Goal: Task Accomplishment & Management: Use online tool/utility

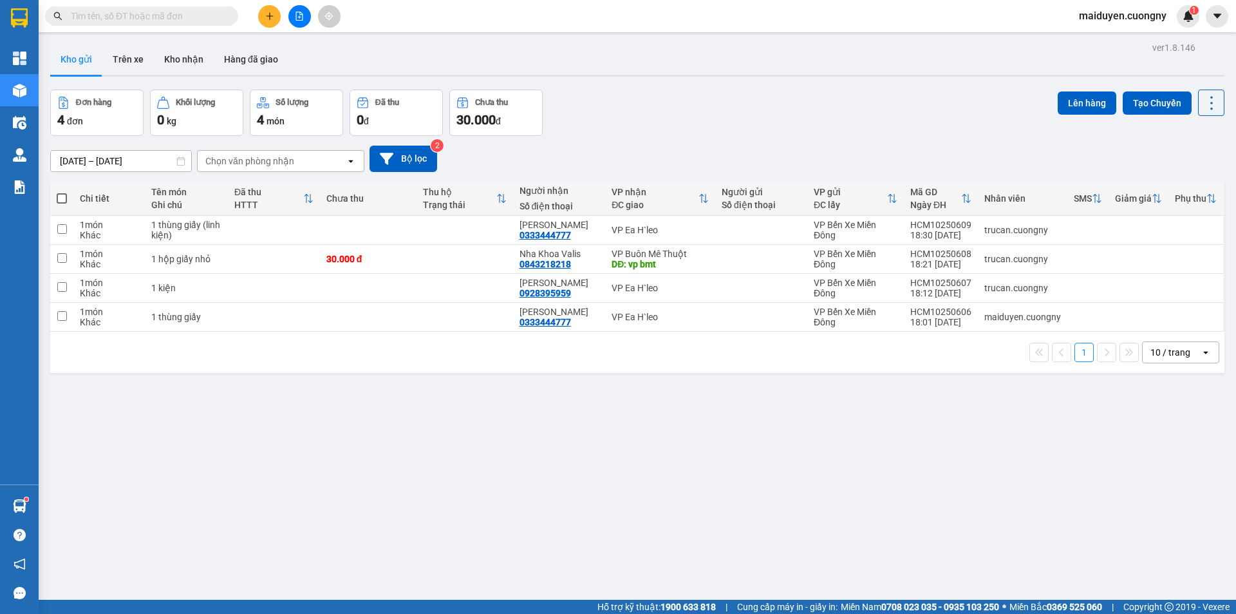
click at [272, 21] on button at bounding box center [269, 16] width 23 height 23
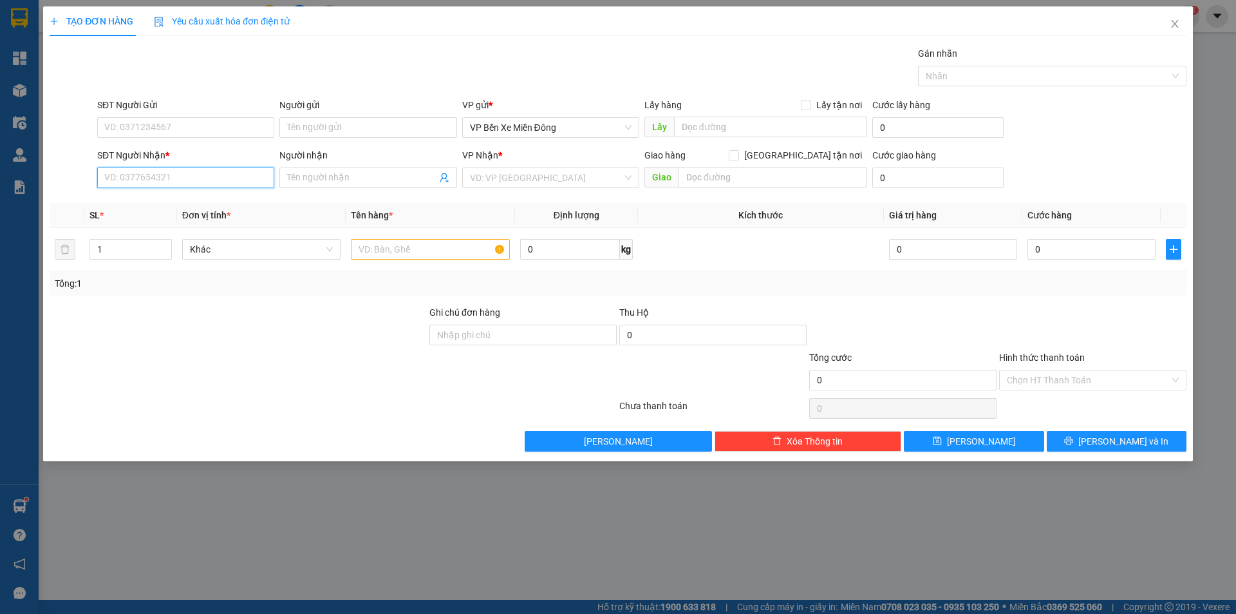
click at [168, 176] on input "SĐT Người Nhận *" at bounding box center [185, 177] width 177 height 21
type input "0389947655"
click at [369, 169] on span at bounding box center [367, 177] width 177 height 21
click at [1180, 23] on icon "close" at bounding box center [1175, 24] width 10 height 10
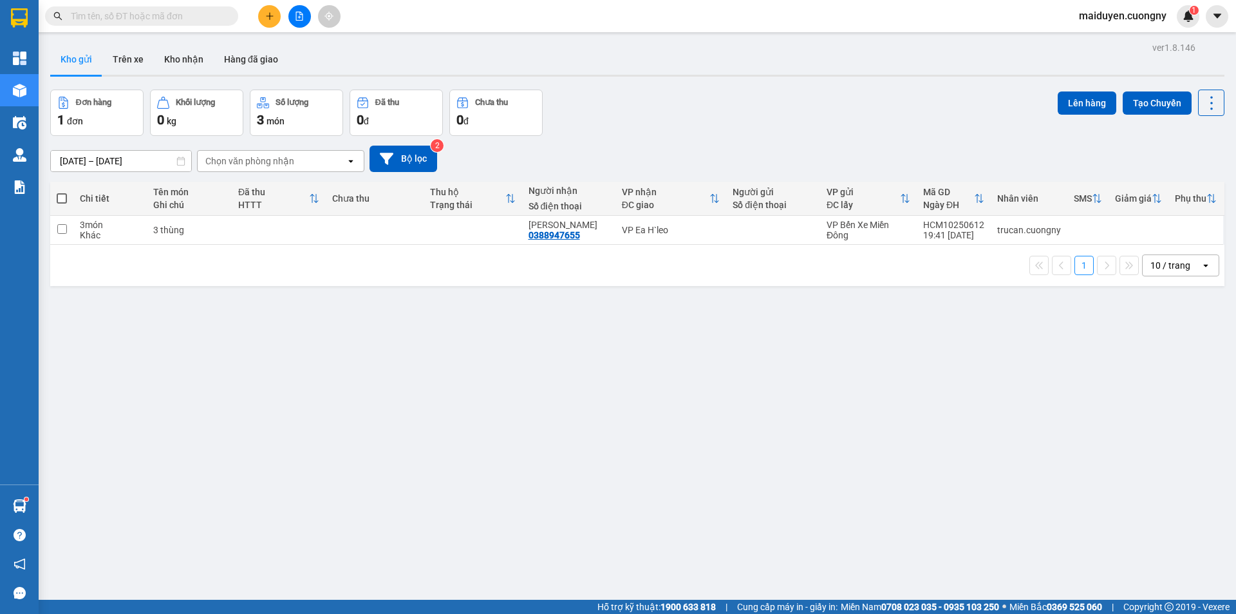
click at [99, 409] on div "ver 1.8.146 Kho gửi Trên xe Kho nhận Hàng đã giao Đơn hàng 1 đơn Khối lượng 0 k…" at bounding box center [637, 346] width 1185 height 614
click at [145, 30] on div "Kết quả tìm kiếm ( 0 ) Bộ lọc No Data maiduyen.cuongny 1" at bounding box center [618, 16] width 1236 height 32
click at [150, 23] on input "text" at bounding box center [147, 16] width 152 height 14
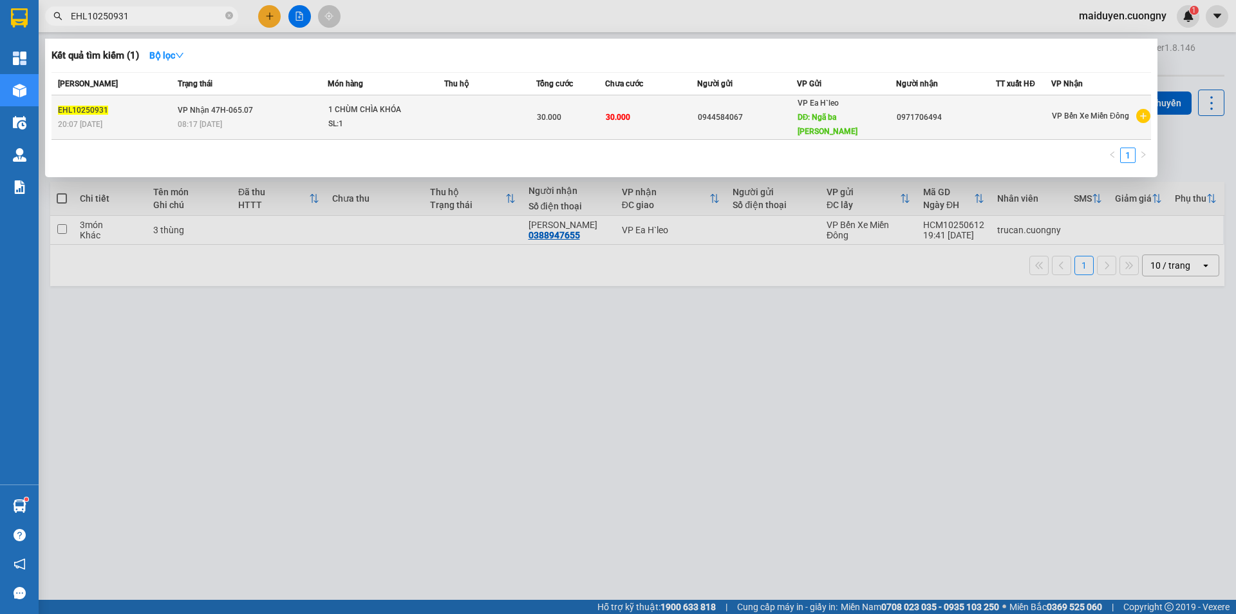
type input "EHL10250931"
click at [309, 117] on div "08:17 [DATE]" at bounding box center [252, 124] width 149 height 14
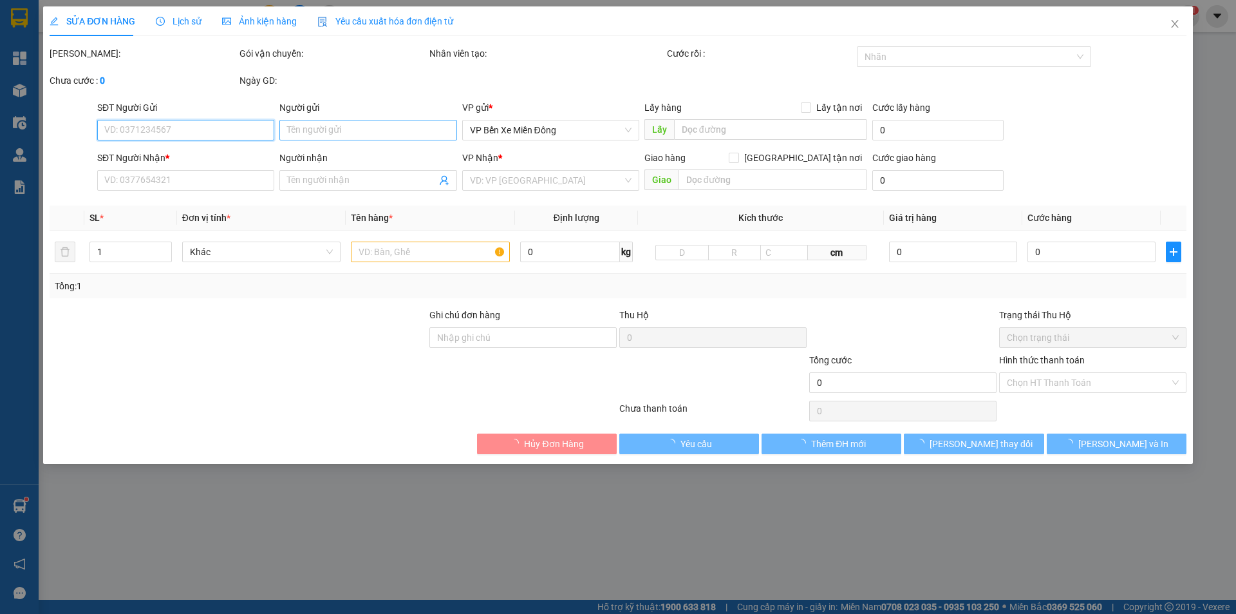
type input "0944584067"
type input "Ngã ba [GEOGRAPHIC_DATA]"
type input "0971706494"
type input "30.000"
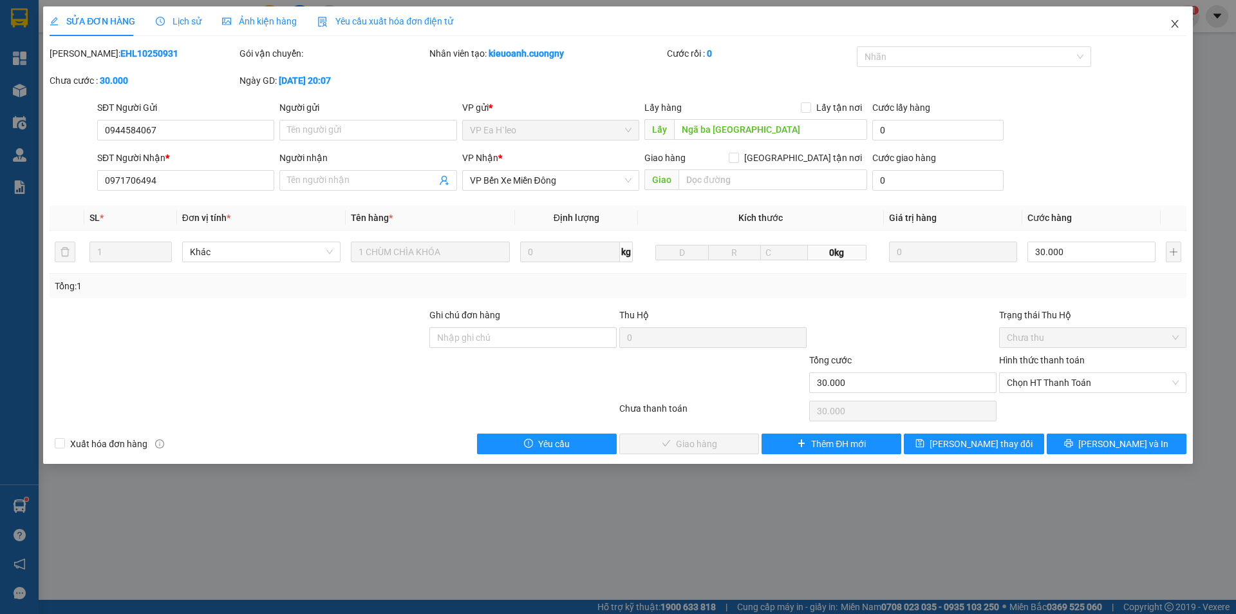
click at [1162, 20] on span "Close" at bounding box center [1175, 24] width 36 height 36
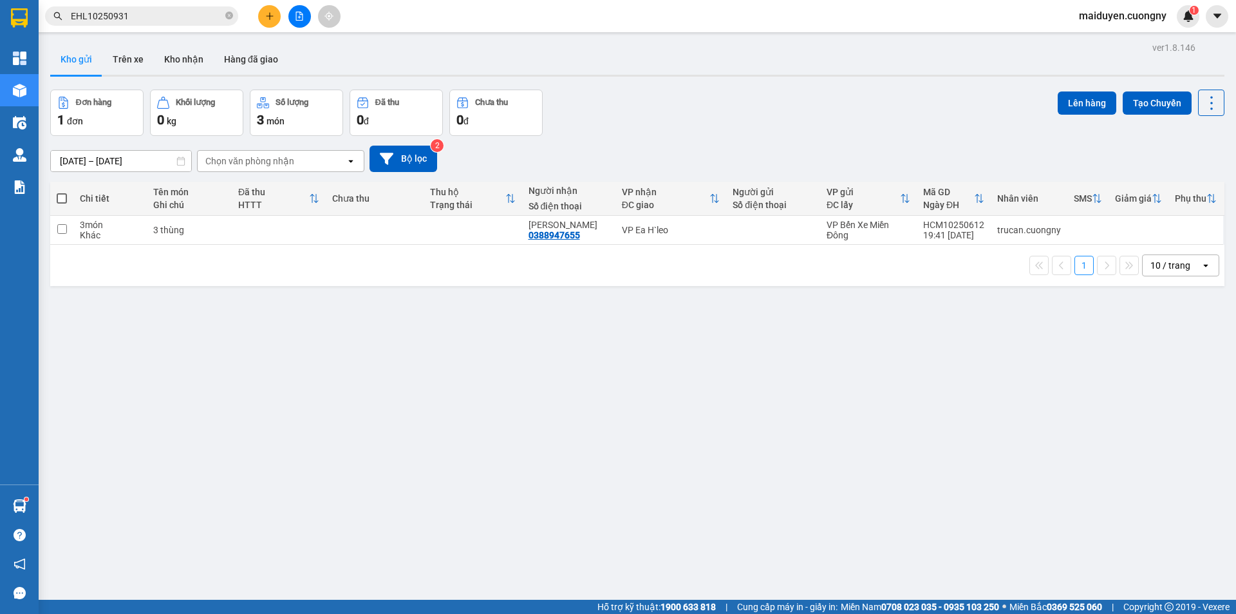
click at [167, 17] on input "EHL10250931" at bounding box center [147, 16] width 152 height 14
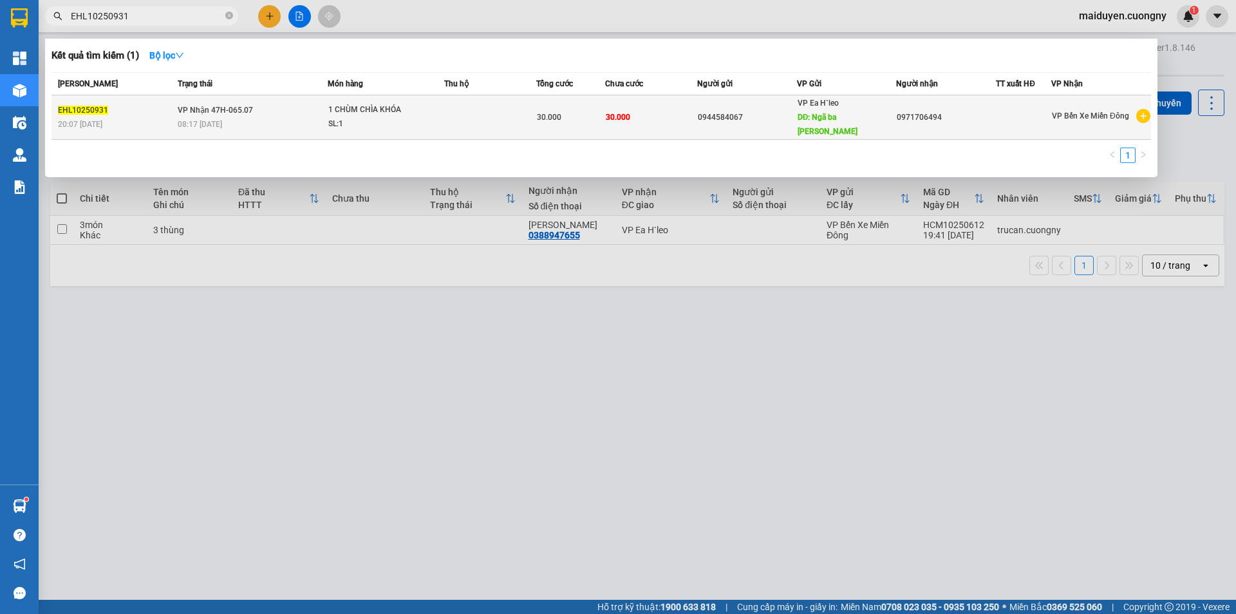
click at [250, 117] on div "08:17 [DATE]" at bounding box center [252, 124] width 149 height 14
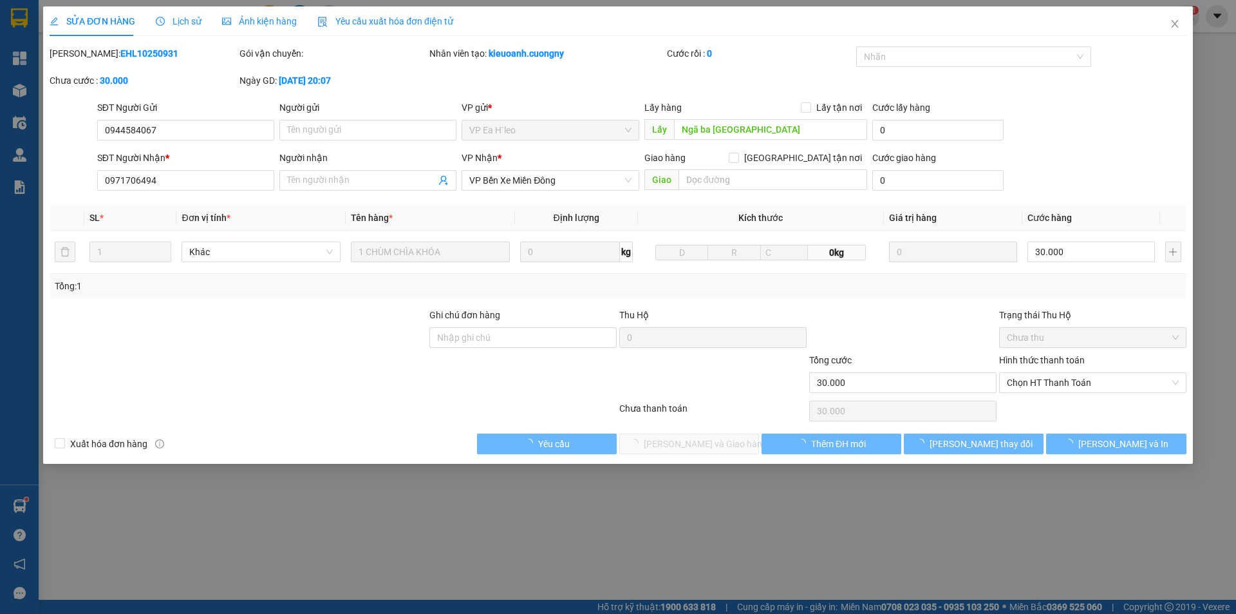
type input "0944584067"
type input "Ngã ba [GEOGRAPHIC_DATA]"
type input "0971706494"
type input "30.000"
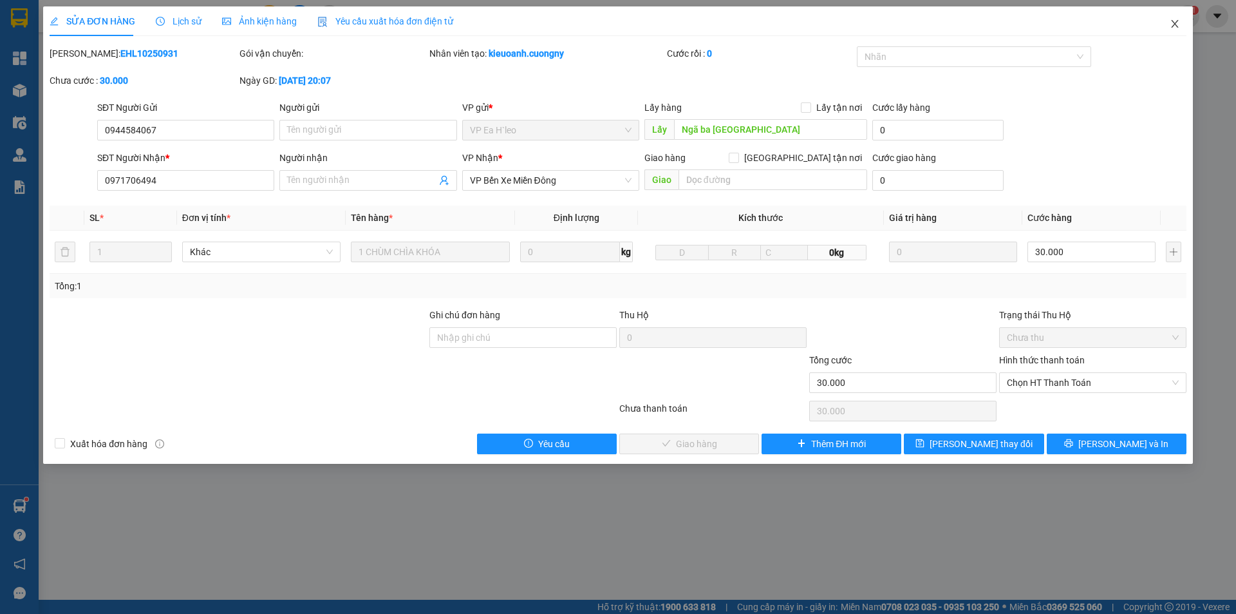
click at [1175, 25] on icon "close" at bounding box center [1174, 24] width 7 height 8
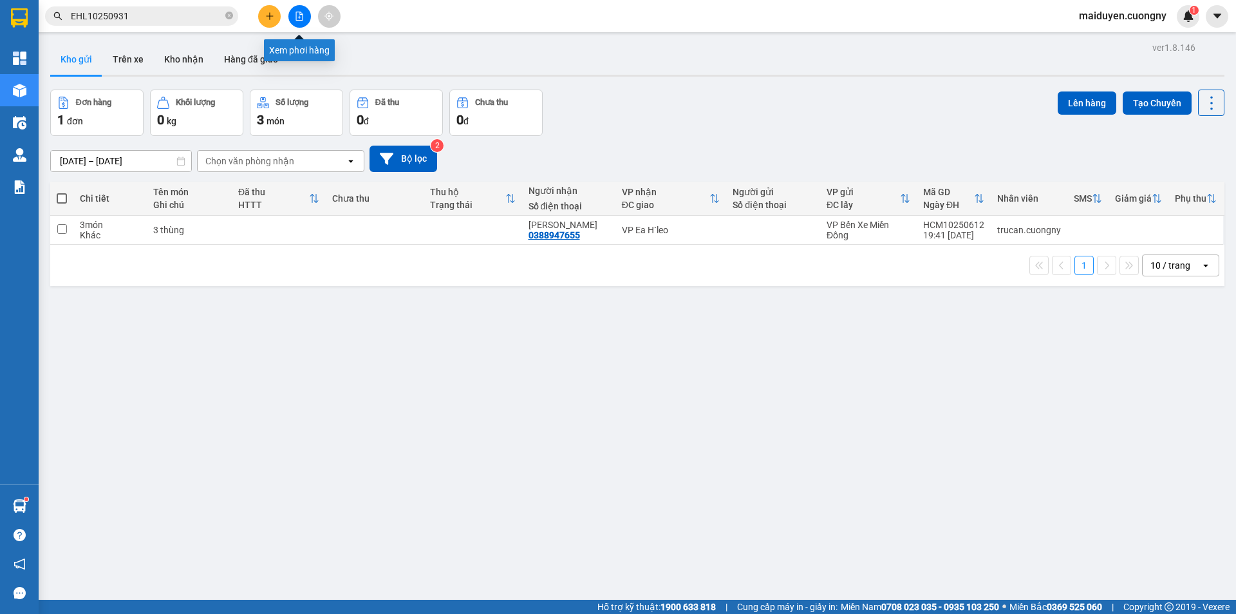
click at [311, 11] on div at bounding box center [299, 16] width 97 height 23
click at [301, 13] on icon "file-add" at bounding box center [299, 16] width 9 height 9
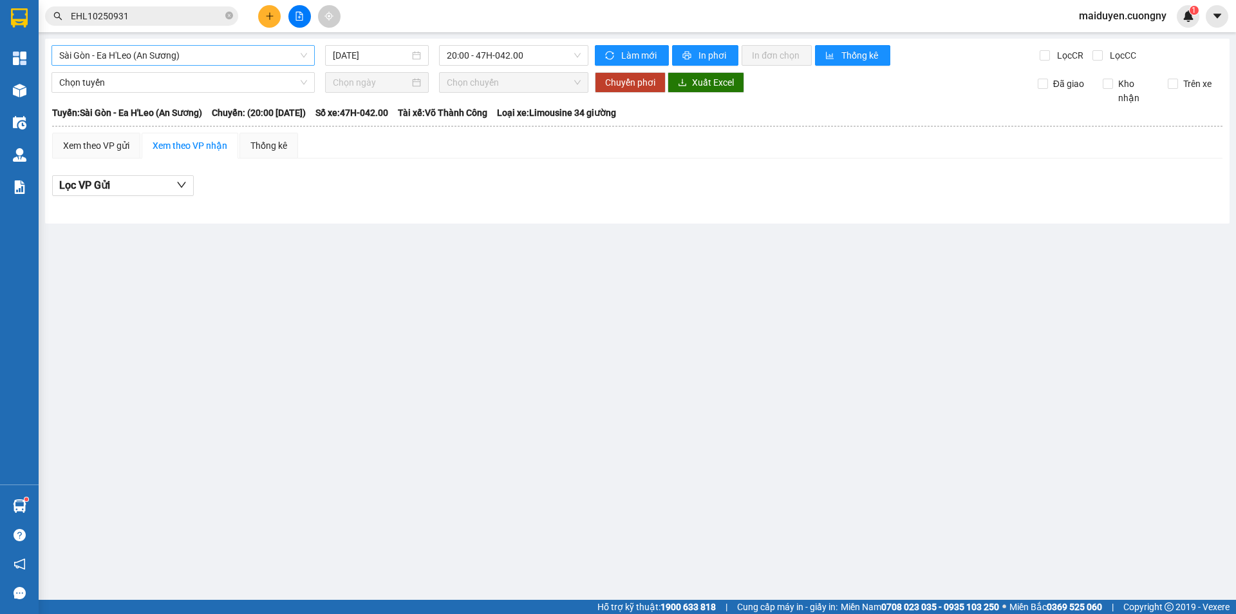
click at [226, 55] on span "Sài Gòn - Ea H'Leo (An Sương)" at bounding box center [183, 55] width 248 height 19
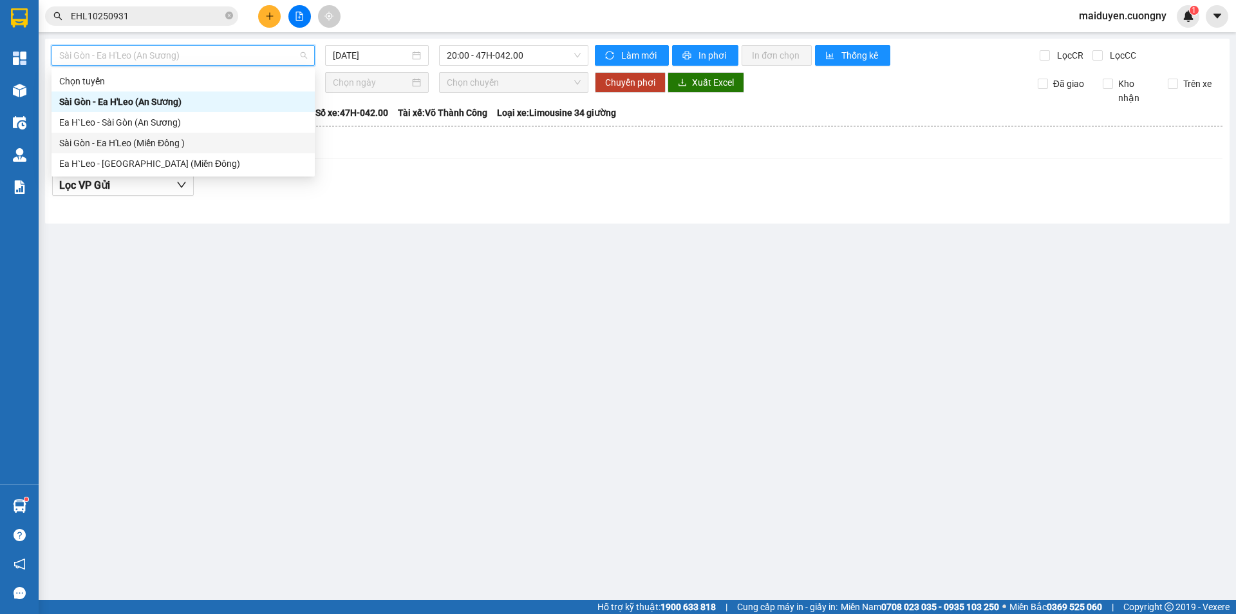
click at [124, 139] on div "Sài Gòn - Ea H'Leo (Miền Đông )" at bounding box center [183, 143] width 248 height 14
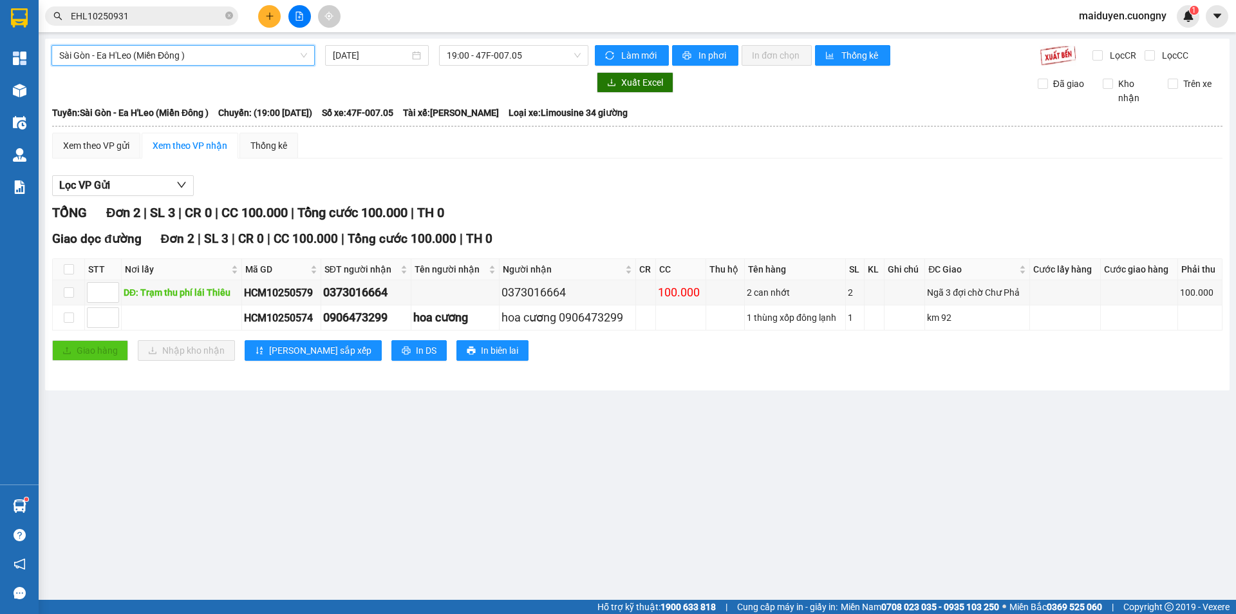
click at [144, 59] on span "Sài Gòn - Ea H'Leo (Miền Đông )" at bounding box center [183, 55] width 248 height 19
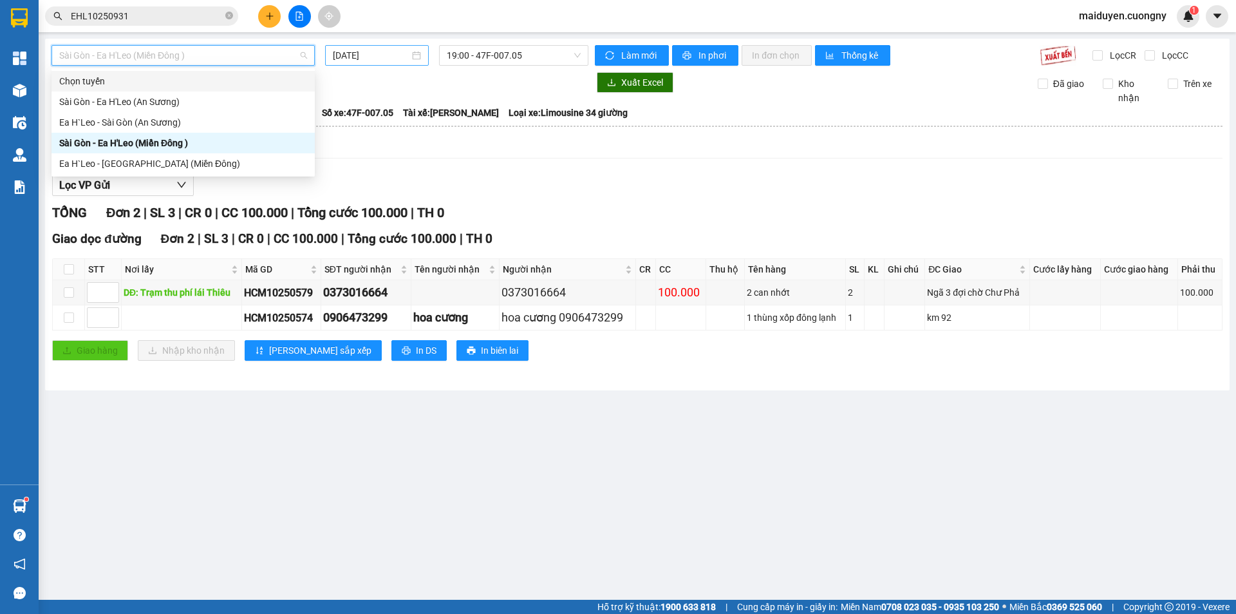
click at [375, 57] on input "[DATE]" at bounding box center [371, 55] width 77 height 14
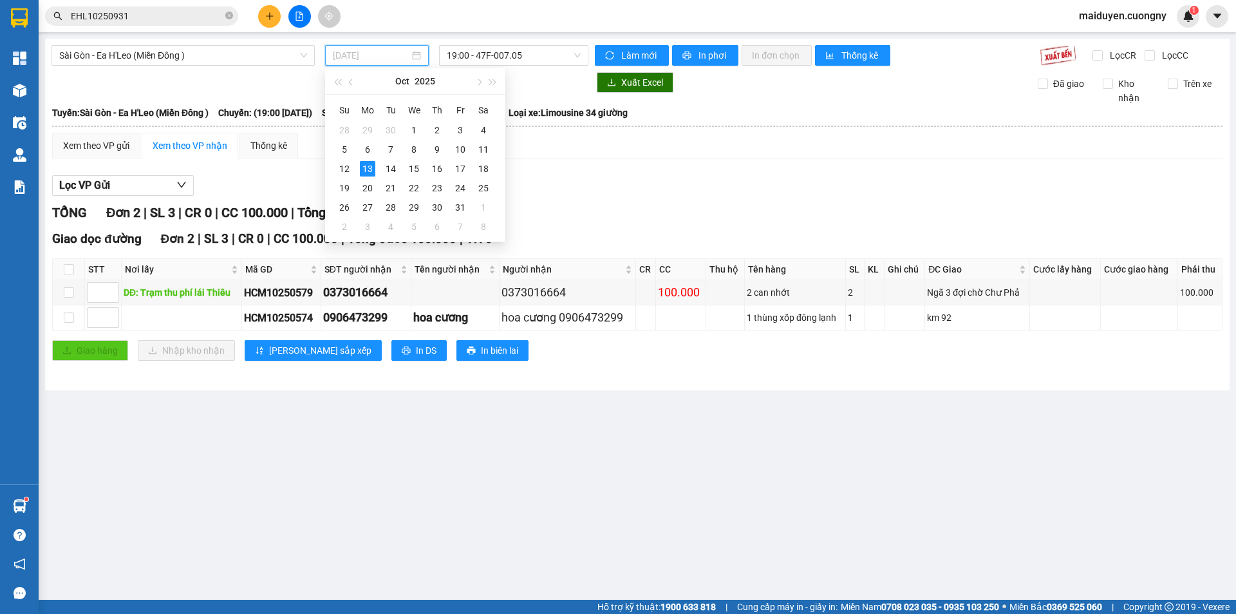
type input "[DATE]"
click at [86, 52] on span "Sài Gòn - Ea H'Leo (Miền Đông )" at bounding box center [183, 55] width 248 height 19
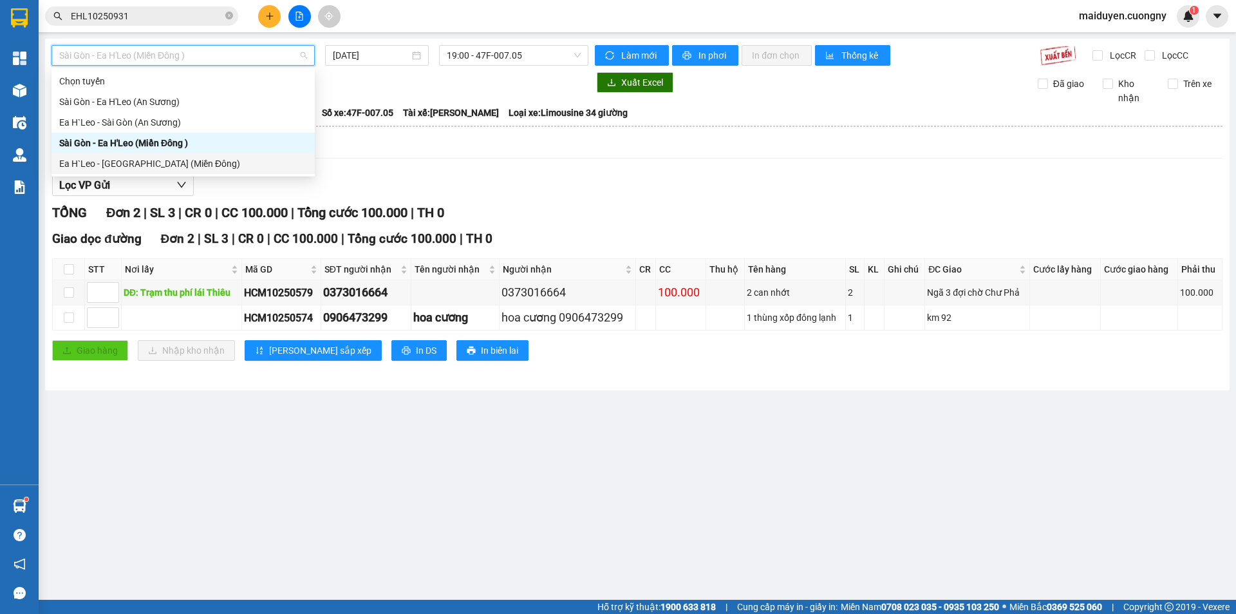
click at [91, 155] on div "Ea H`Leo - [GEOGRAPHIC_DATA] (Miền Đông)" at bounding box center [183, 163] width 263 height 21
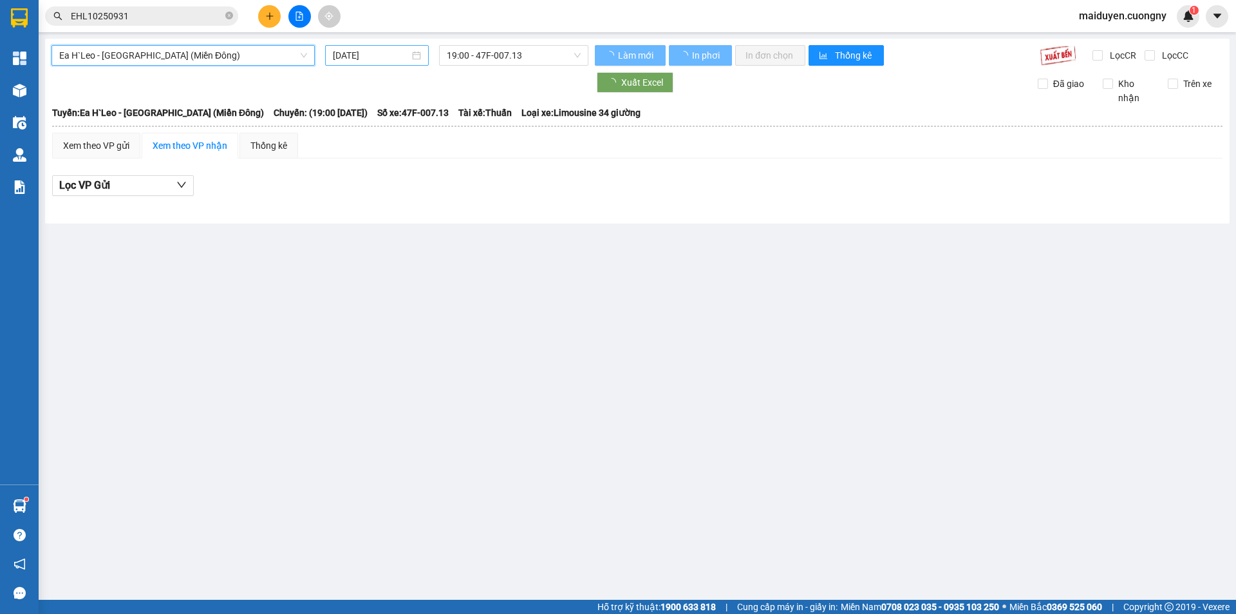
click at [364, 53] on input "[DATE]" at bounding box center [371, 55] width 77 height 14
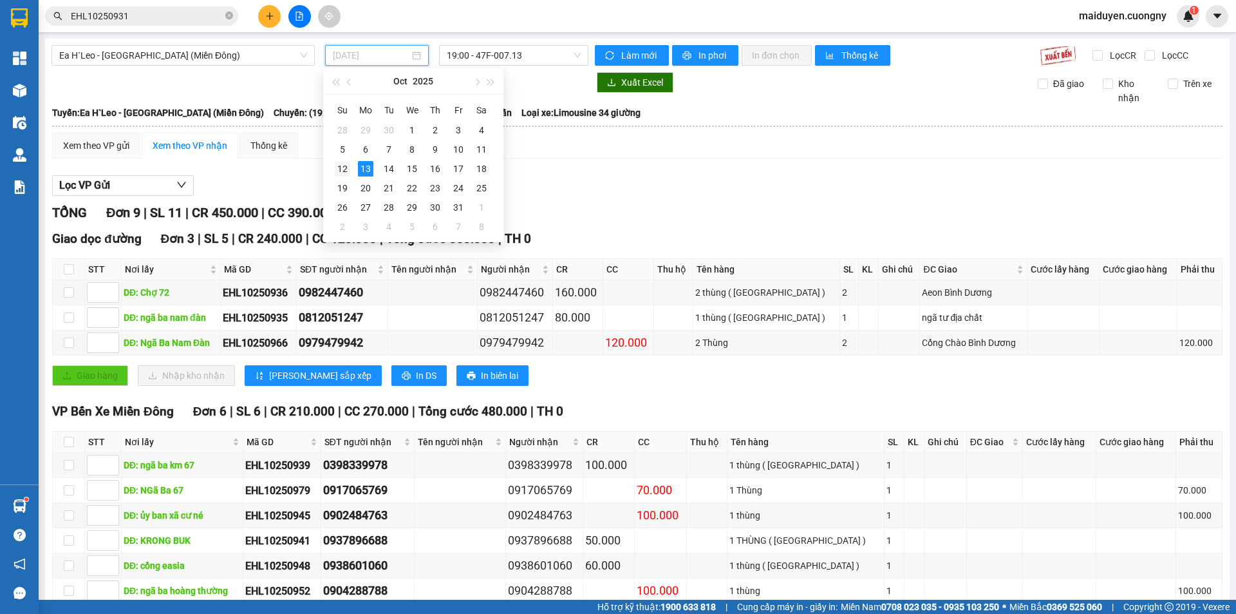
click at [340, 169] on div "12" at bounding box center [342, 168] width 15 height 15
type input "[DATE]"
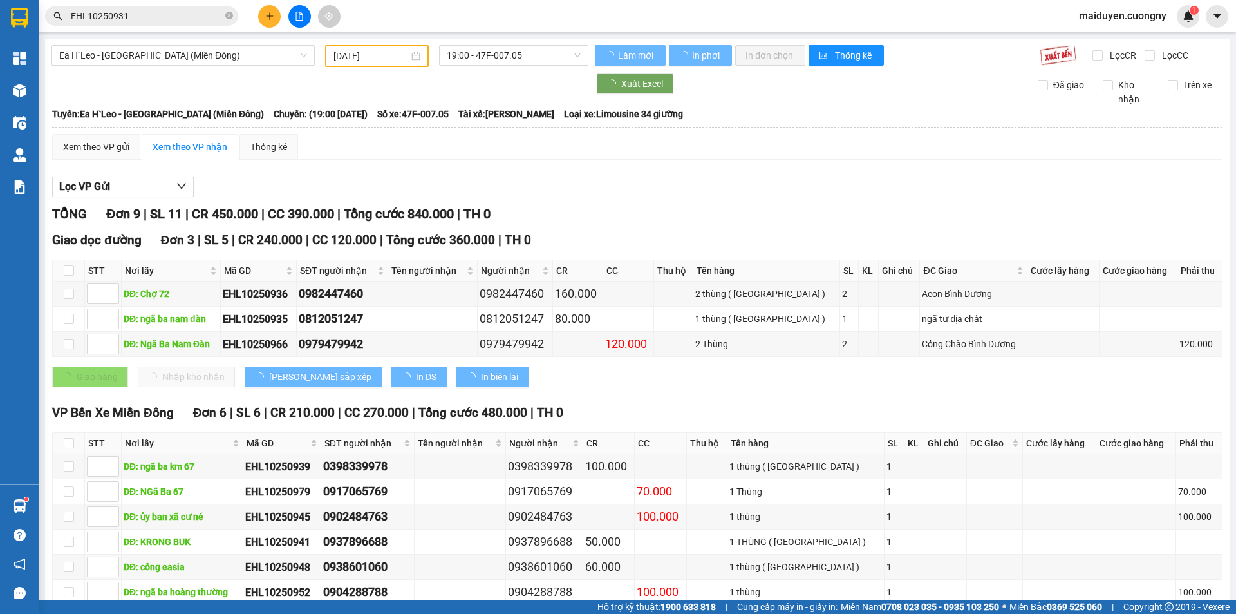
click at [340, 170] on div "Lọc VP Gửi TỔNG Đơn 9 | SL 11 | CR 450.000 | CC 390.000 | Tổng cước 840.000 | …" at bounding box center [637, 410] width 1171 height 481
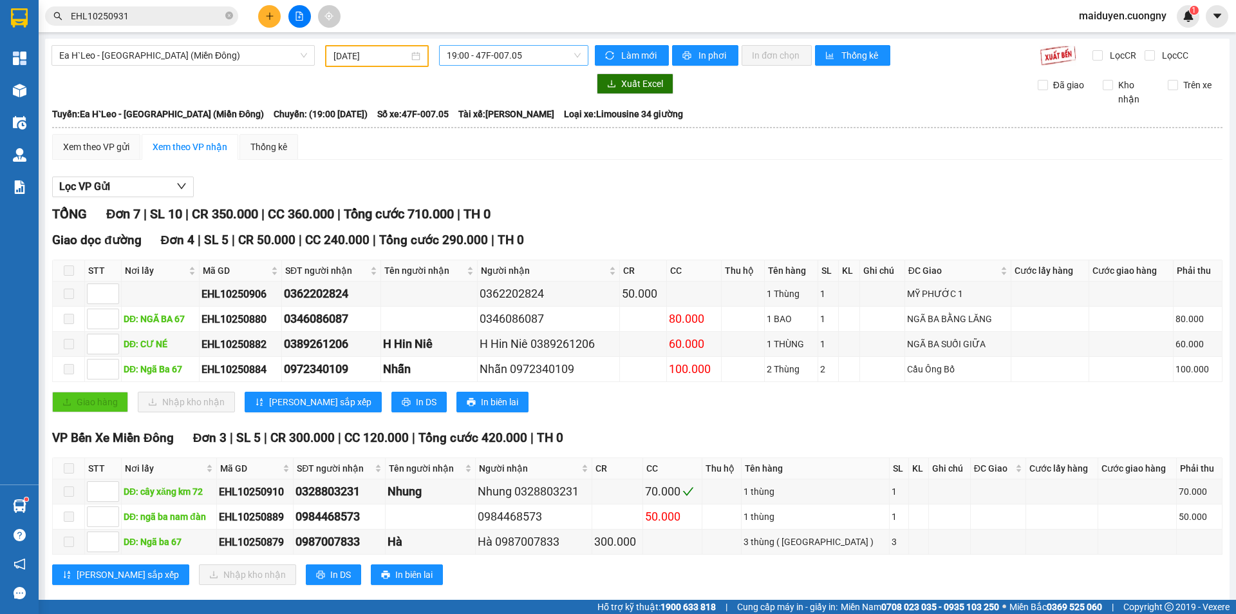
click at [466, 51] on span "19:00 - 47F-007.05" at bounding box center [514, 55] width 134 height 19
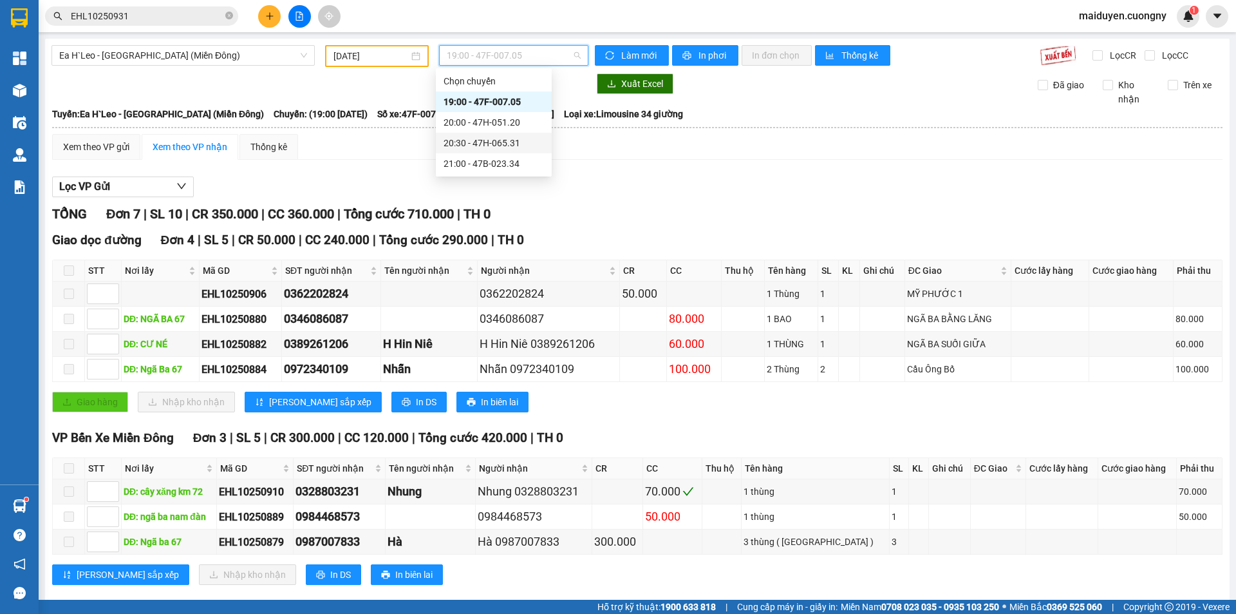
click at [489, 146] on div "20:30 - 47H-065.31" at bounding box center [494, 143] width 100 height 14
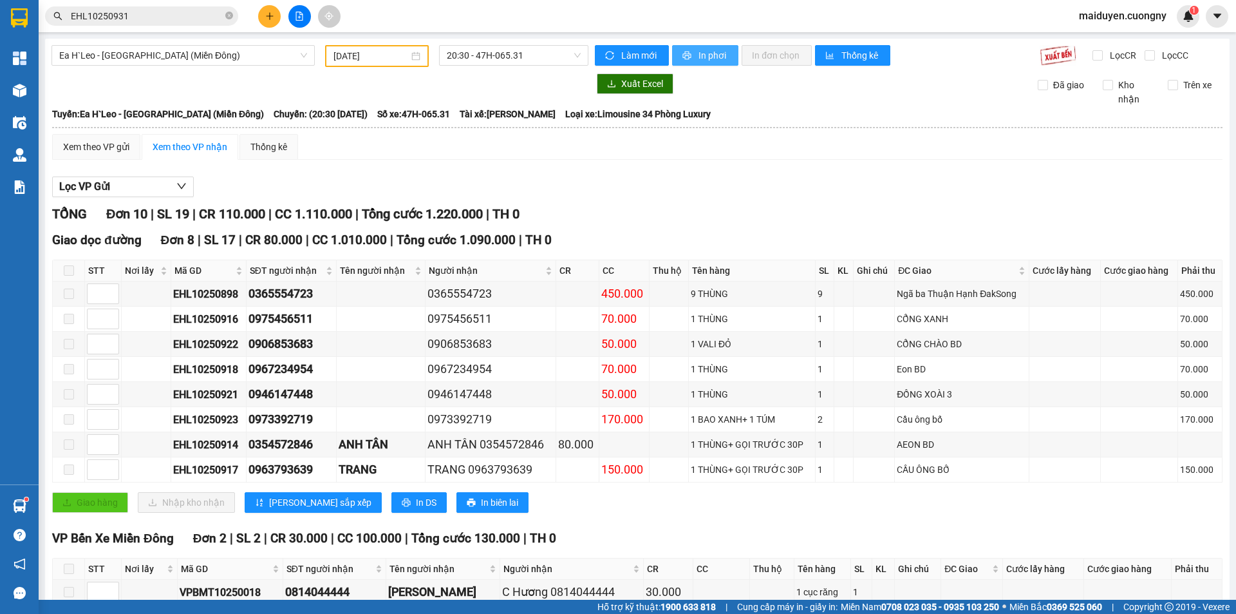
click at [710, 55] on span "In phơi" at bounding box center [714, 55] width 30 height 14
click at [147, 12] on input "EHL10250931" at bounding box center [147, 16] width 152 height 14
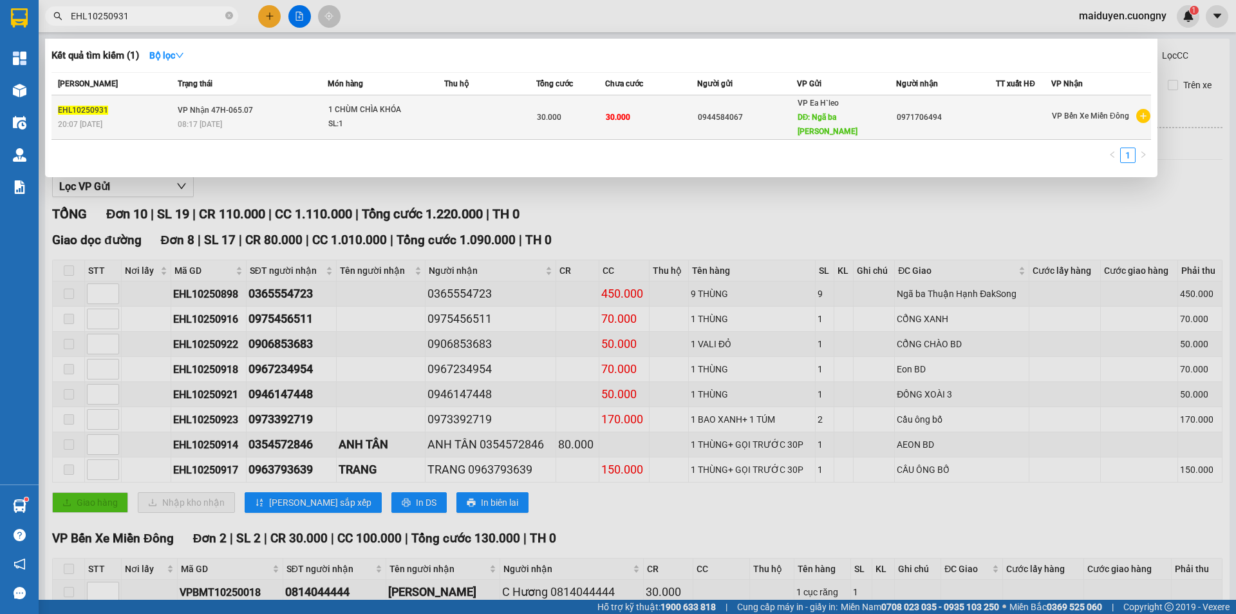
click at [798, 118] on span "DĐ: Ngã ba [PERSON_NAME]" at bounding box center [828, 124] width 60 height 23
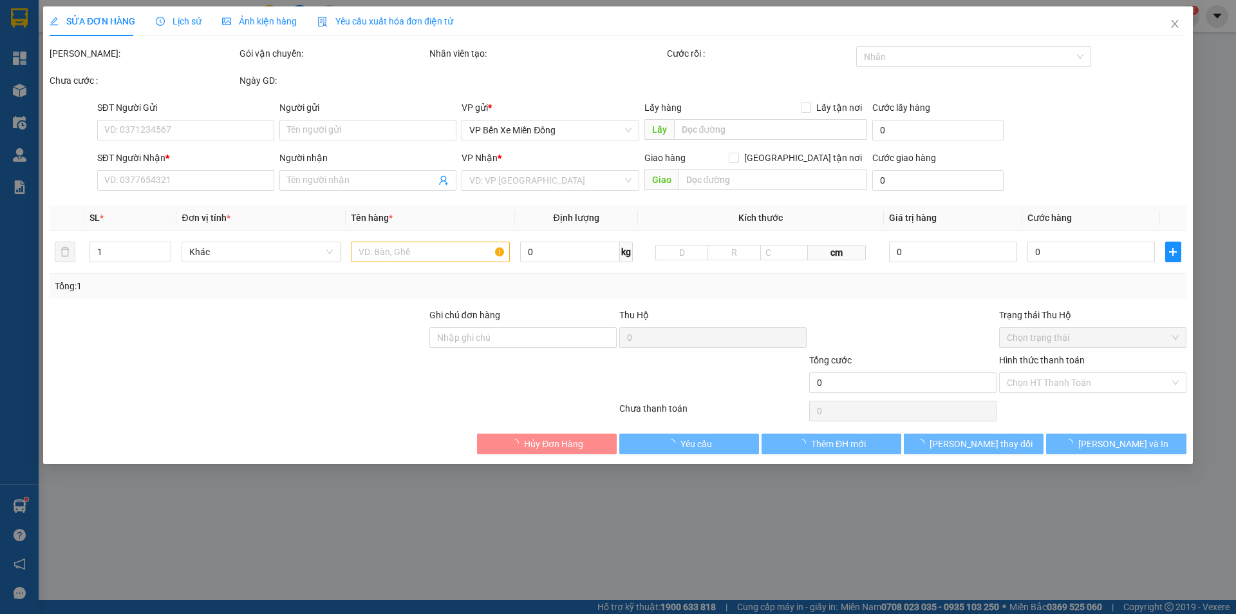
type input "0944584067"
type input "Ngã ba [GEOGRAPHIC_DATA]"
type input "0971706494"
type input "30.000"
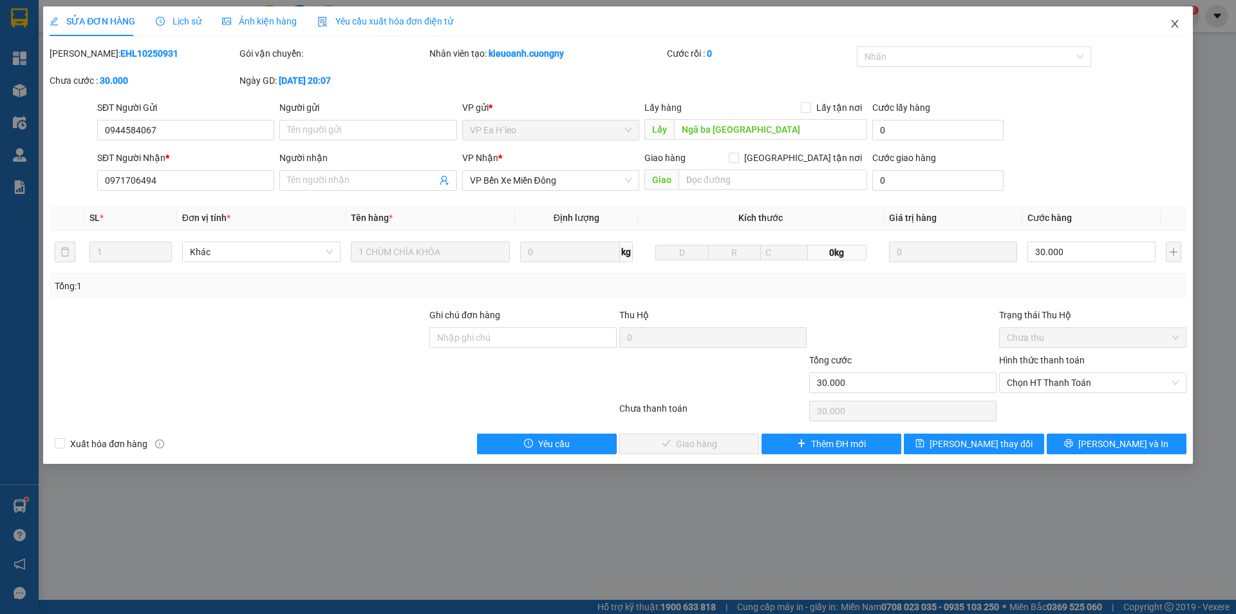
click at [1178, 25] on icon "close" at bounding box center [1175, 24] width 10 height 10
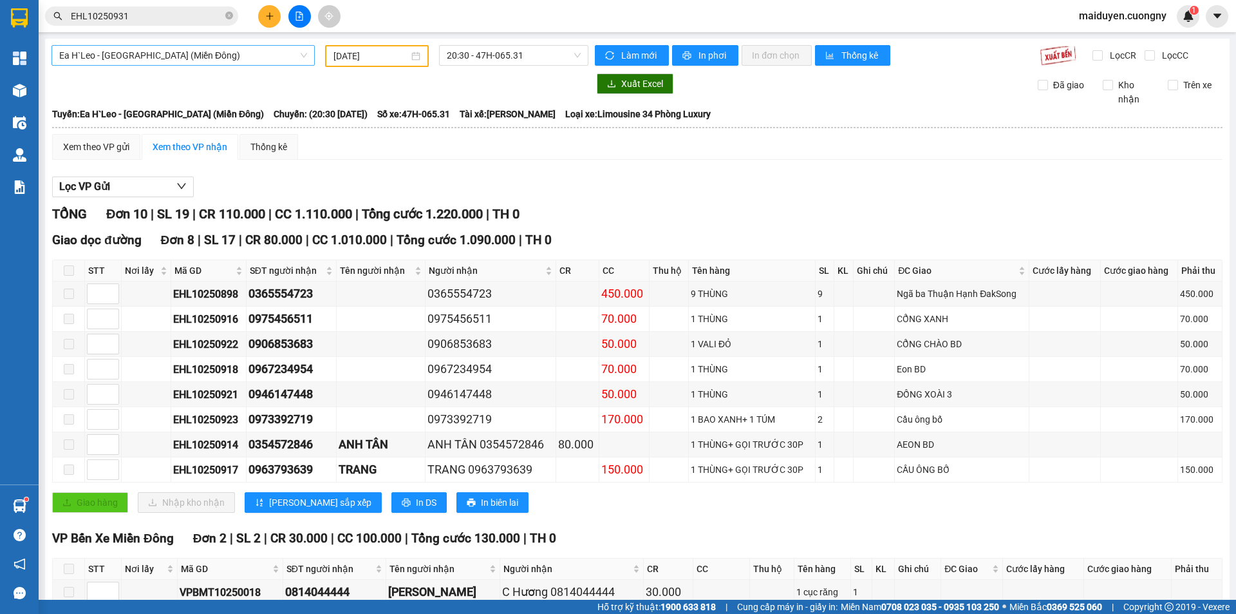
click at [259, 64] on span "Ea H`Leo - [GEOGRAPHIC_DATA] (Miền Đông)" at bounding box center [183, 55] width 248 height 19
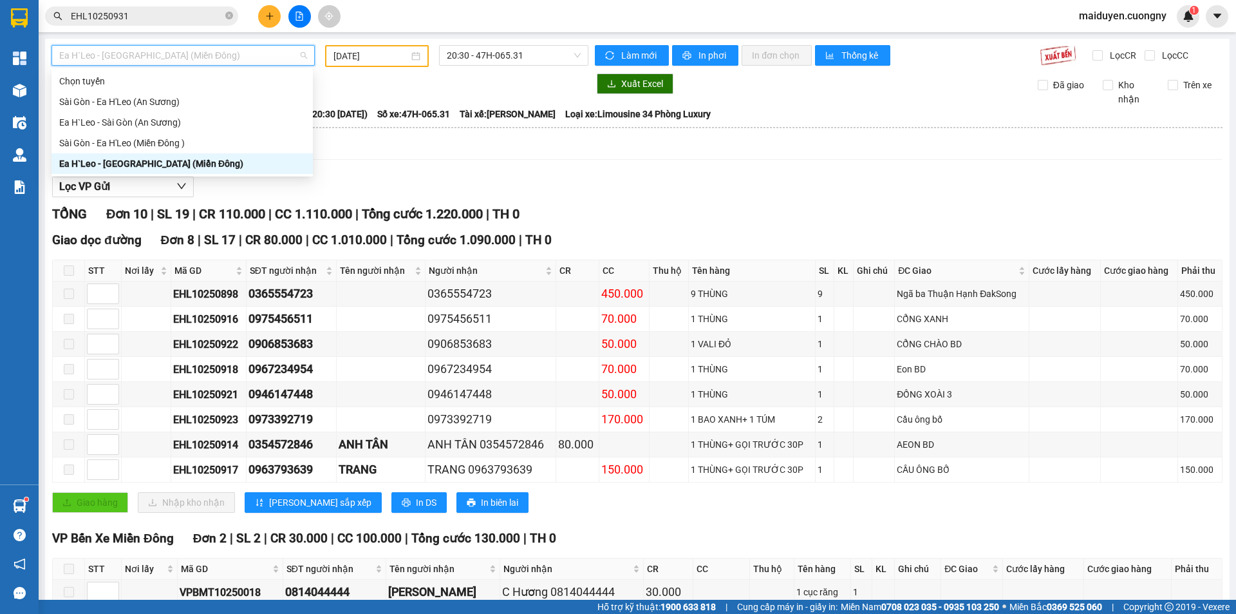
click at [327, 151] on div "Xem theo VP gửi Xem theo VP nhận Thống kê" at bounding box center [637, 147] width 1171 height 26
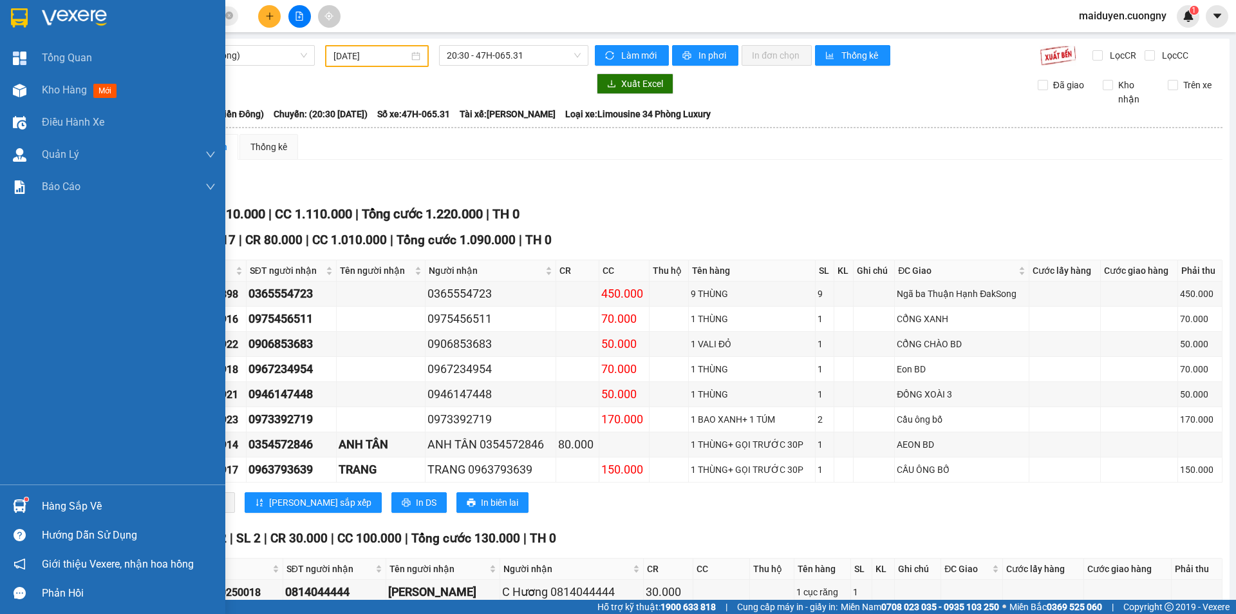
click at [23, 8] on img at bounding box center [19, 17] width 17 height 19
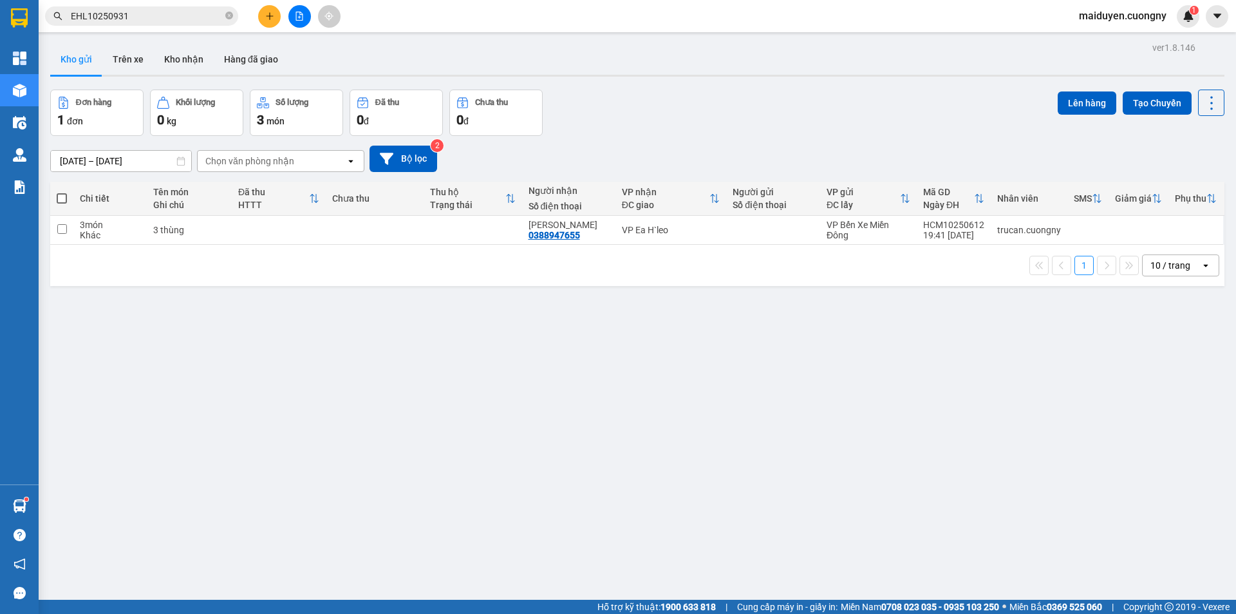
click at [154, 16] on input "EHL10250931" at bounding box center [147, 16] width 152 height 14
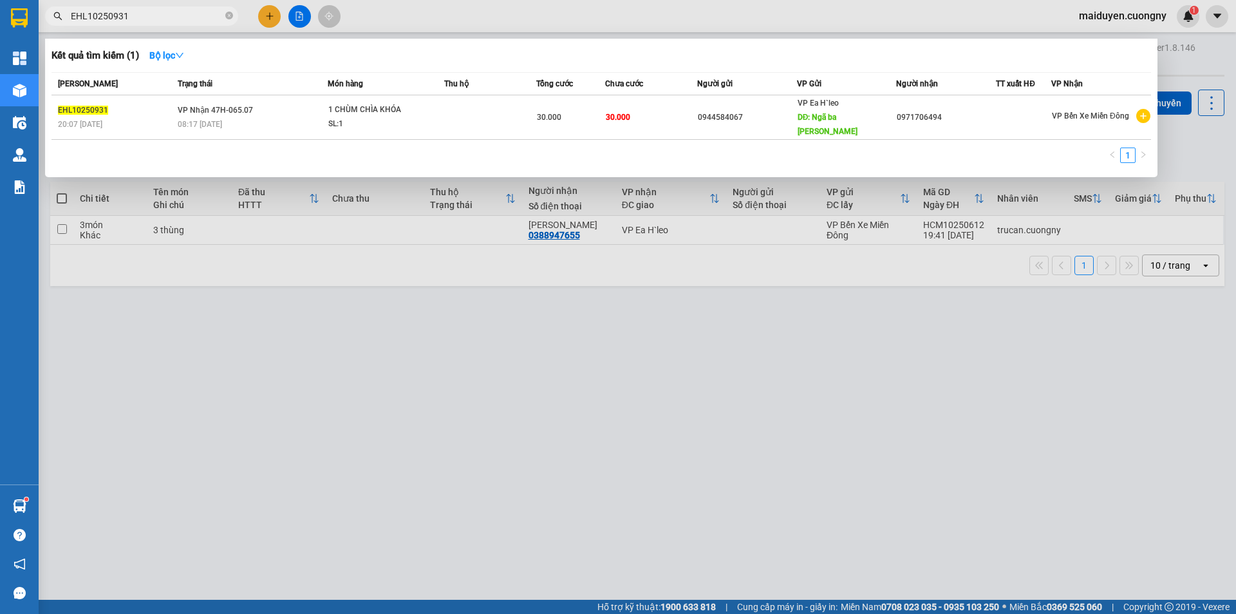
click at [323, 333] on div at bounding box center [618, 307] width 1236 height 614
click at [203, 17] on input "EHL10250931" at bounding box center [147, 16] width 152 height 14
click at [227, 19] on icon "close-circle" at bounding box center [229, 16] width 8 height 8
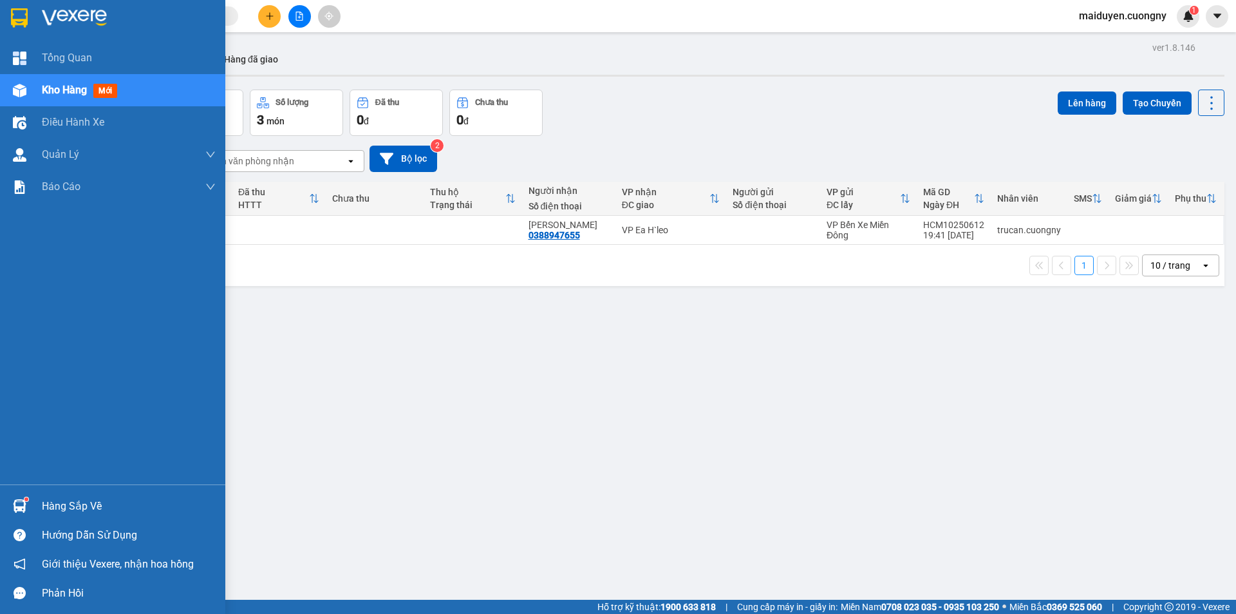
click at [15, 28] on div at bounding box center [19, 17] width 23 height 23
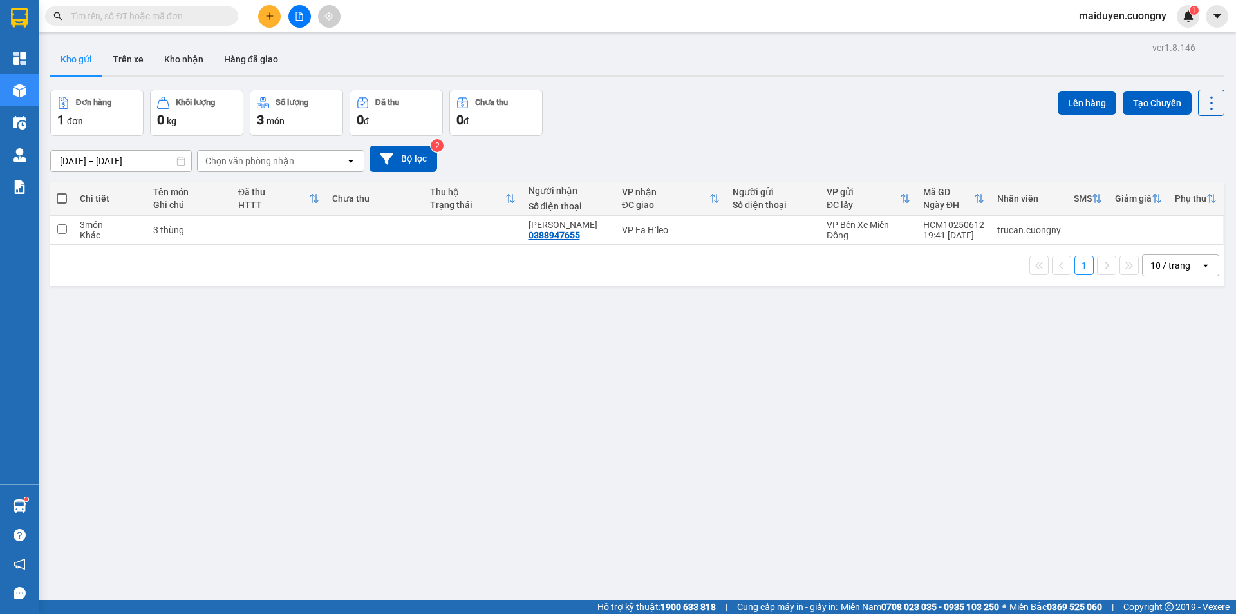
click at [288, 41] on div "ver 1.8.146 Kho gửi Trên xe Kho nhận Hàng đã giao Đơn hàng 1 đơn Khối lượng 0 k…" at bounding box center [637, 346] width 1185 height 614
click at [113, 13] on input "text" at bounding box center [147, 16] width 152 height 14
drag, startPoint x: 600, startPoint y: 106, endPoint x: 534, endPoint y: 112, distance: 66.6
click at [599, 106] on div "Đơn hàng 1 đơn Khối lượng 0 kg Số lượng 3 món Đã thu 0 đ Chưa thu 0 đ Lên hàng …" at bounding box center [637, 113] width 1175 height 46
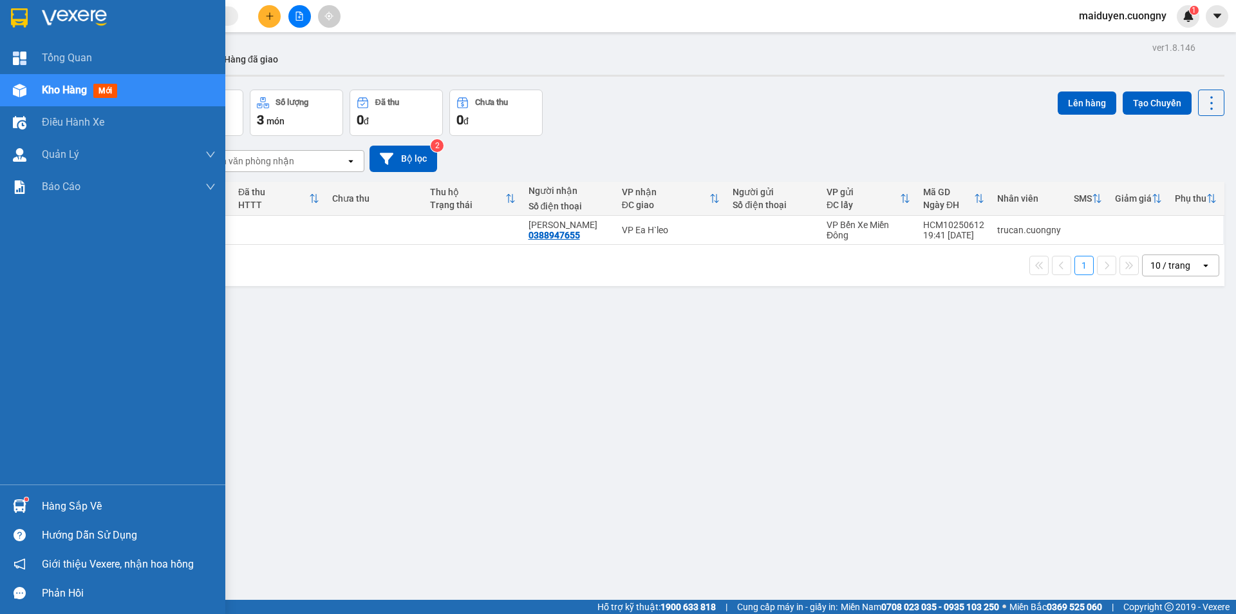
click at [1, 14] on div at bounding box center [112, 21] width 225 height 42
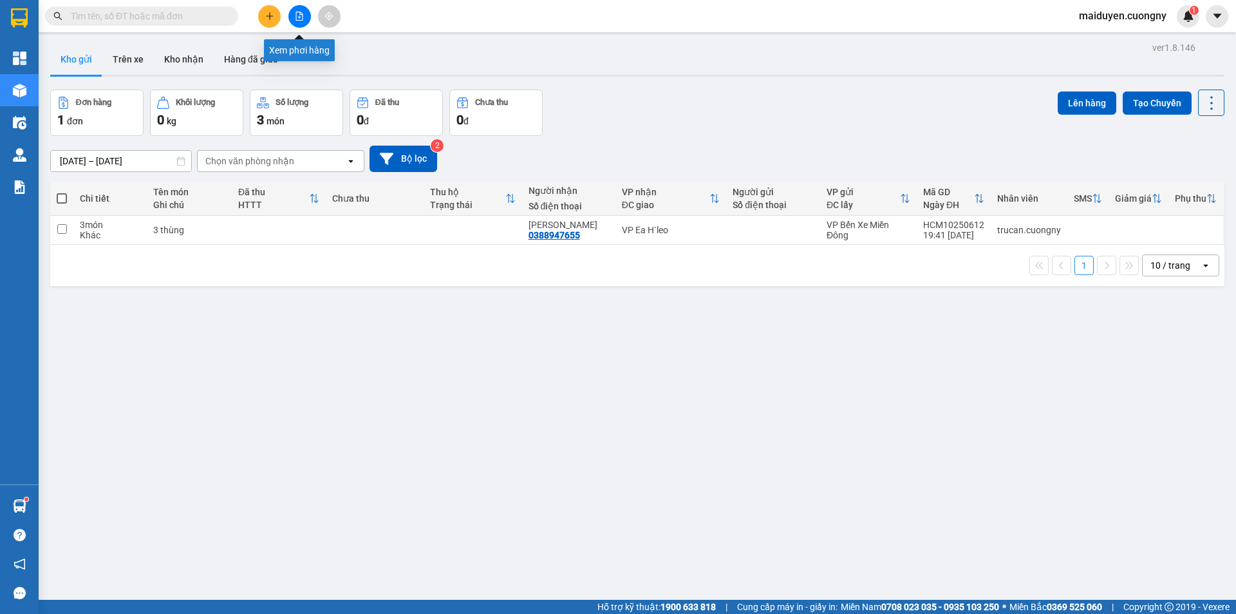
click at [296, 8] on button at bounding box center [299, 16] width 23 height 23
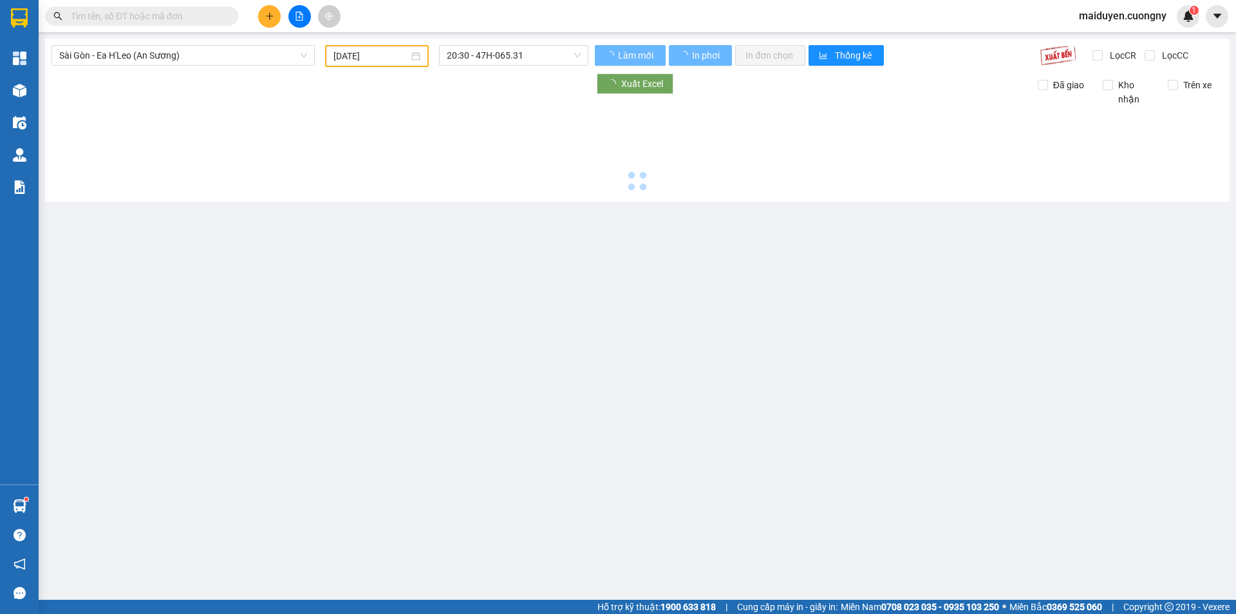
type input "[DATE]"
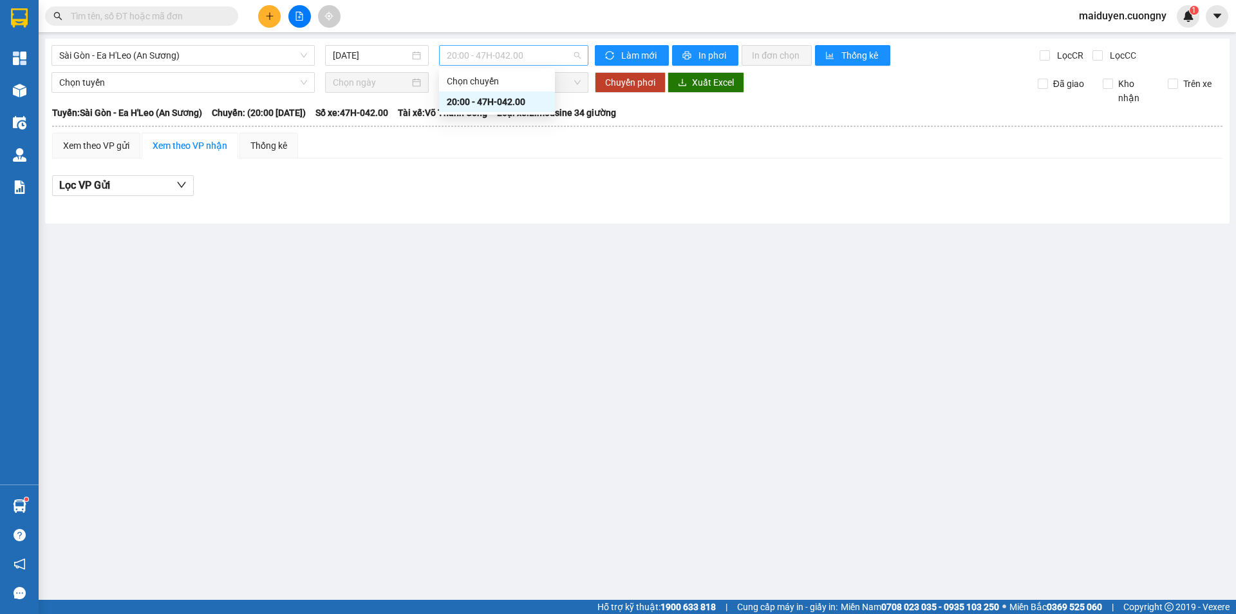
click at [473, 54] on span "20:00 - 47H-042.00" at bounding box center [514, 55] width 134 height 19
click at [182, 68] on div "[GEOGRAPHIC_DATA] - Ea H'Leo (An Sương) [DATE] 20:00 - 47H-042.00 Làm mới In ph…" at bounding box center [637, 131] width 1185 height 185
click at [187, 51] on span "Sài Gòn - Ea H'Leo (An Sương)" at bounding box center [183, 55] width 248 height 19
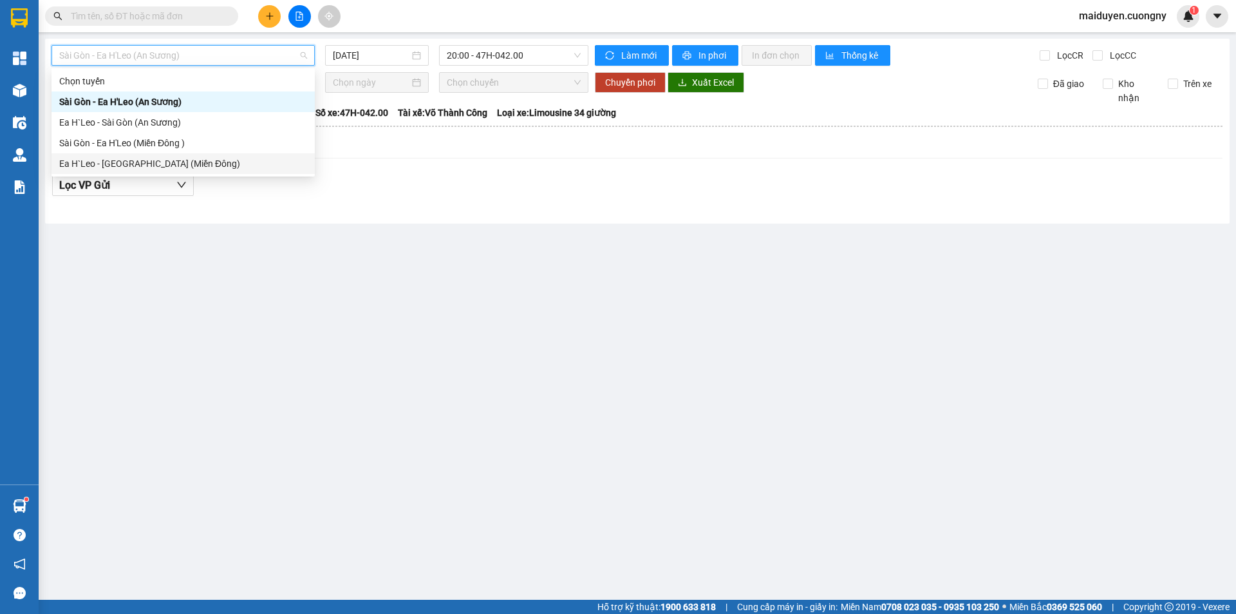
click at [116, 160] on div "Ea H`Leo - [GEOGRAPHIC_DATA] (Miền Đông)" at bounding box center [183, 163] width 248 height 14
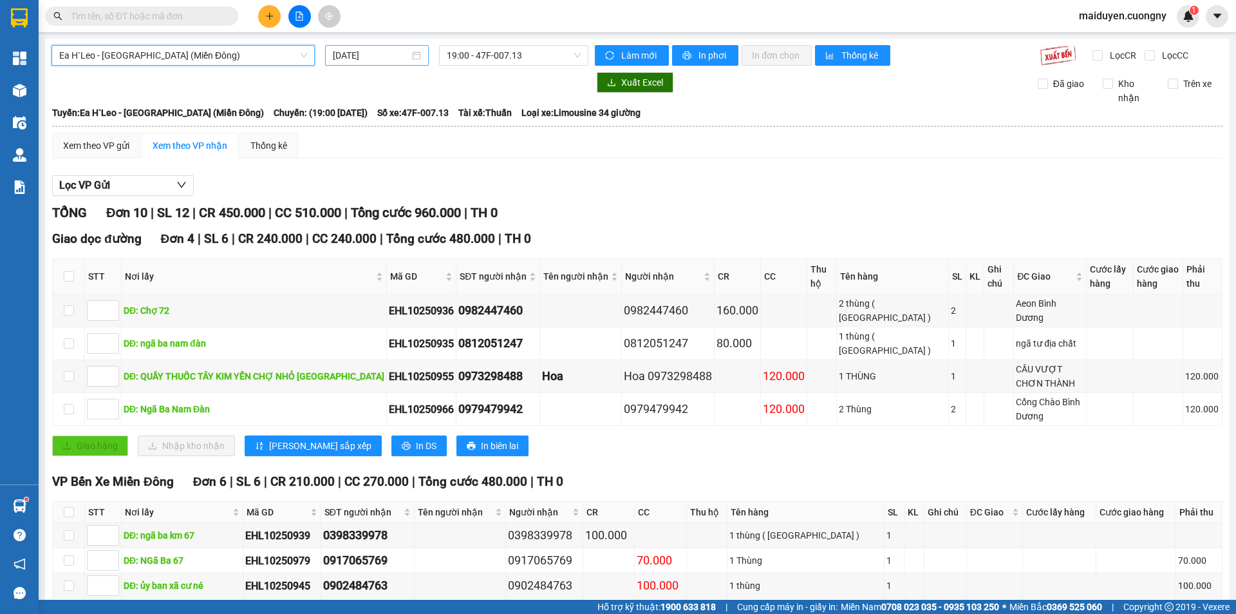
click at [353, 53] on input "[DATE]" at bounding box center [371, 55] width 77 height 14
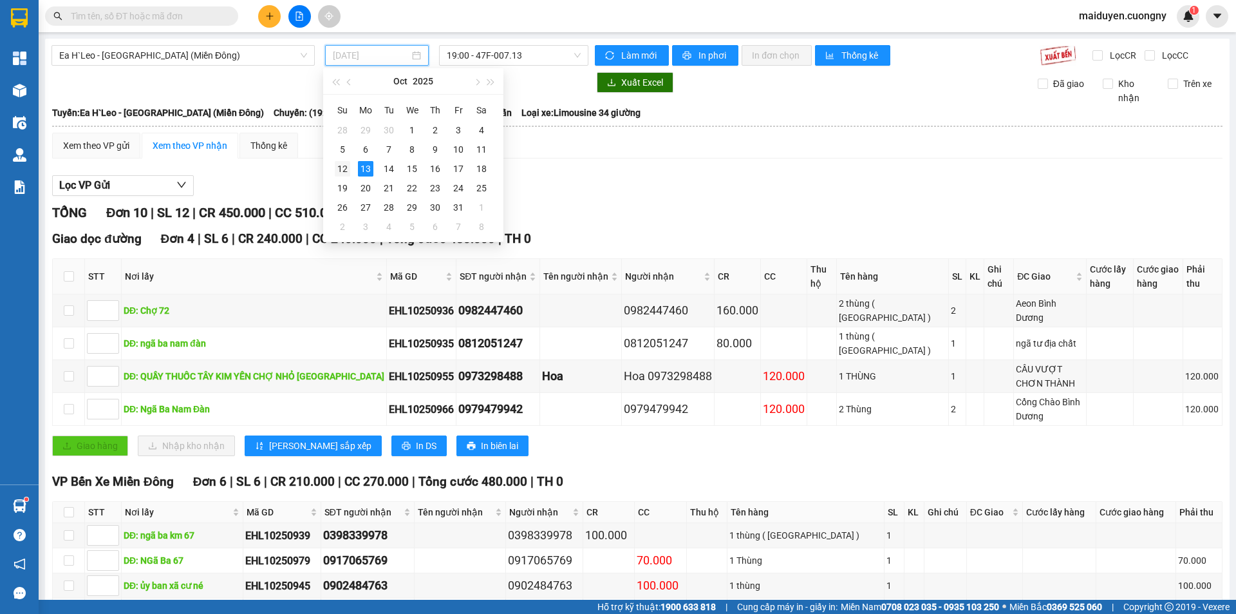
click at [345, 171] on div "12" at bounding box center [342, 168] width 15 height 15
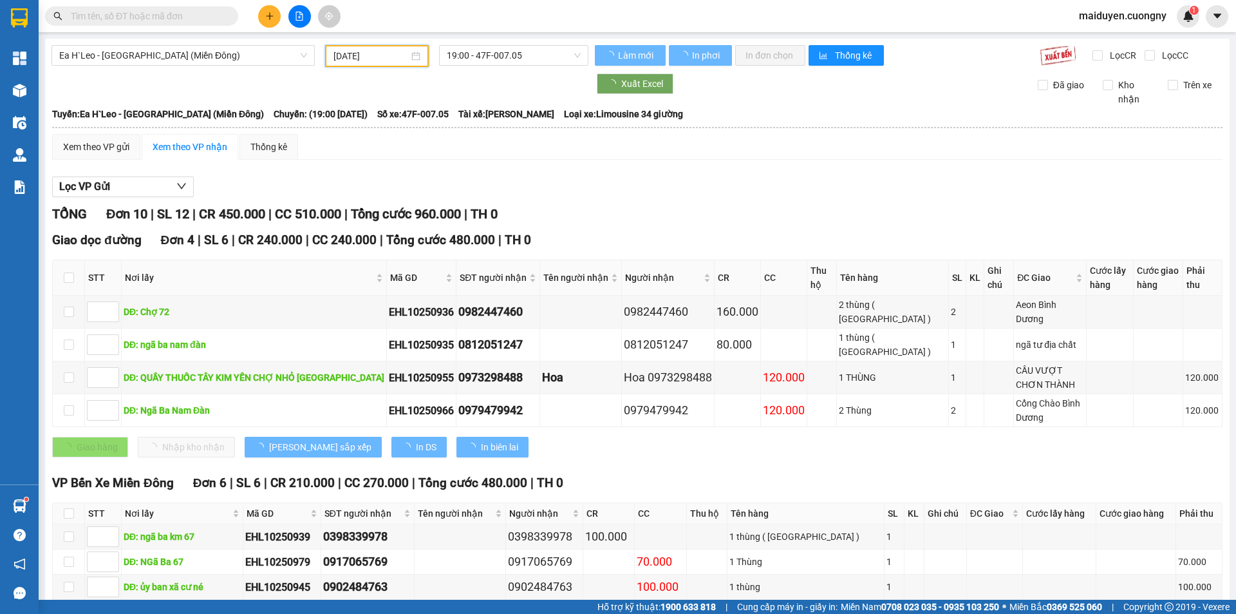
type input "[DATE]"
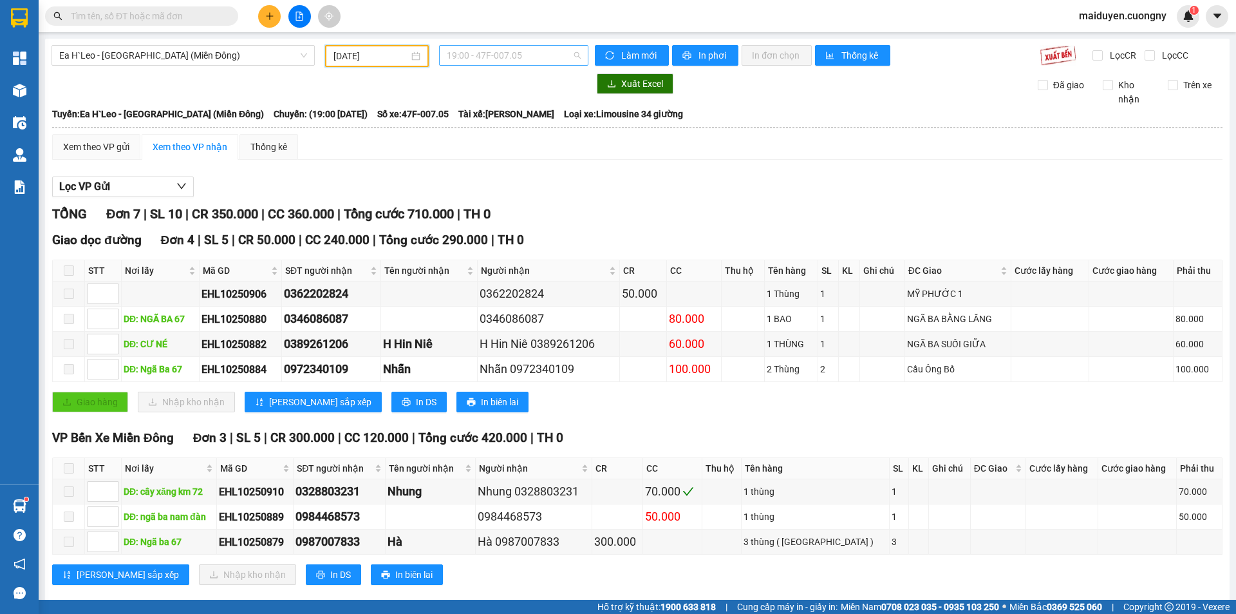
click at [519, 55] on span "19:00 - 47F-007.05" at bounding box center [514, 55] width 134 height 19
click at [566, 89] on div at bounding box center [320, 83] width 537 height 21
click at [554, 53] on span "19:00 - 47F-007.05" at bounding box center [514, 55] width 134 height 19
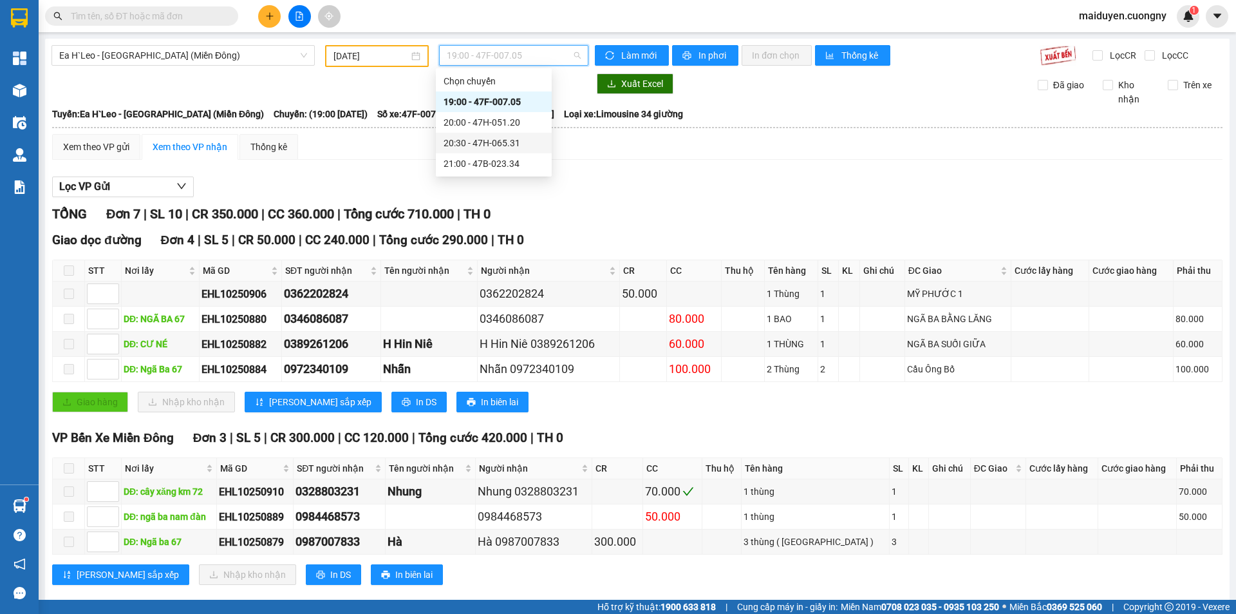
click at [513, 147] on div "20:30 - 47H-065.31" at bounding box center [494, 143] width 100 height 14
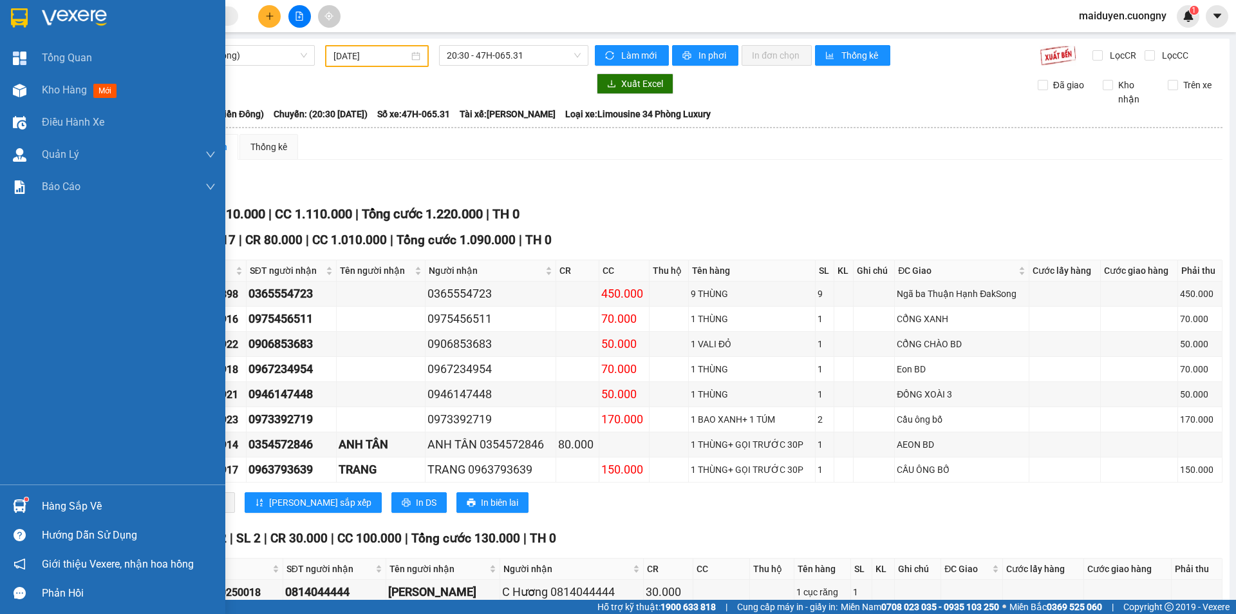
click at [17, 22] on img at bounding box center [19, 17] width 17 height 19
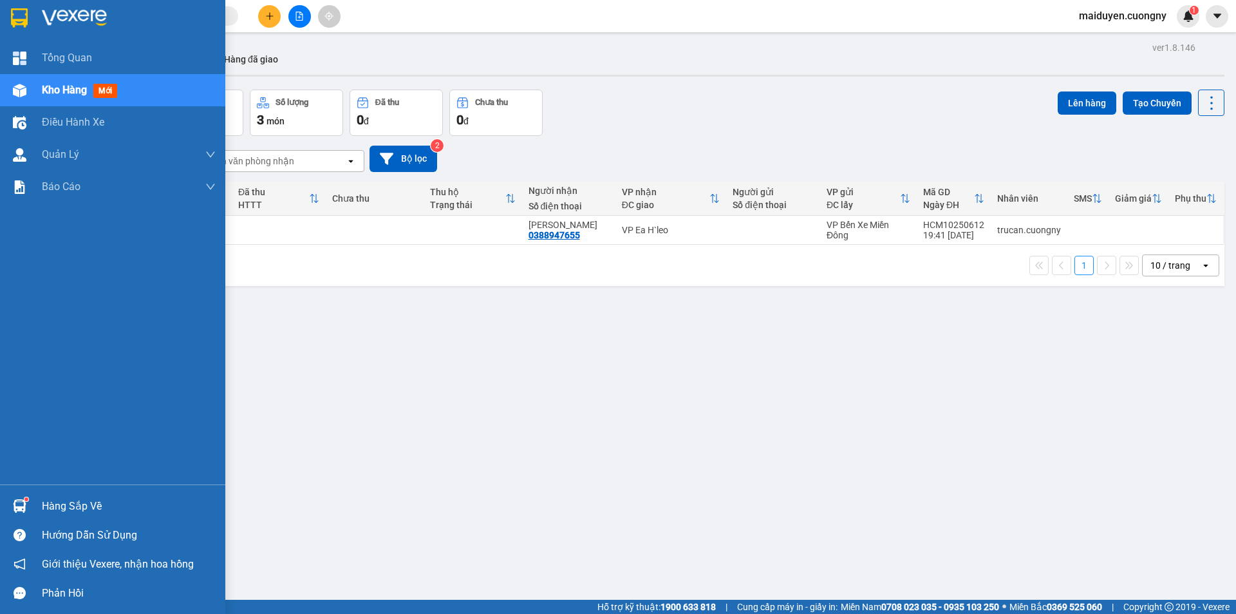
drag, startPoint x: 0, startPoint y: 549, endPoint x: 0, endPoint y: 562, distance: 12.9
click at [14, 17] on img at bounding box center [19, 17] width 17 height 19
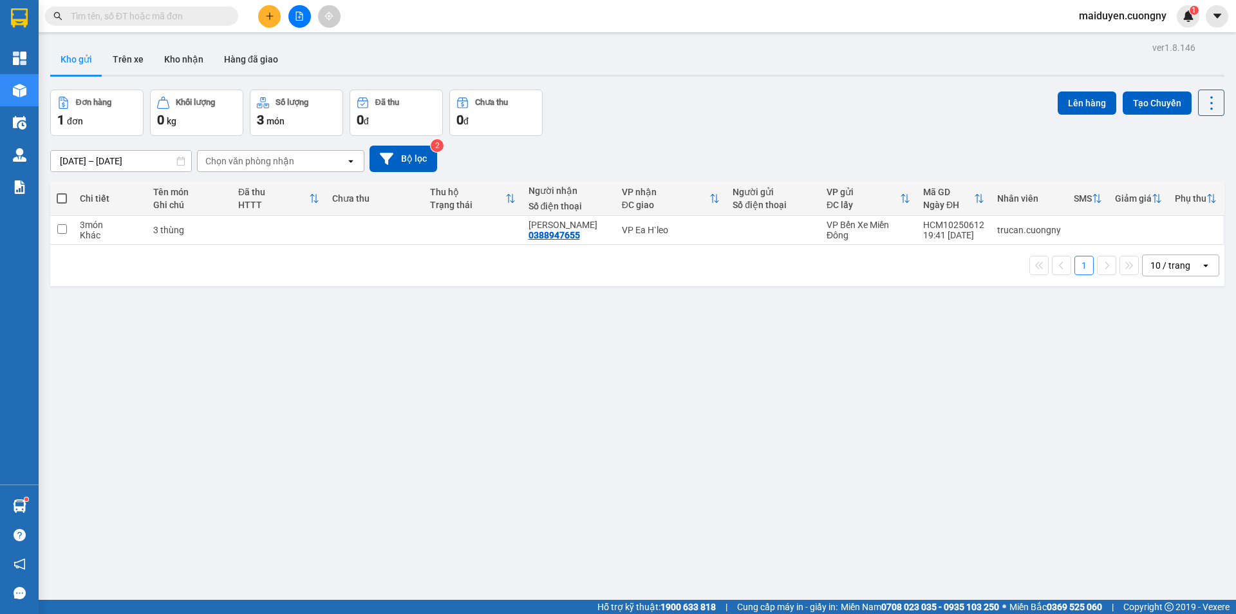
click at [885, 449] on div "ver 1.8.146 Kho gửi Trên xe Kho nhận Hàng đã giao Đơn hàng 1 đơn Khối lượng 0 k…" at bounding box center [637, 346] width 1185 height 614
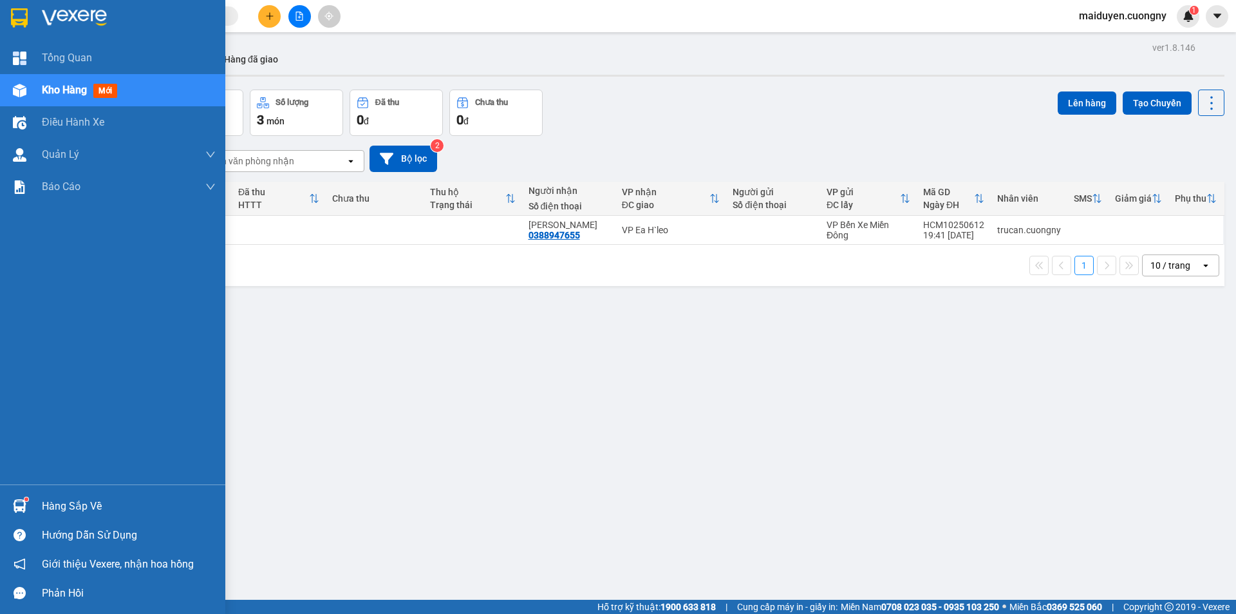
click at [24, 19] on img at bounding box center [19, 17] width 17 height 19
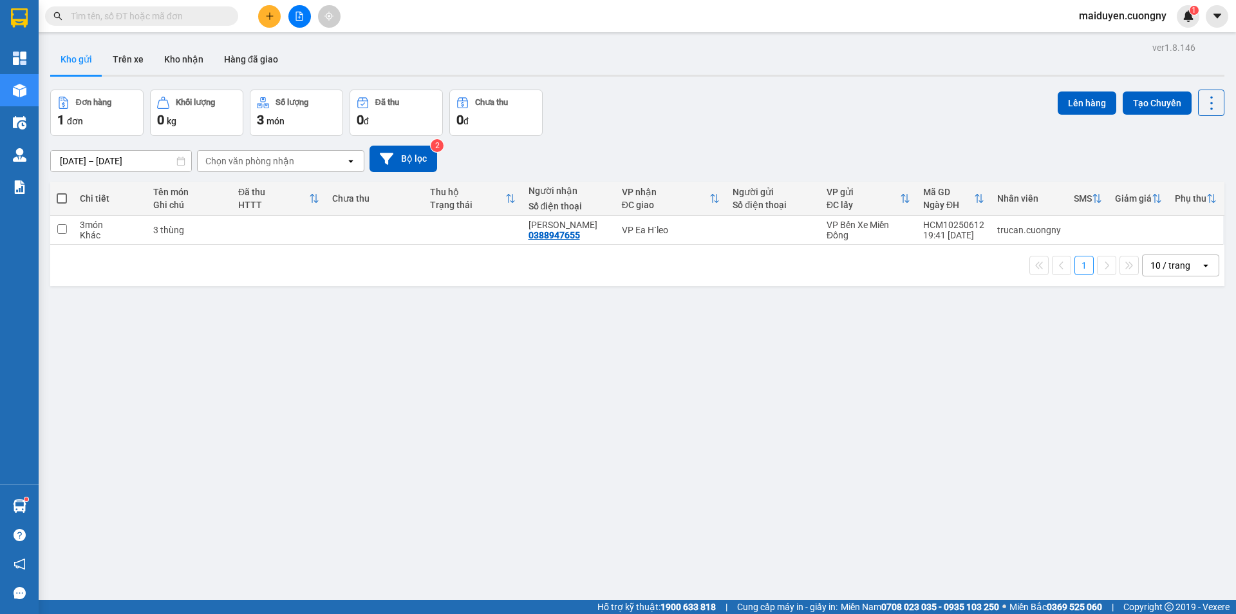
click at [144, 17] on input "text" at bounding box center [147, 16] width 152 height 14
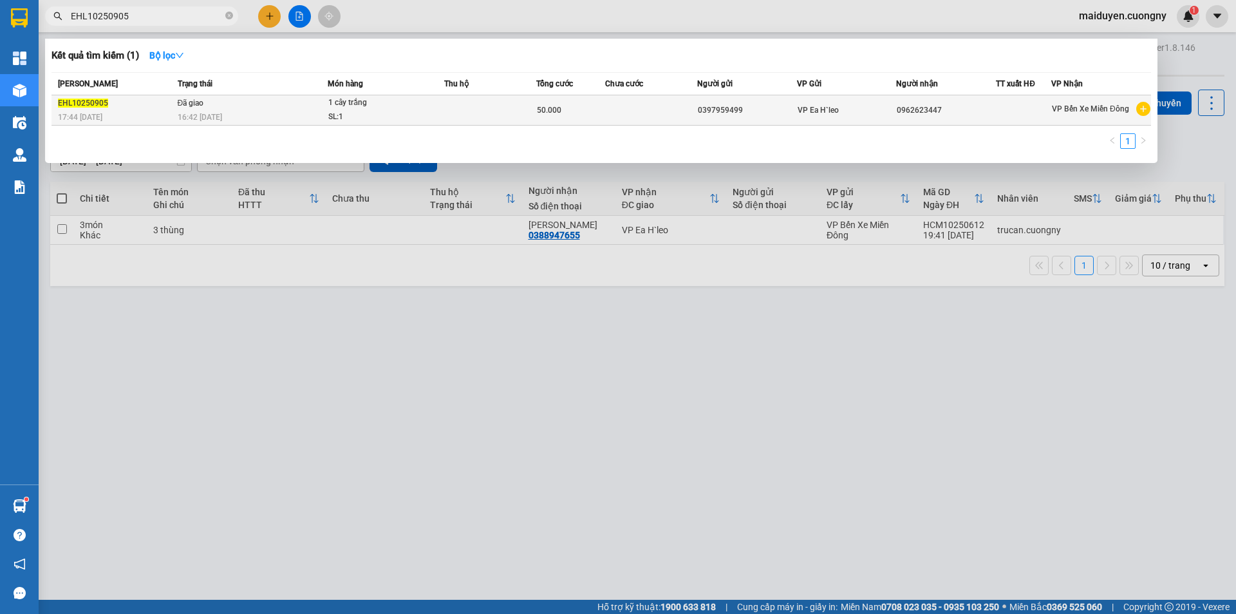
type input "EHL10250905"
click at [364, 107] on div "1 cây trắng" at bounding box center [376, 103] width 97 height 14
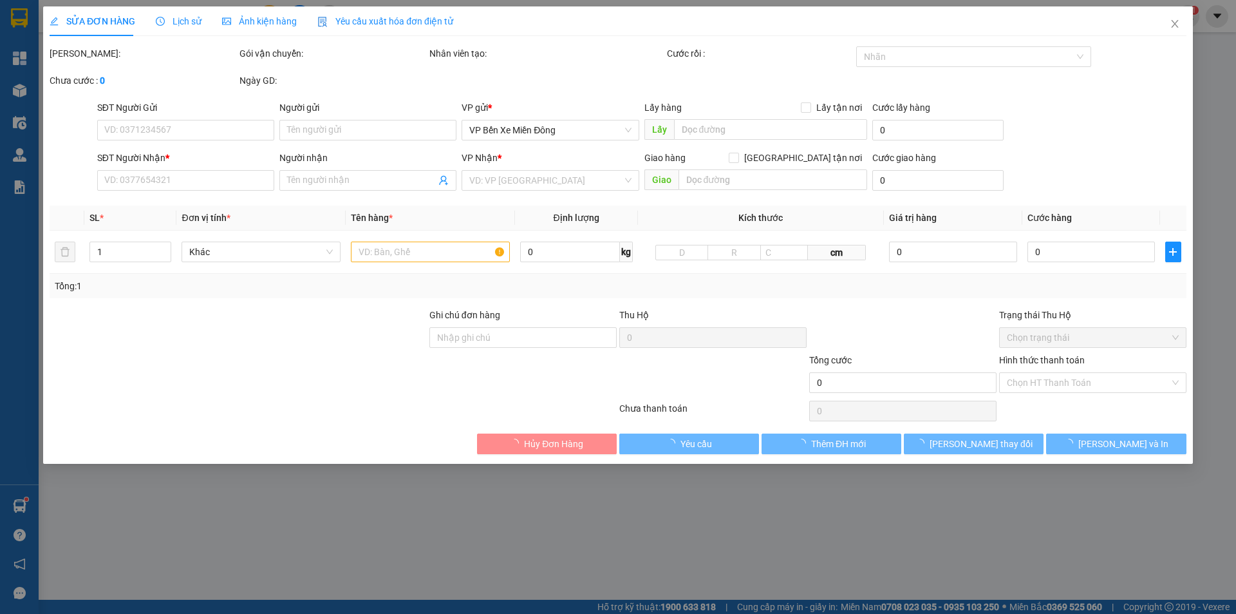
type input "0397959499"
type input "0962623447"
type input "50.000"
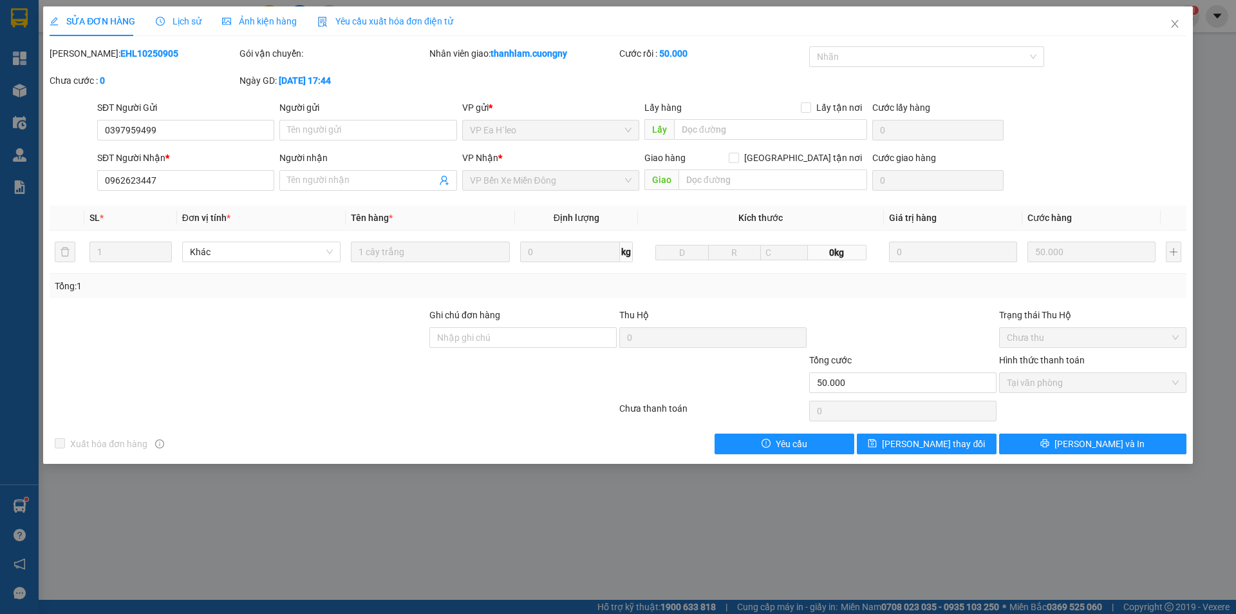
click at [138, 57] on b "EHL10250905" at bounding box center [149, 53] width 58 height 10
click at [169, 61] on div "[PERSON_NAME]: EHL10250905" at bounding box center [143, 59] width 190 height 27
click at [154, 57] on div "[PERSON_NAME]: EHL10250905" at bounding box center [143, 53] width 187 height 14
click at [207, 75] on div "Chưa cước : 0" at bounding box center [143, 80] width 187 height 14
click at [158, 58] on div "[PERSON_NAME]: EHL10250905" at bounding box center [143, 53] width 187 height 14
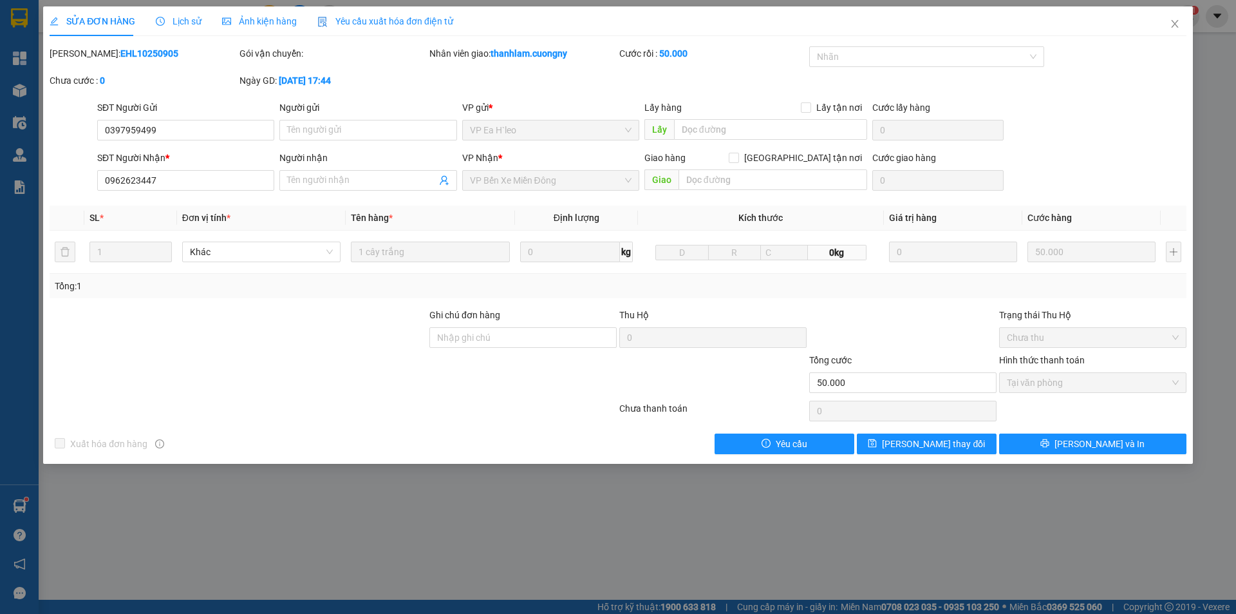
click at [146, 48] on div "[PERSON_NAME]: EHL10250905" at bounding box center [143, 53] width 187 height 14
click at [196, 19] on span "Lịch sử" at bounding box center [179, 21] width 46 height 10
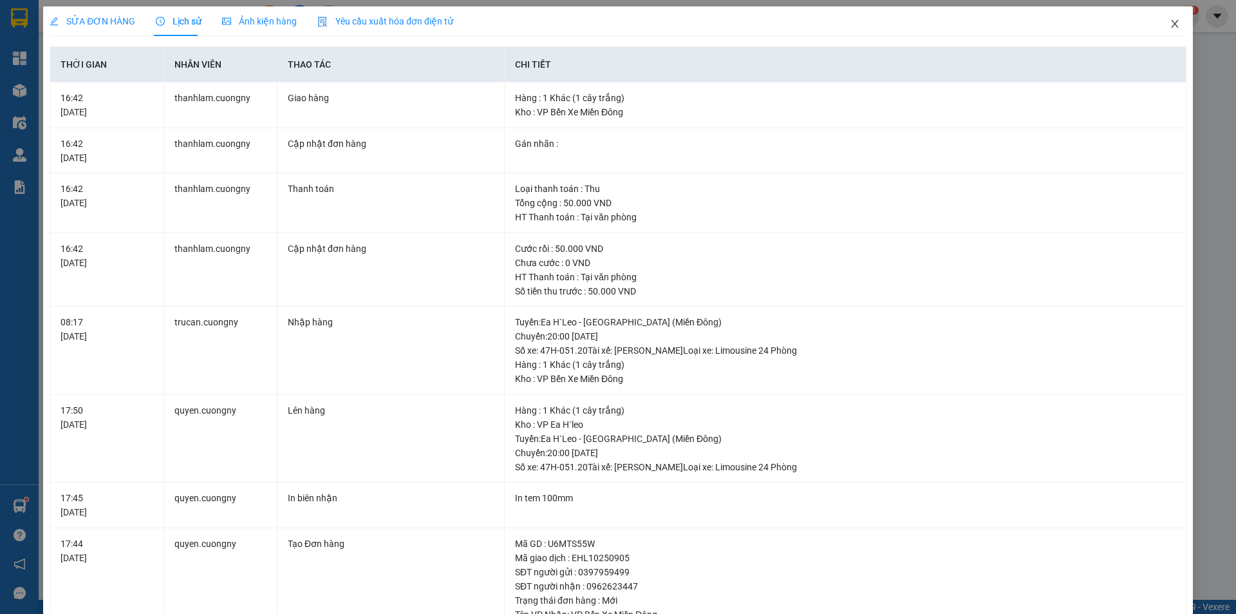
click at [1175, 26] on span "Close" at bounding box center [1175, 24] width 36 height 36
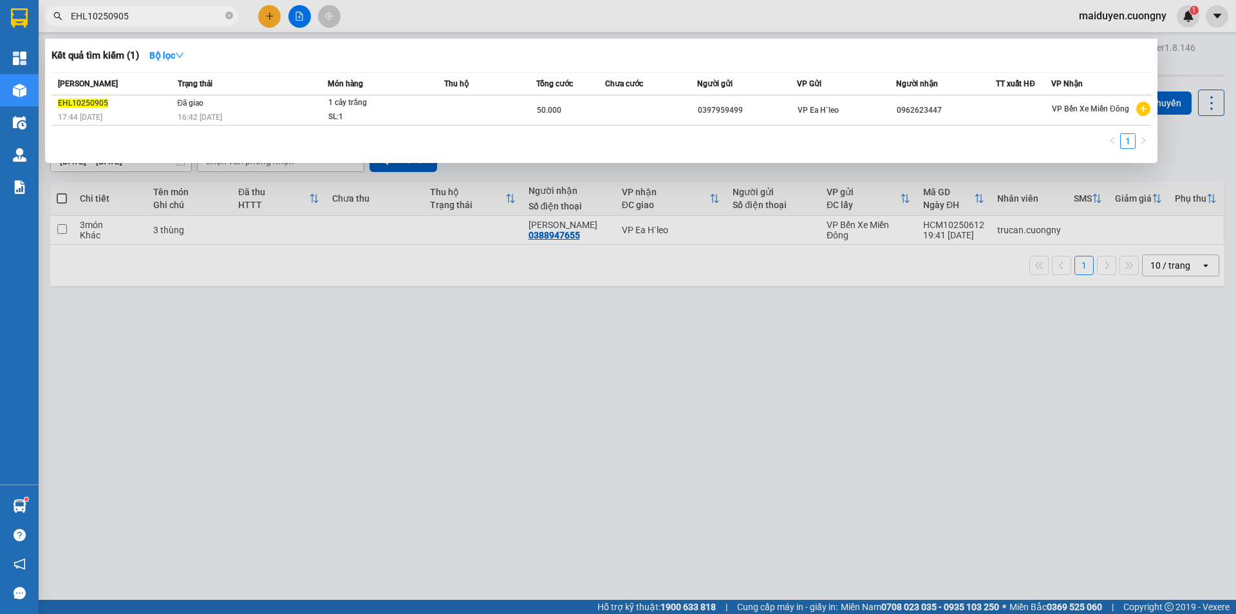
click at [173, 12] on input "EHL10250905" at bounding box center [147, 16] width 152 height 14
drag, startPoint x: 404, startPoint y: 399, endPoint x: 50, endPoint y: 150, distance: 433.1
click at [404, 392] on div at bounding box center [618, 307] width 1236 height 614
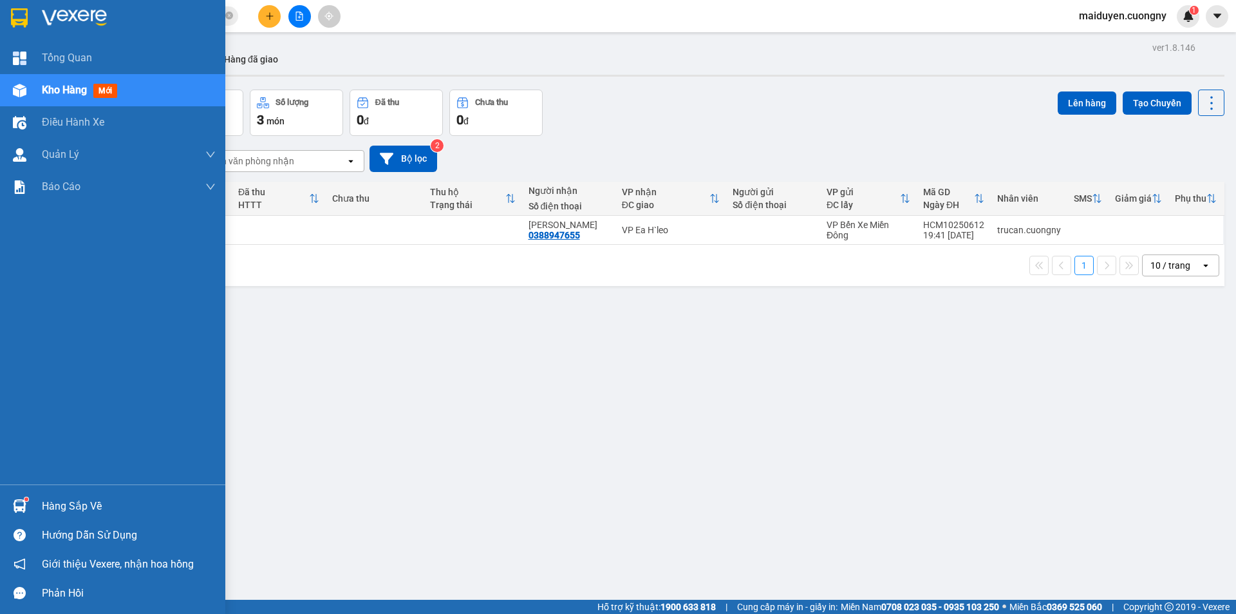
click at [8, 10] on div at bounding box center [19, 17] width 23 height 23
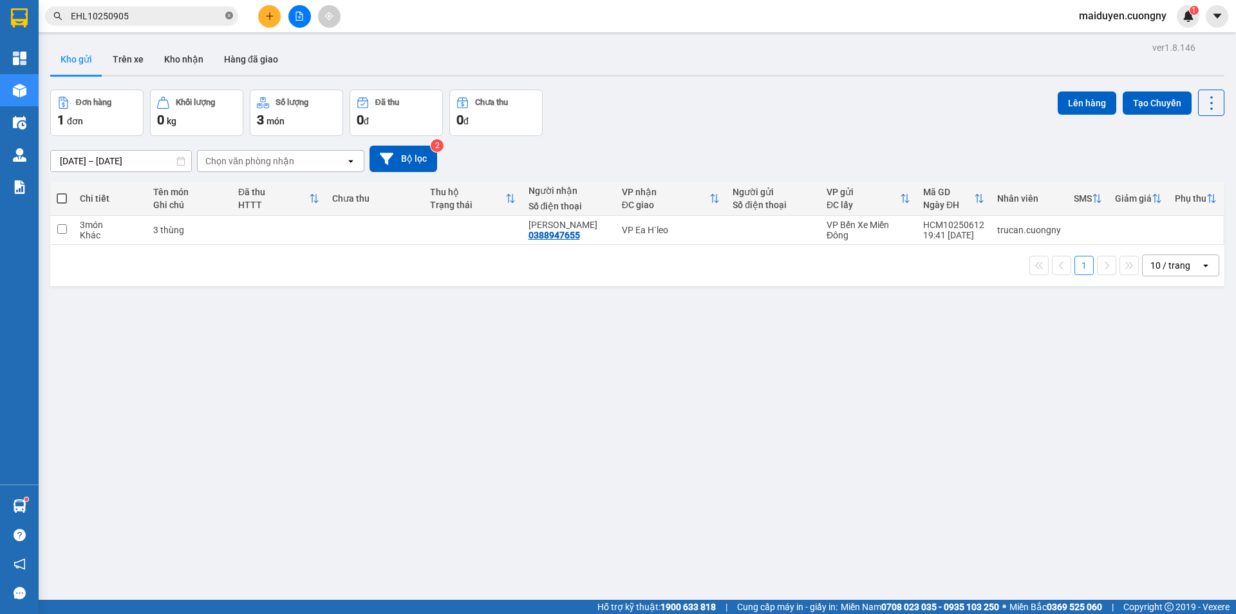
click at [227, 17] on icon "close-circle" at bounding box center [229, 16] width 8 height 8
click at [111, 17] on input "text" at bounding box center [147, 16] width 152 height 14
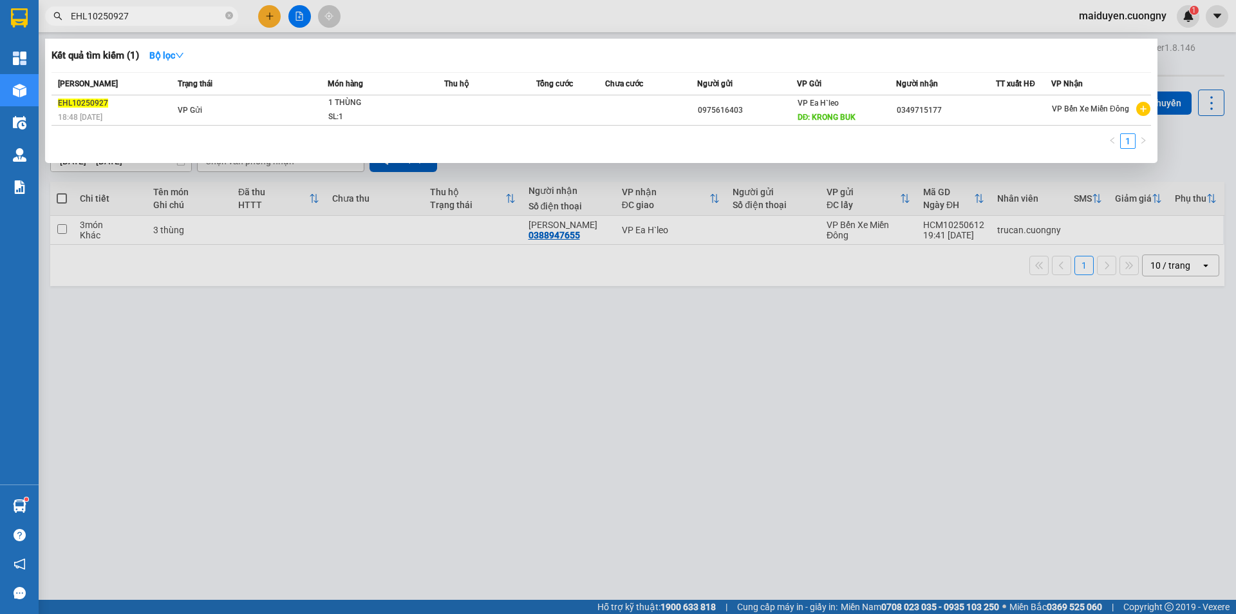
type input "EHL10250927"
drag, startPoint x: 668, startPoint y: 574, endPoint x: 608, endPoint y: 534, distance: 72.0
click at [667, 572] on div at bounding box center [618, 307] width 1236 height 614
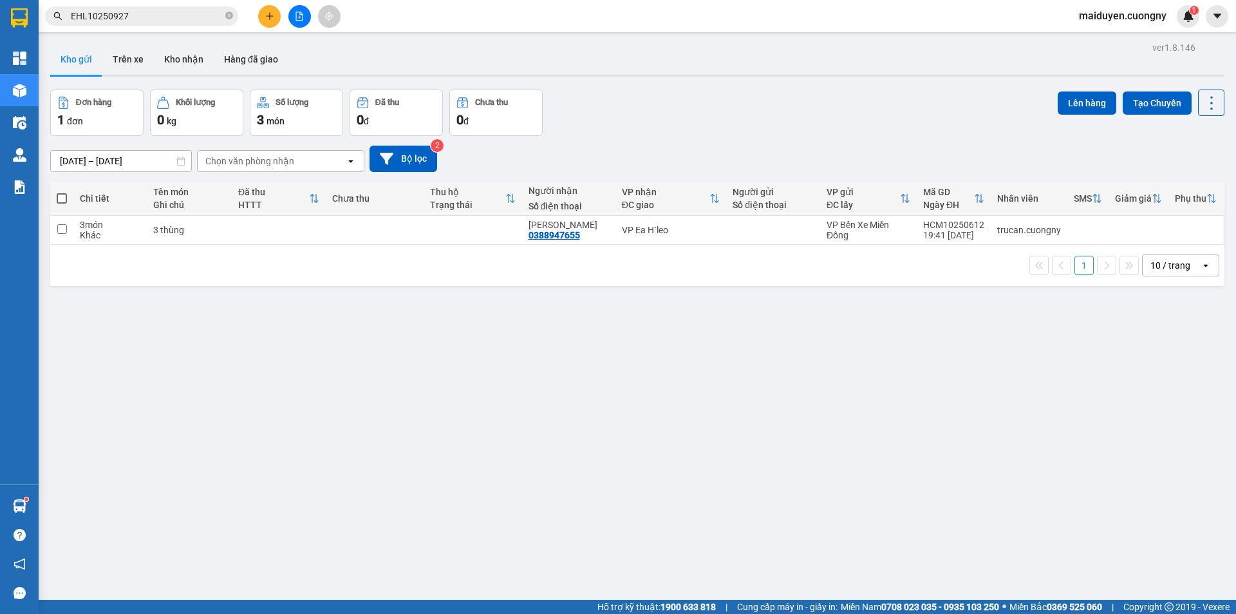
click at [163, 11] on input "EHL10250927" at bounding box center [147, 16] width 152 height 14
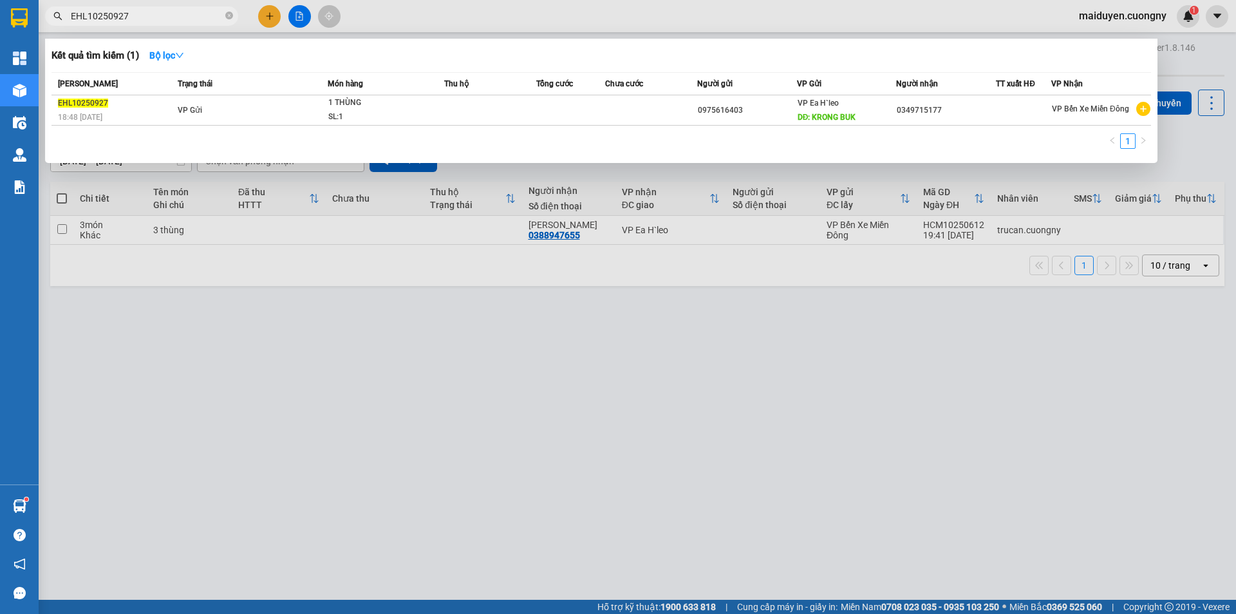
click at [197, 13] on input "EHL10250927" at bounding box center [147, 16] width 152 height 14
click at [176, 321] on div at bounding box center [618, 307] width 1236 height 614
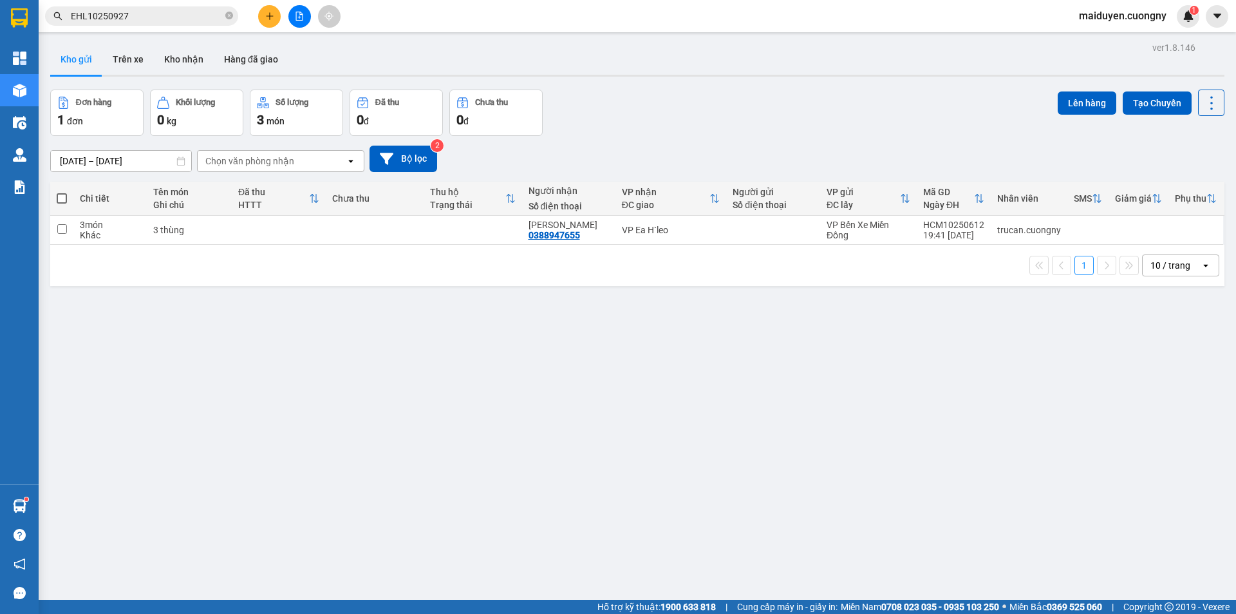
click at [216, 12] on input "EHL10250927" at bounding box center [147, 16] width 152 height 14
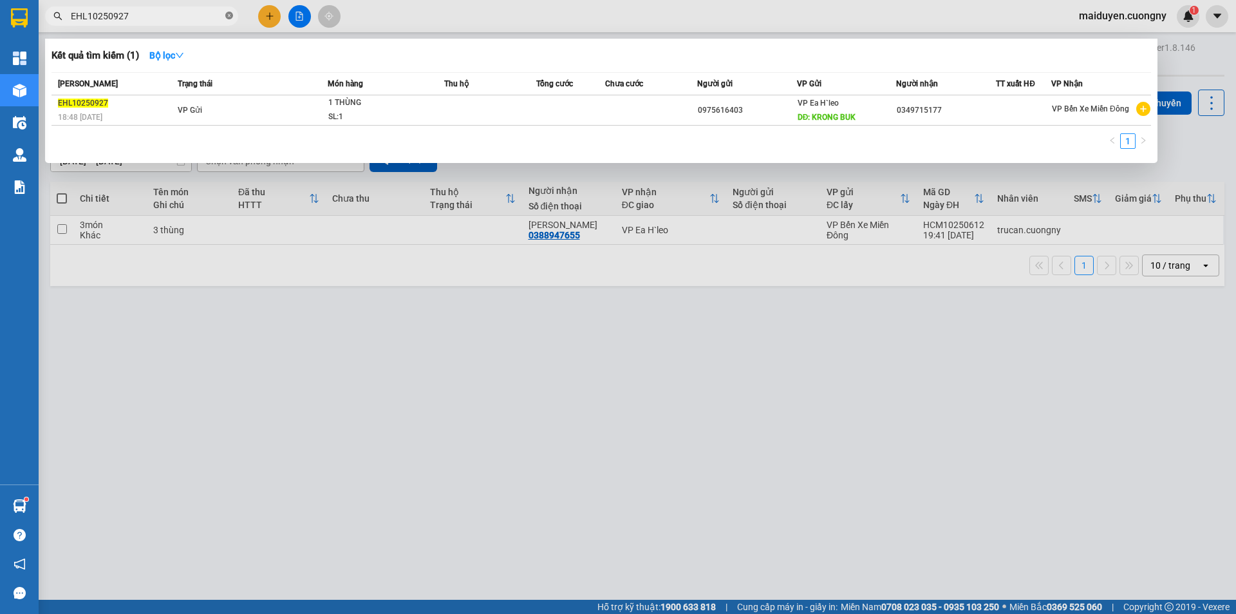
click at [227, 11] on span at bounding box center [229, 16] width 8 height 12
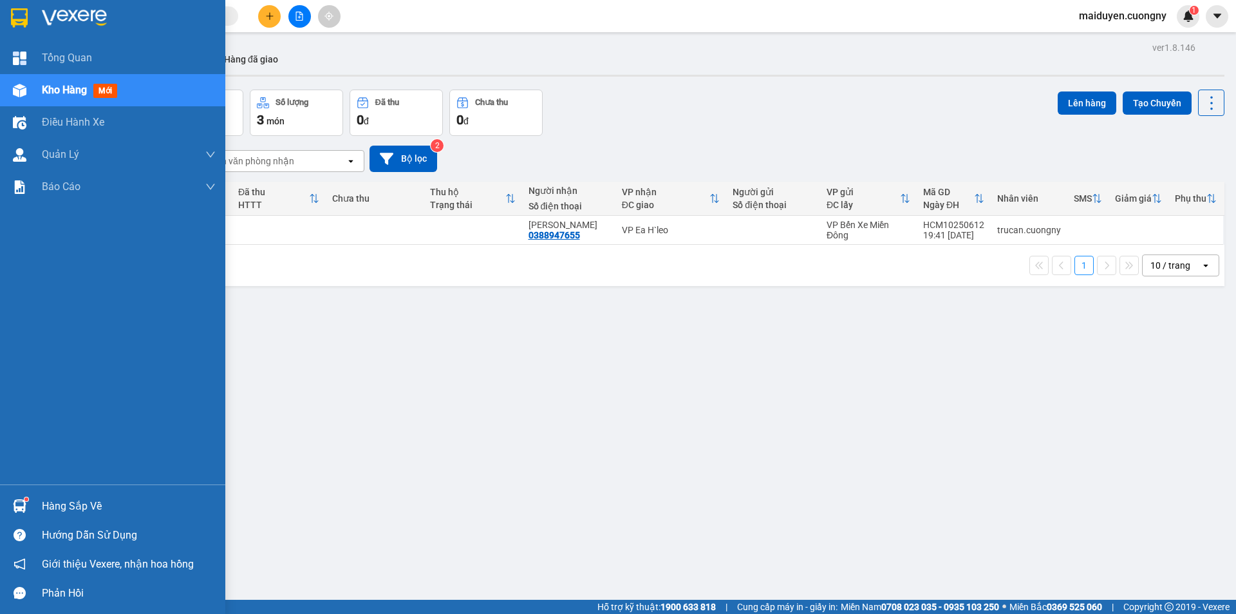
click at [18, 17] on img at bounding box center [19, 17] width 17 height 19
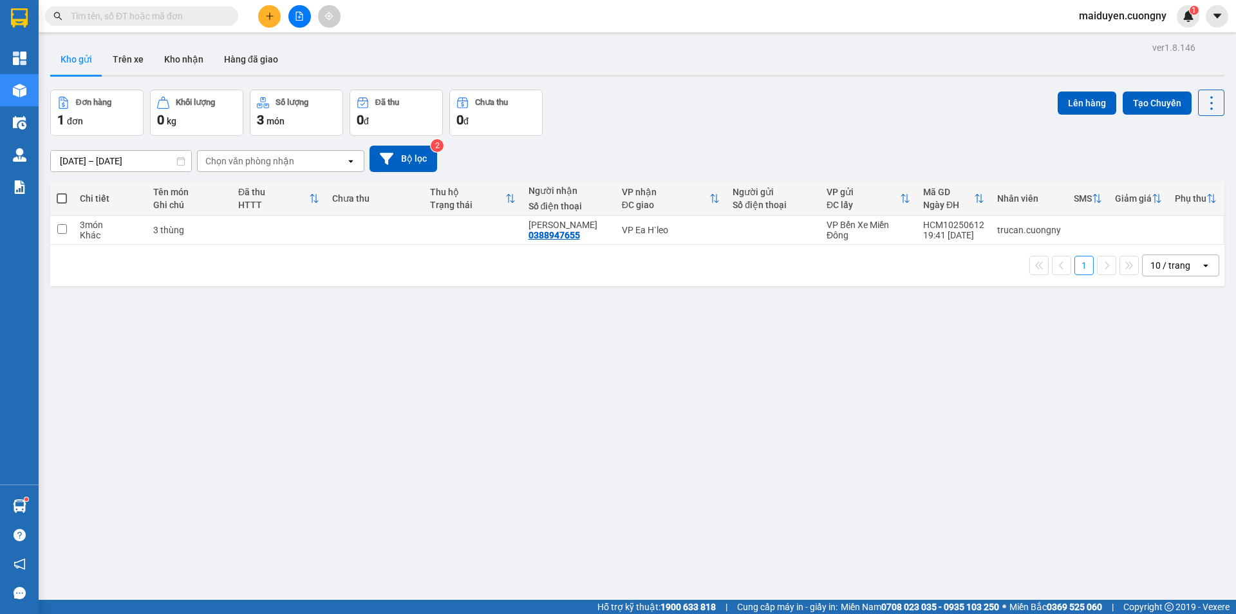
click at [135, 14] on input "text" at bounding box center [147, 16] width 152 height 14
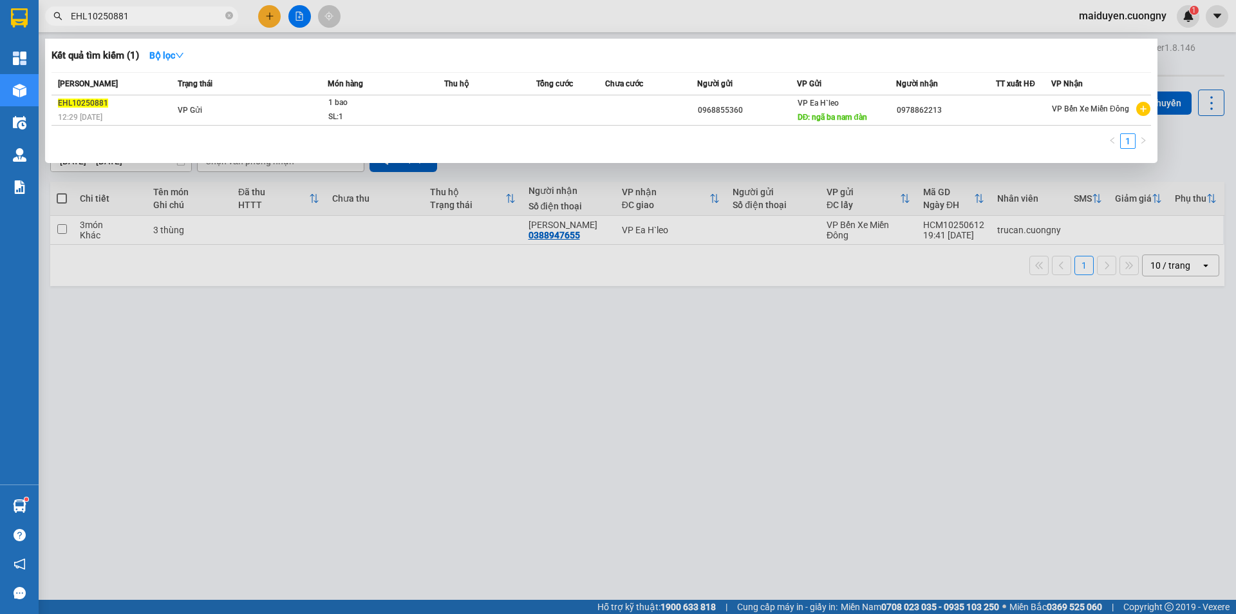
type input "EHL10250881"
drag, startPoint x: 480, startPoint y: 501, endPoint x: 258, endPoint y: 269, distance: 321.1
click at [480, 491] on div at bounding box center [618, 307] width 1236 height 614
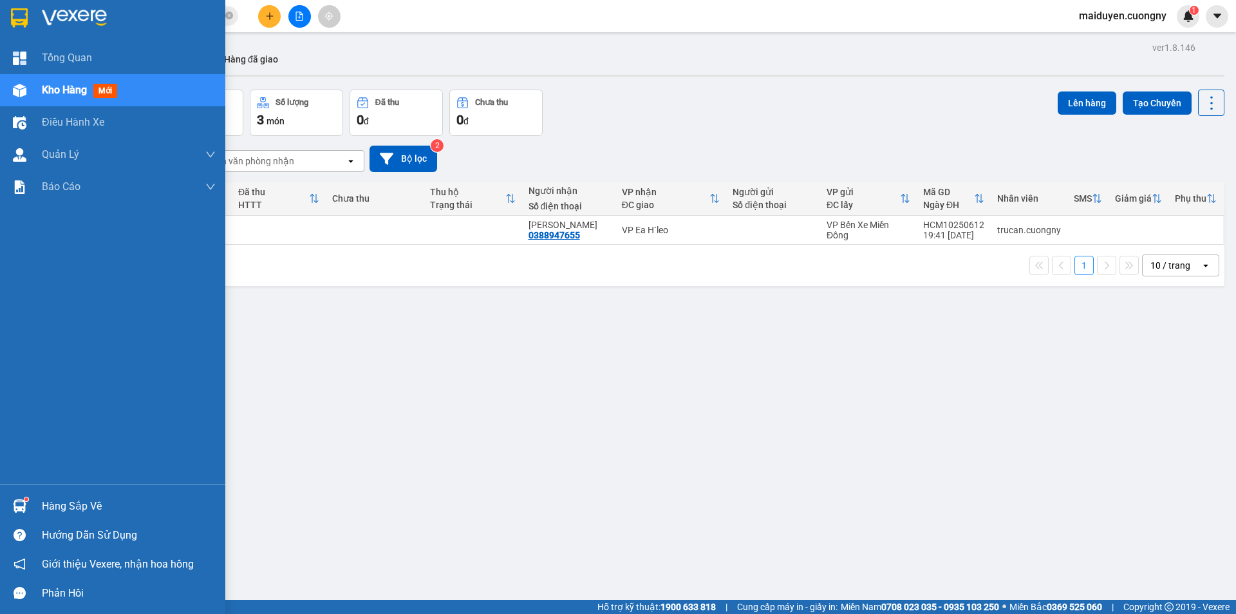
click at [21, 15] on img at bounding box center [19, 17] width 17 height 19
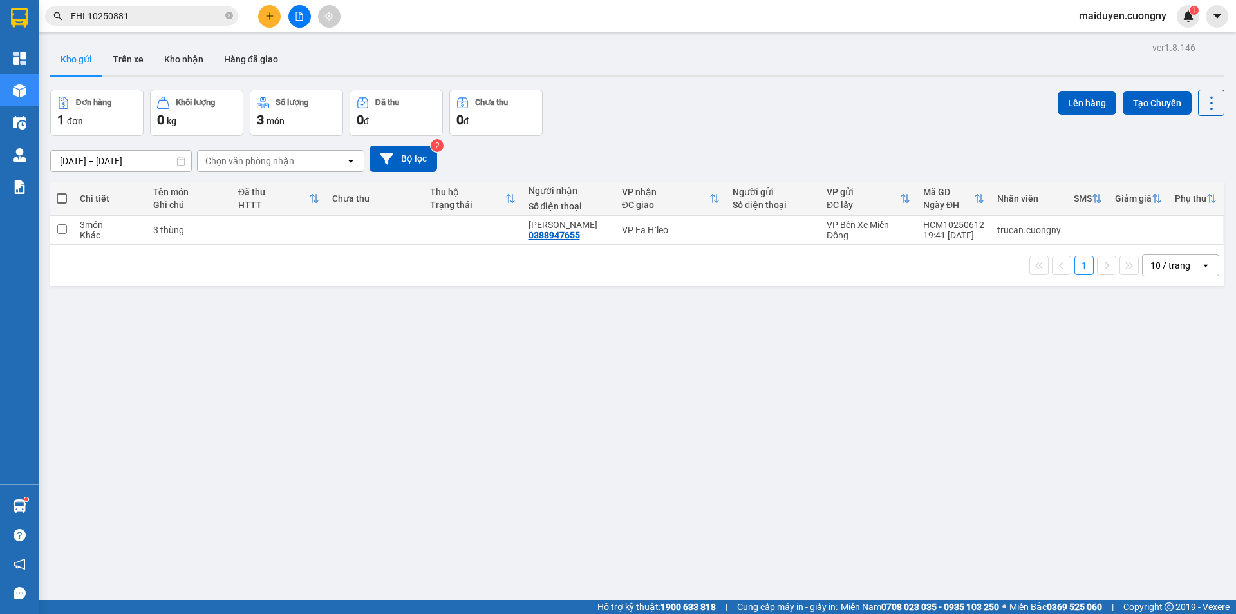
click at [224, 15] on span "EHL10250881" at bounding box center [141, 15] width 193 height 19
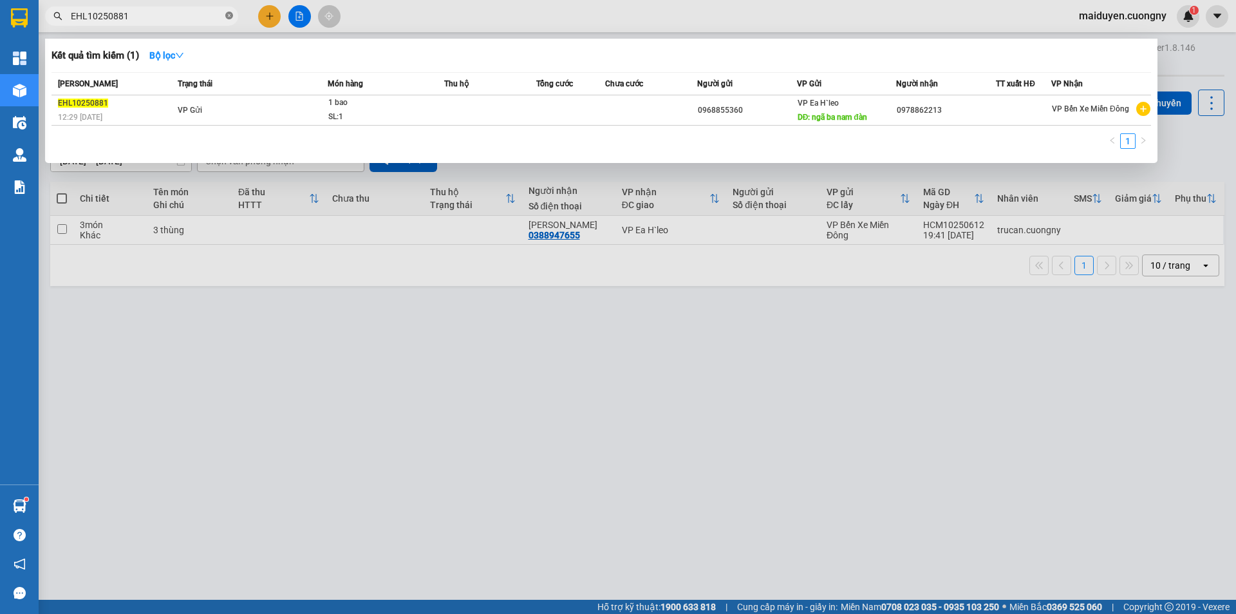
click at [231, 15] on icon "close-circle" at bounding box center [229, 16] width 8 height 8
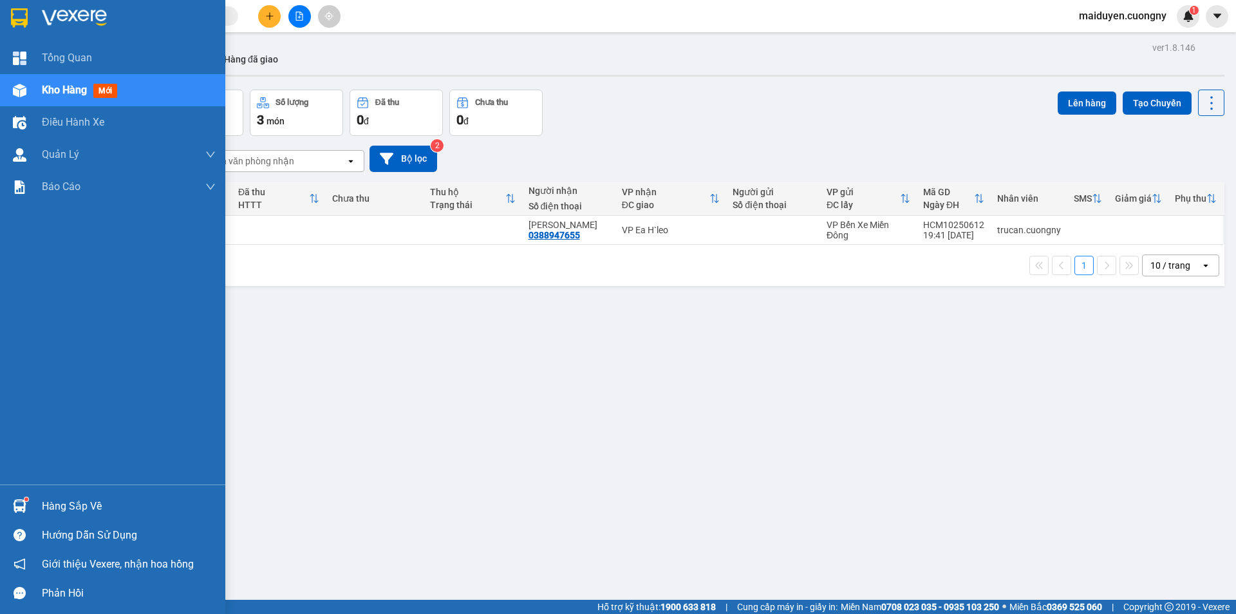
click at [1, 16] on div at bounding box center [112, 21] width 225 height 42
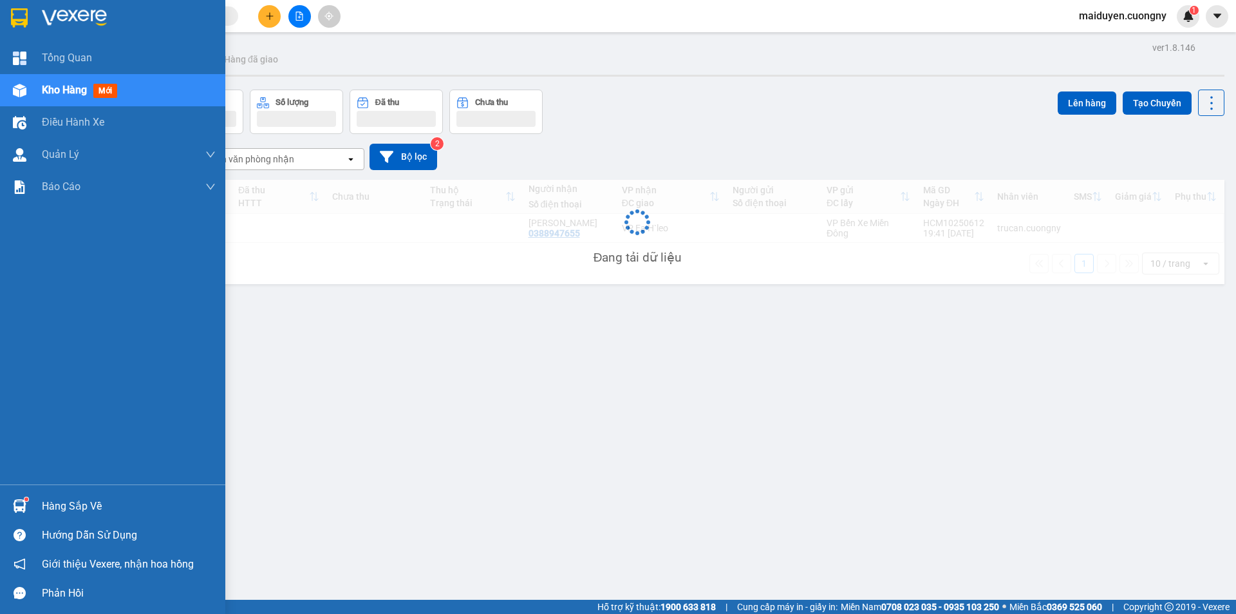
click at [6, 15] on div at bounding box center [112, 21] width 225 height 42
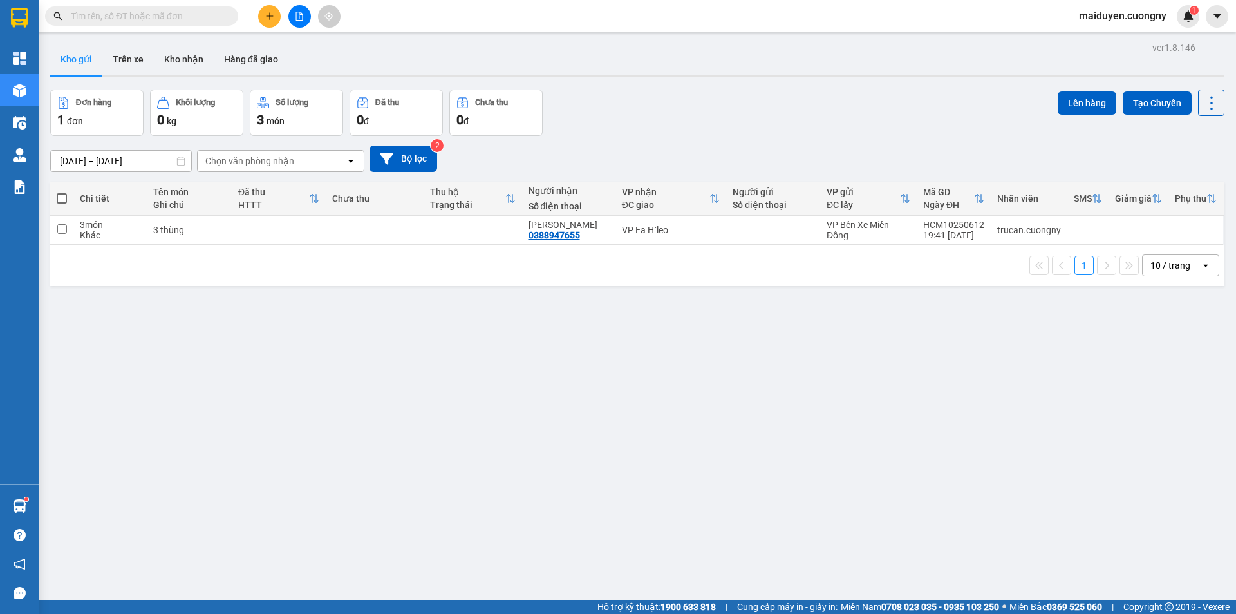
click at [316, 53] on div "Kho gửi Trên xe Kho nhận Hàng đã giao" at bounding box center [637, 61] width 1175 height 34
click at [299, 12] on icon "file-add" at bounding box center [299, 16] width 7 height 9
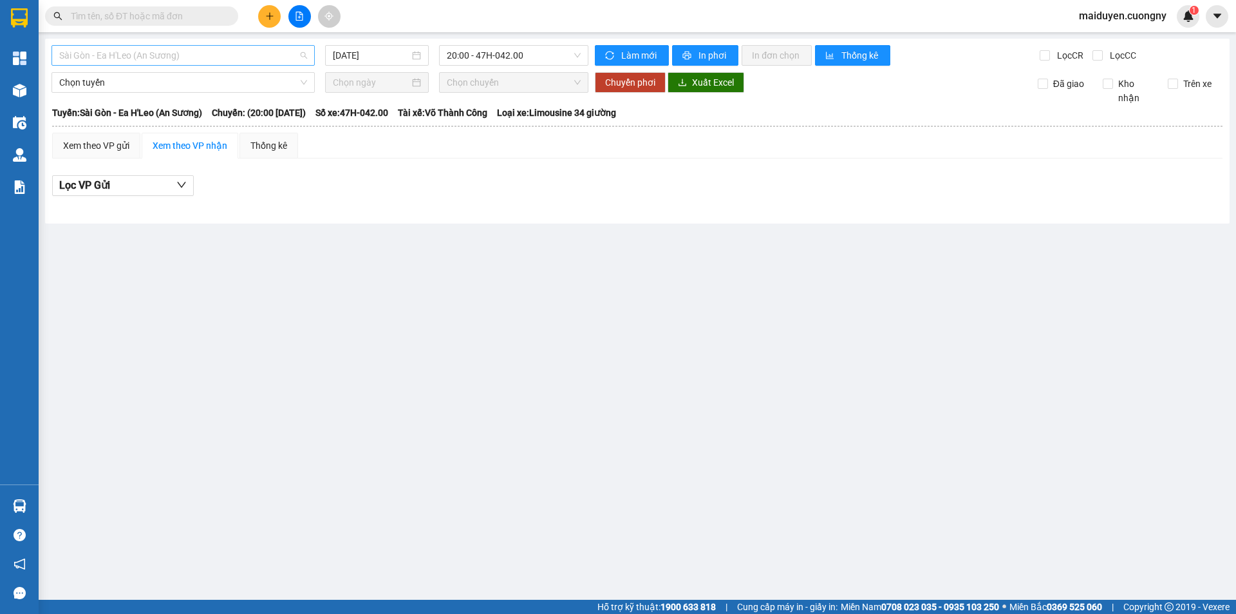
click at [268, 64] on span "Sài Gòn - Ea H'Leo (An Sương)" at bounding box center [183, 55] width 248 height 19
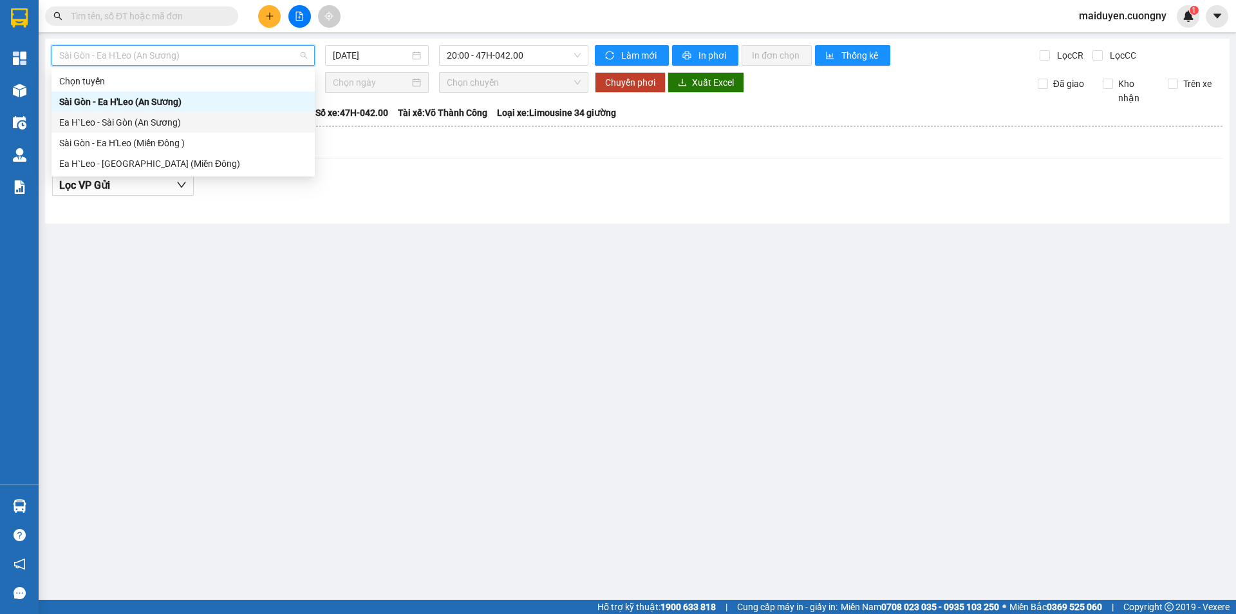
click at [123, 121] on div "Ea H`Leo - Sài Gòn (An Sương)" at bounding box center [183, 122] width 248 height 14
type input "[DATE]"
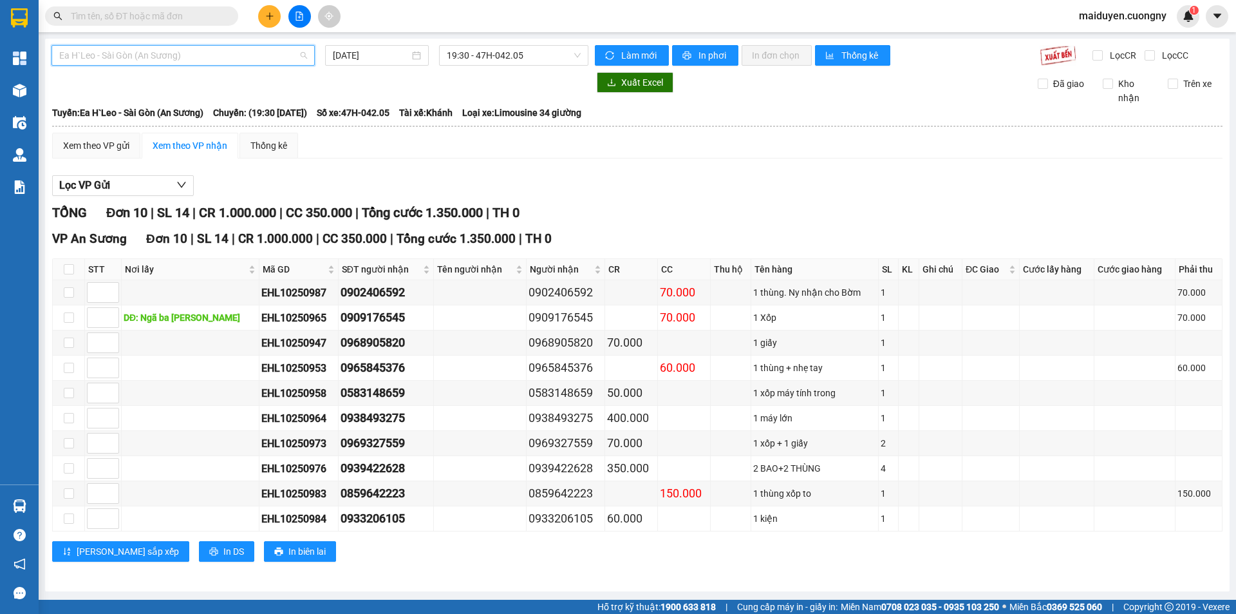
click at [120, 52] on span "Ea H`Leo - Sài Gòn (An Sương)" at bounding box center [183, 55] width 248 height 19
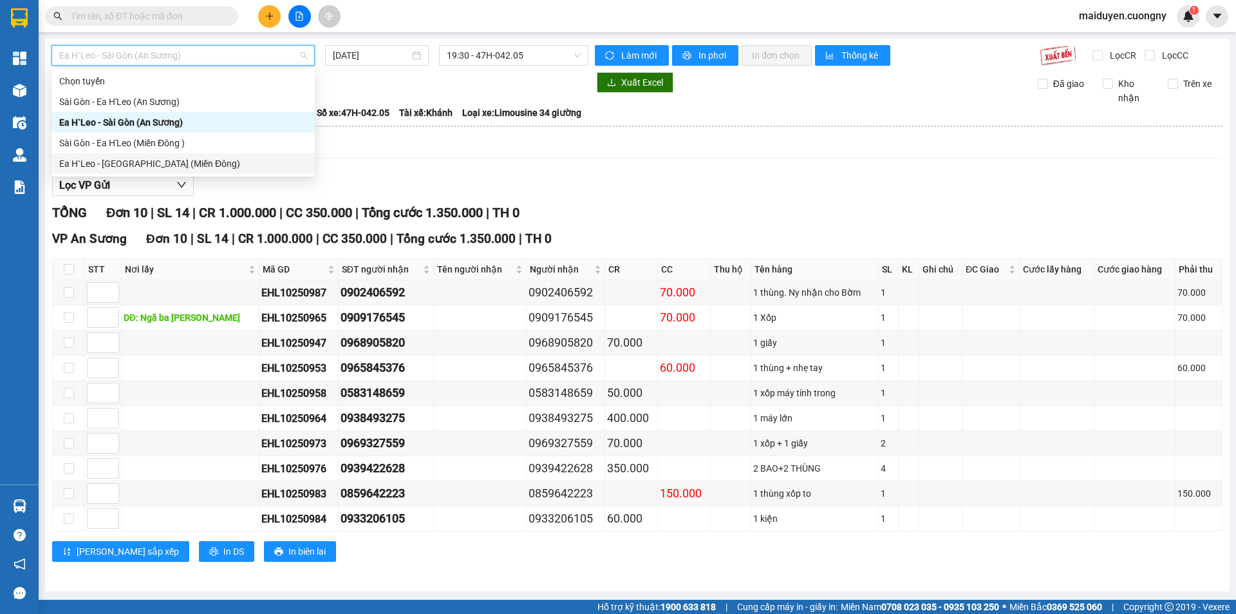
click at [106, 161] on div "Ea H`Leo - [GEOGRAPHIC_DATA] (Miền Đông)" at bounding box center [183, 163] width 248 height 14
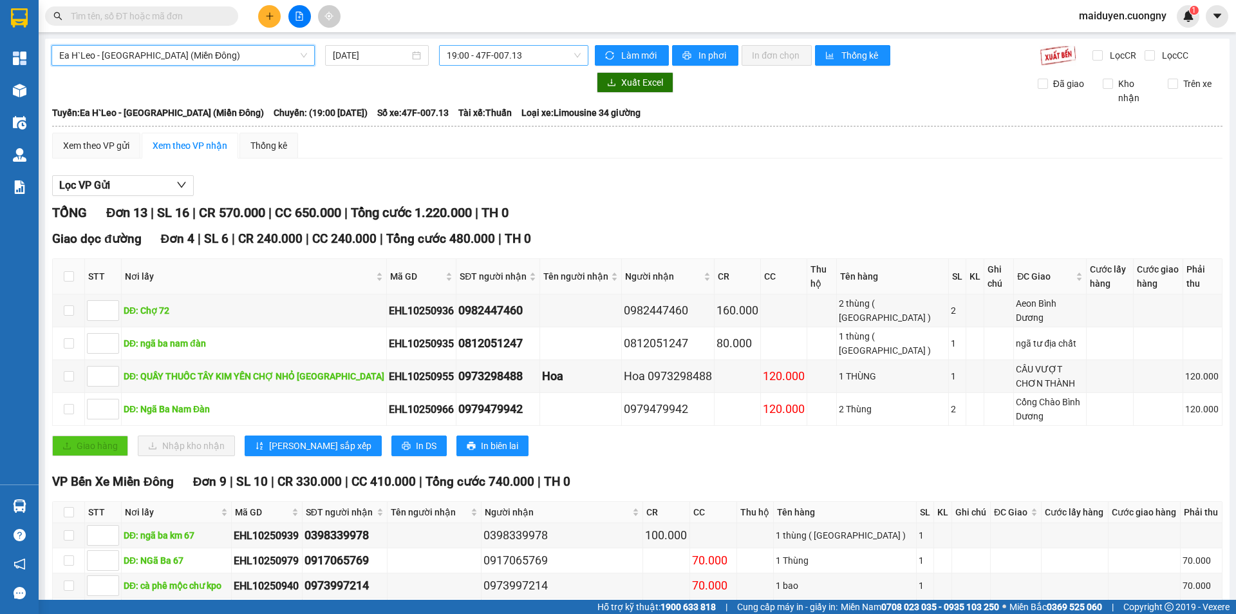
click at [504, 50] on span "19:00 - 47F-007.13" at bounding box center [514, 55] width 134 height 19
click at [367, 90] on div at bounding box center [320, 82] width 537 height 21
click at [363, 54] on input "[DATE]" at bounding box center [371, 55] width 77 height 14
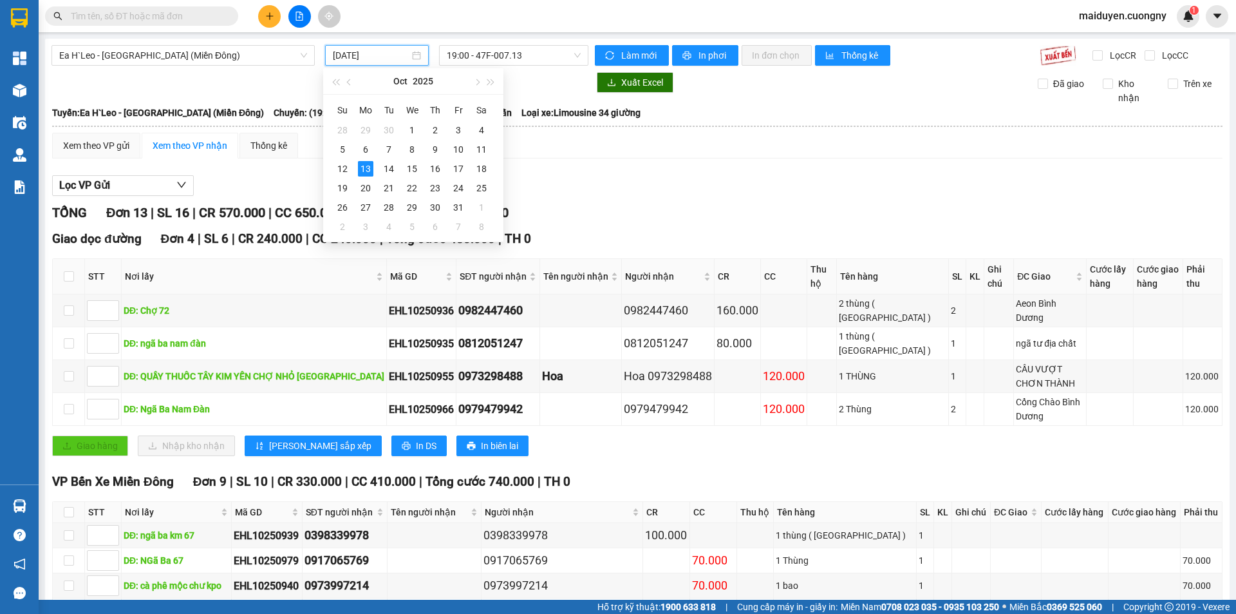
click at [296, 80] on div at bounding box center [320, 82] width 537 height 21
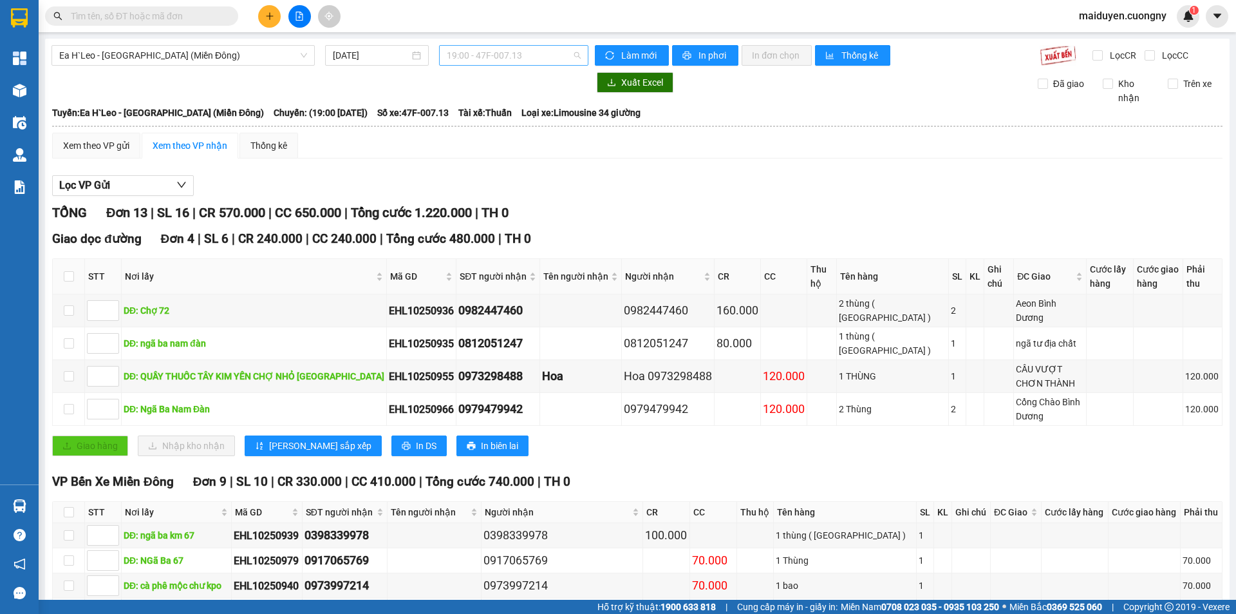
click at [542, 55] on span "19:00 - 47F-007.13" at bounding box center [514, 55] width 134 height 19
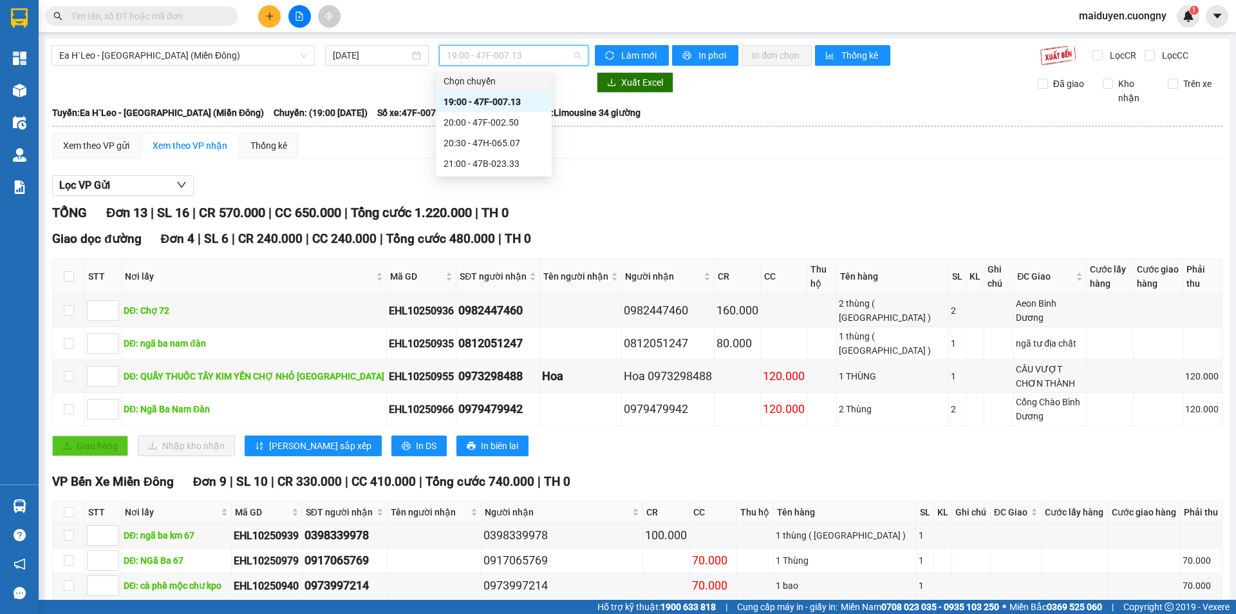
click at [572, 77] on div at bounding box center [320, 82] width 537 height 21
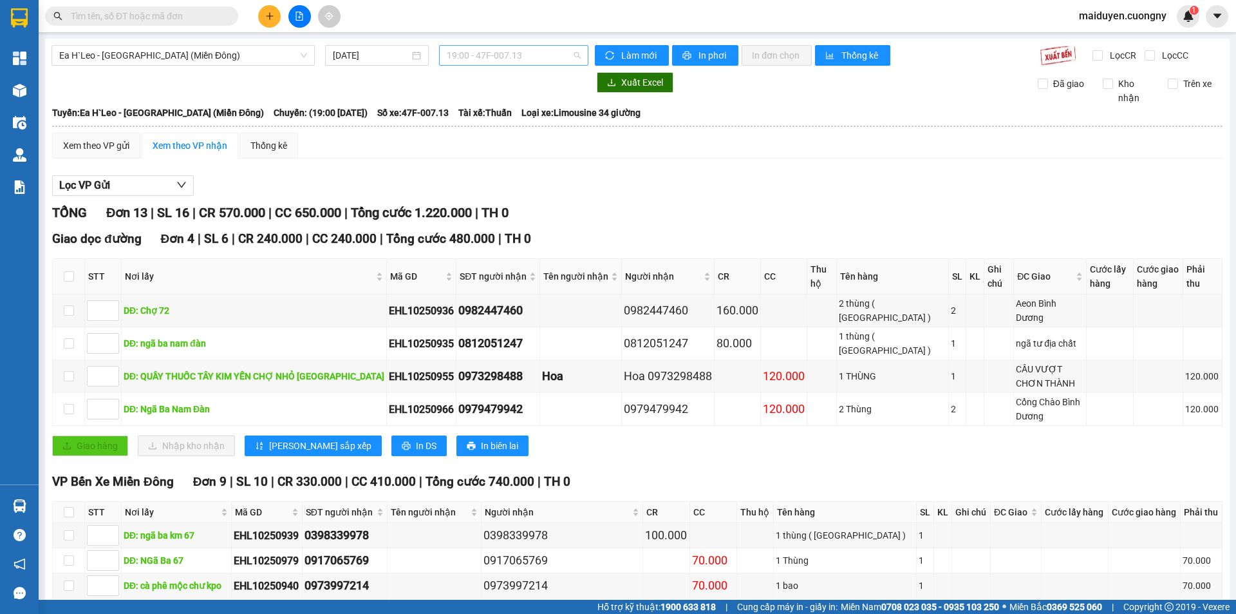
click at [565, 55] on span "19:00 - 47F-007.13" at bounding box center [514, 55] width 134 height 19
click at [525, 104] on div "19:00 - 47F-007.13" at bounding box center [494, 102] width 100 height 14
click at [558, 88] on div at bounding box center [320, 82] width 537 height 21
click at [549, 61] on span "19:00 - 47F-007.13" at bounding box center [514, 55] width 134 height 19
drag, startPoint x: 519, startPoint y: 102, endPoint x: 570, endPoint y: 99, distance: 51.0
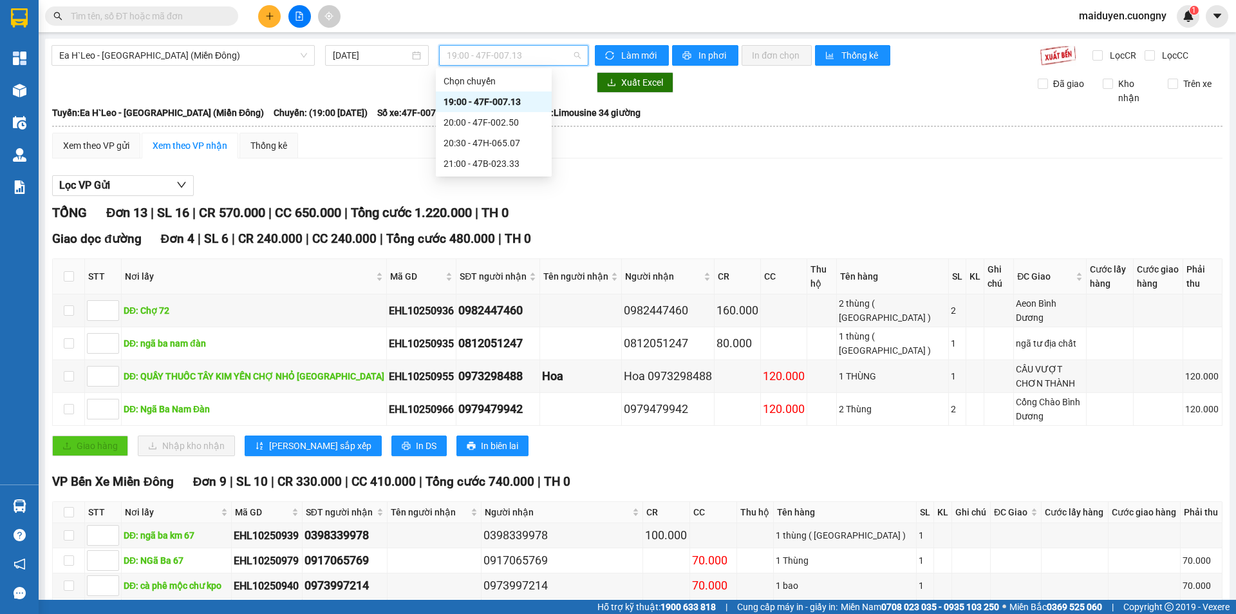
click at [518, 102] on div "19:00 - 47F-007.13" at bounding box center [494, 102] width 100 height 14
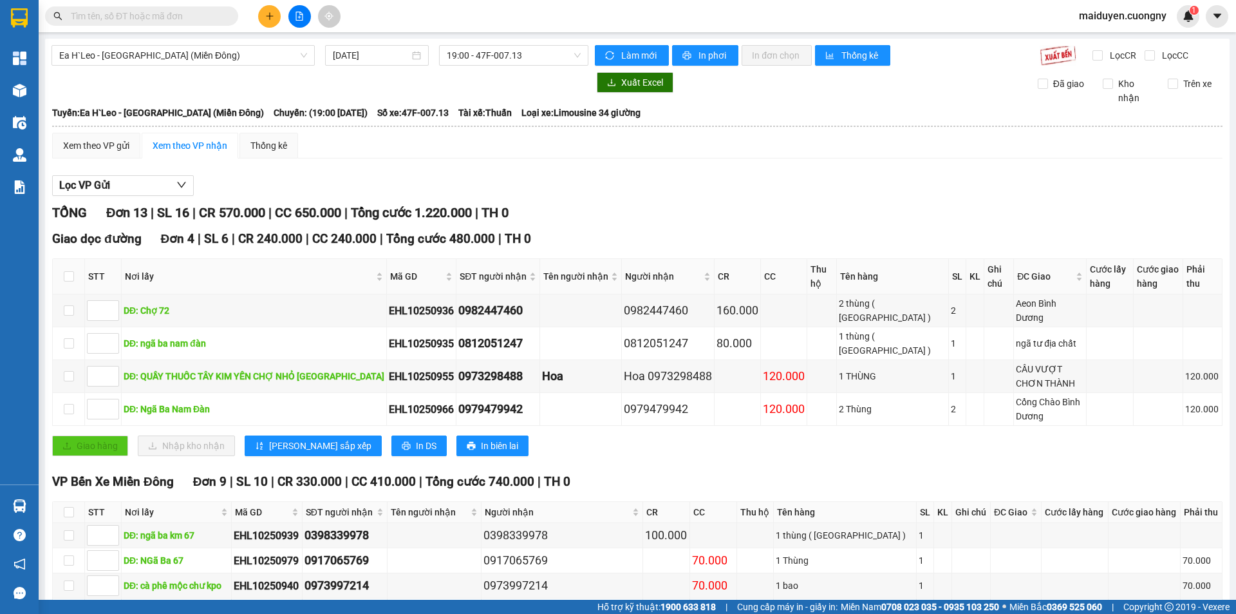
click at [589, 94] on div "Xuất Excel Đã giao Kho nhận Trên xe" at bounding box center [638, 88] width 1172 height 33
click at [580, 60] on div "19:00 - 47F-007.13" at bounding box center [513, 55] width 149 height 21
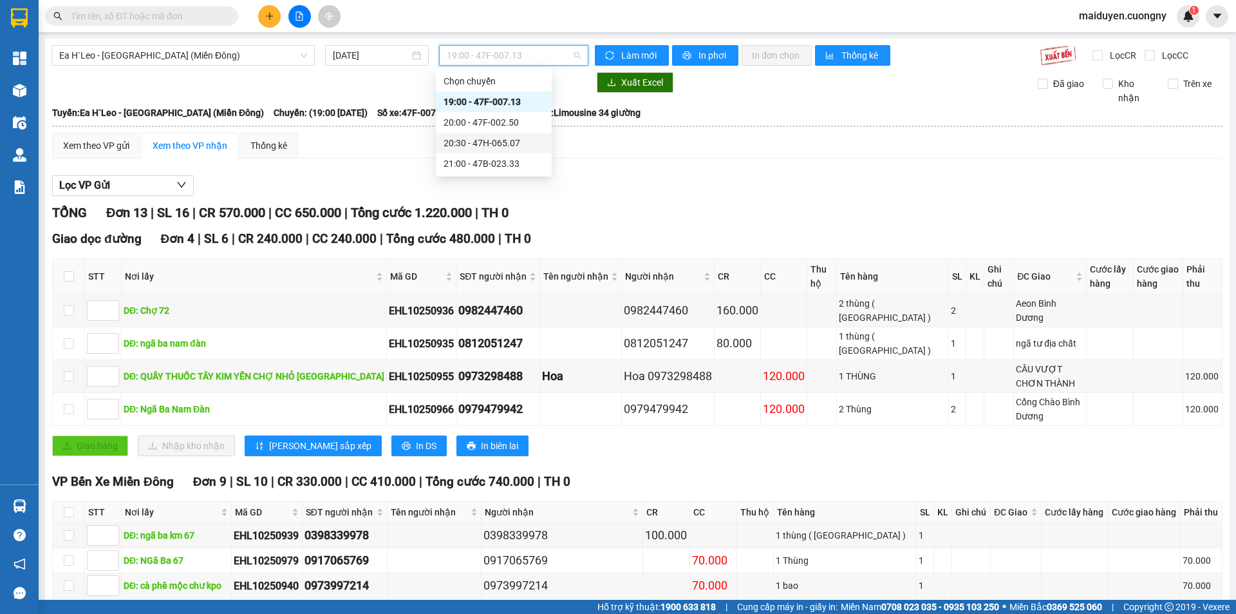
click at [511, 146] on div "20:30 - 47H-065.07" at bounding box center [494, 143] width 100 height 14
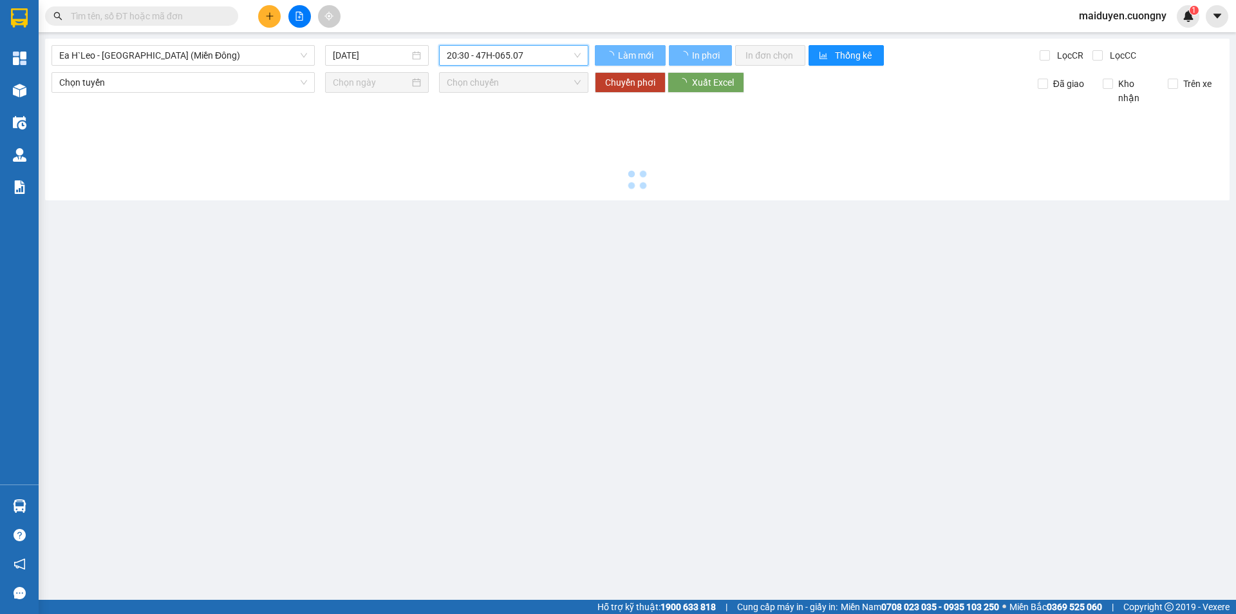
click at [522, 54] on span "20:30 - 47H-065.07" at bounding box center [514, 55] width 134 height 19
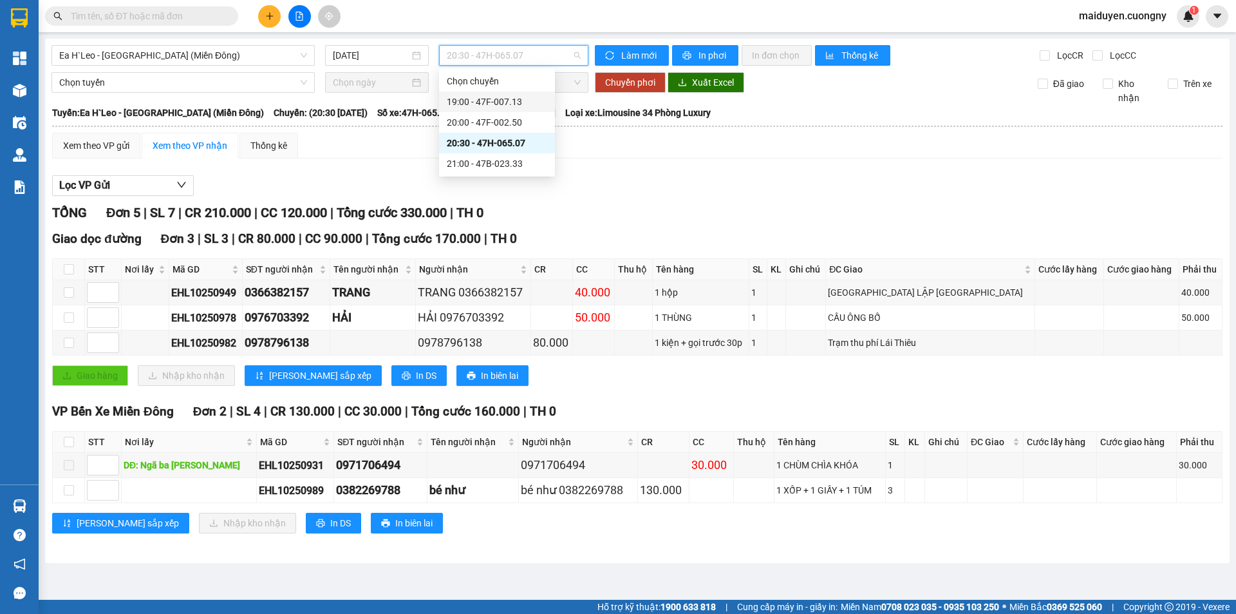
click at [497, 101] on div "19:00 - 47F-007.13" at bounding box center [497, 102] width 100 height 14
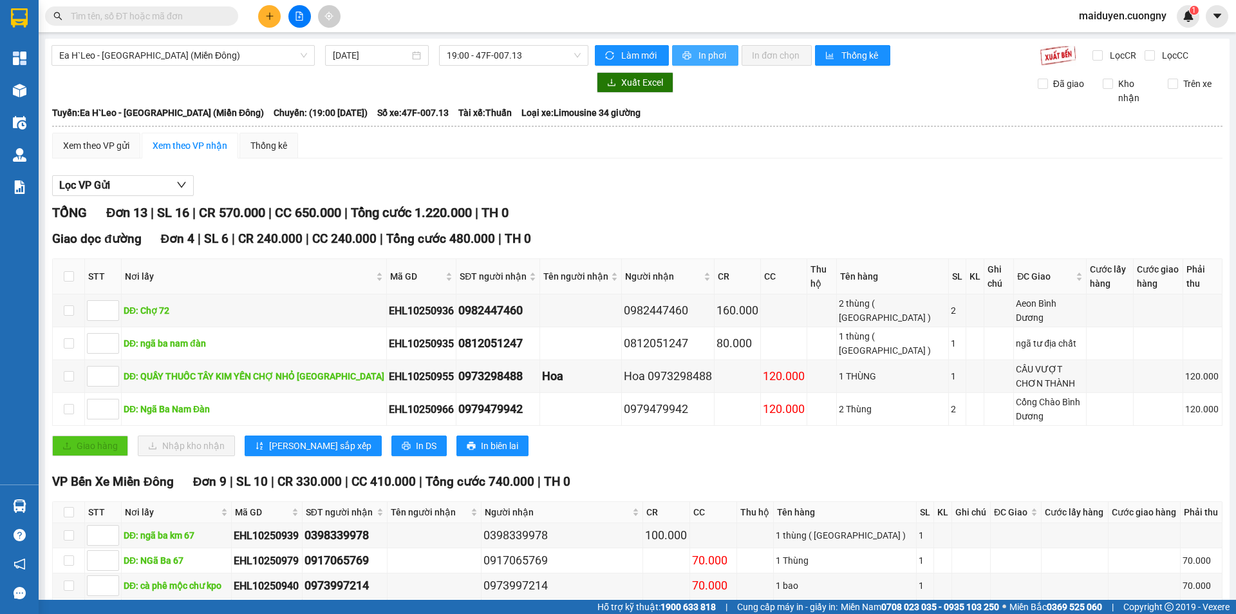
click at [699, 50] on span "In phơi" at bounding box center [714, 55] width 30 height 14
click at [267, 42] on div "Ea H`Leo - Sài Gòn (Miền Đông) 13/10/2025 19:00 - 47F-007.13 Làm mới In phơi In…" at bounding box center [637, 424] width 1185 height 770
click at [266, 59] on span "Ea H`Leo - [GEOGRAPHIC_DATA] (Miền Đông)" at bounding box center [183, 55] width 248 height 19
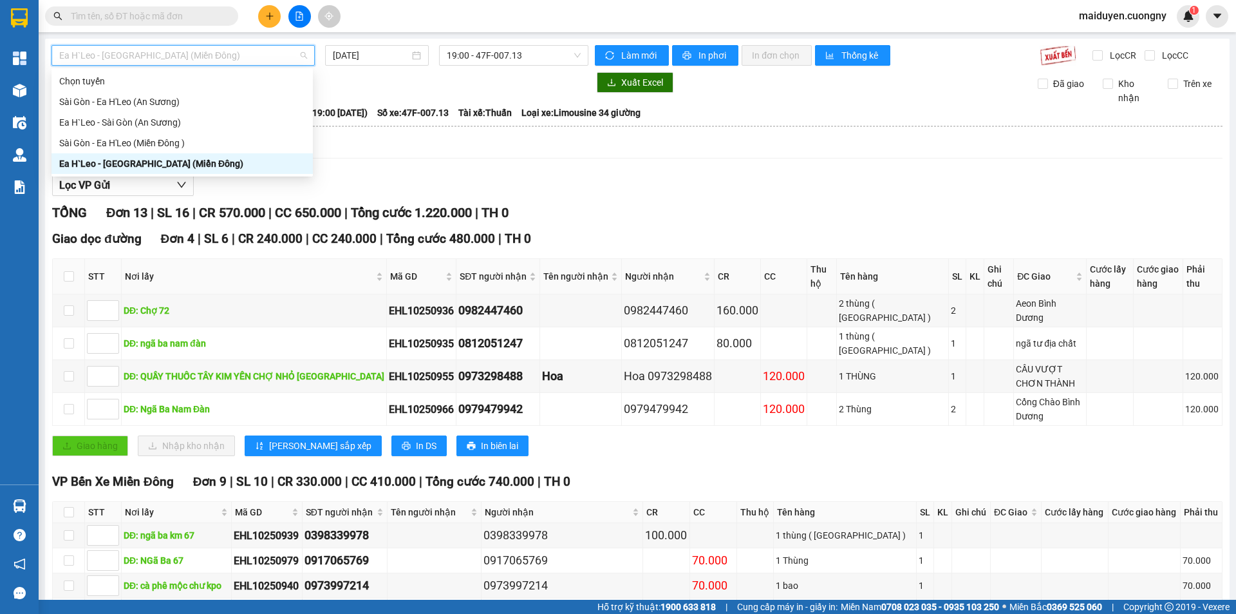
click at [187, 162] on div "Ea H`Leo - [GEOGRAPHIC_DATA] (Miền Đông)" at bounding box center [182, 163] width 246 height 14
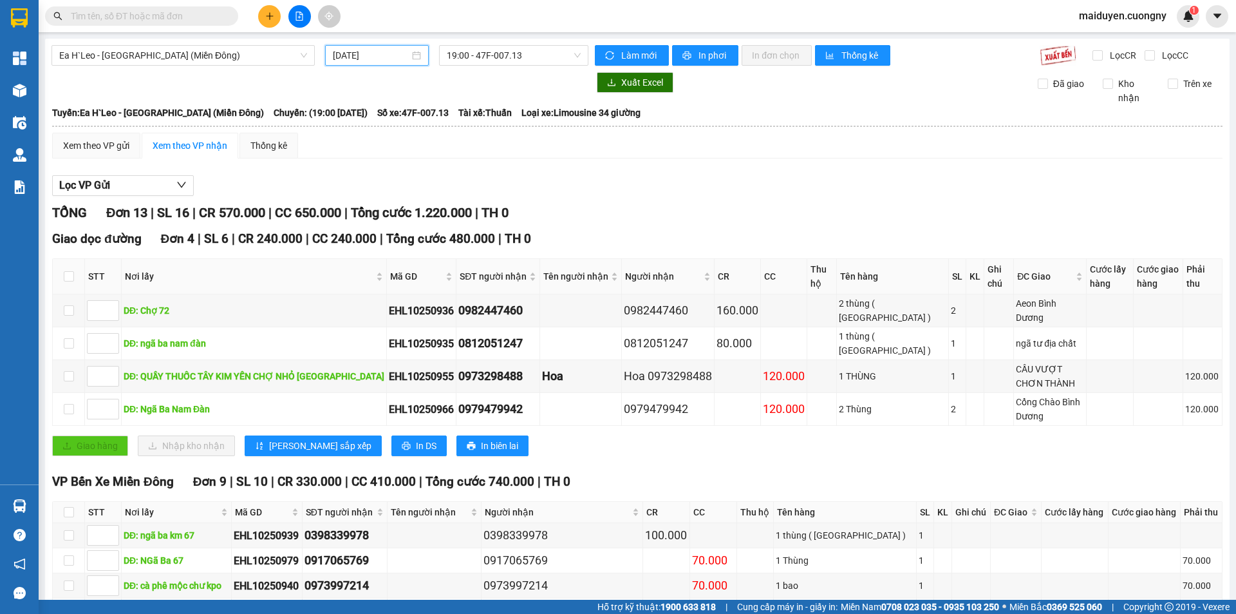
click at [377, 57] on input "[DATE]" at bounding box center [371, 55] width 77 height 14
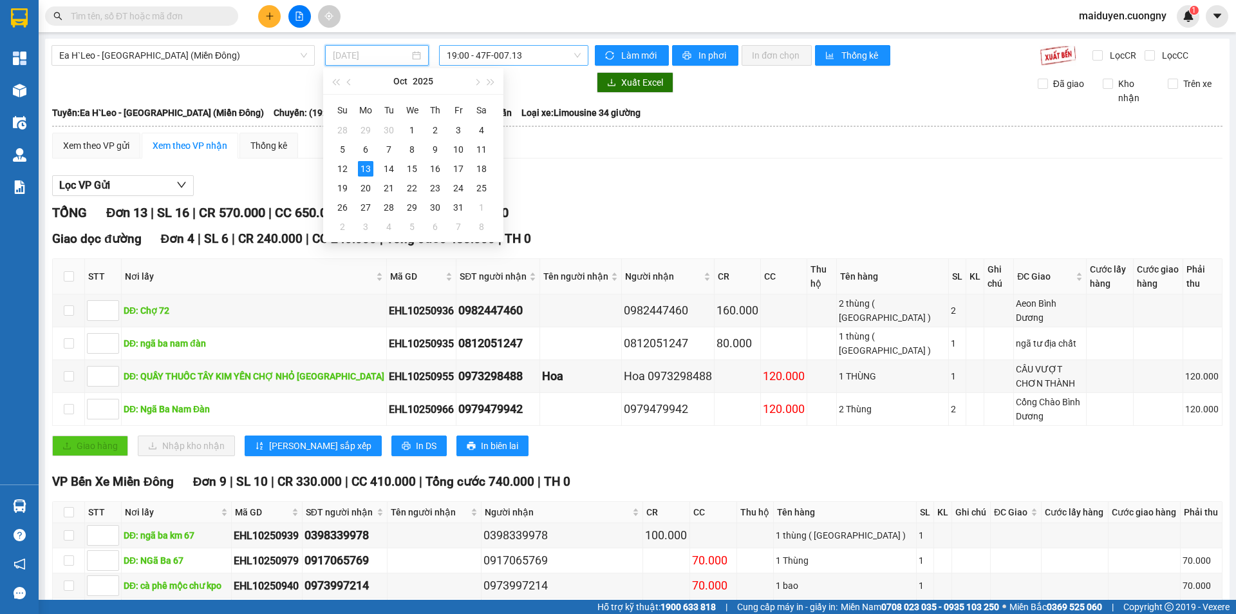
type input "[DATE]"
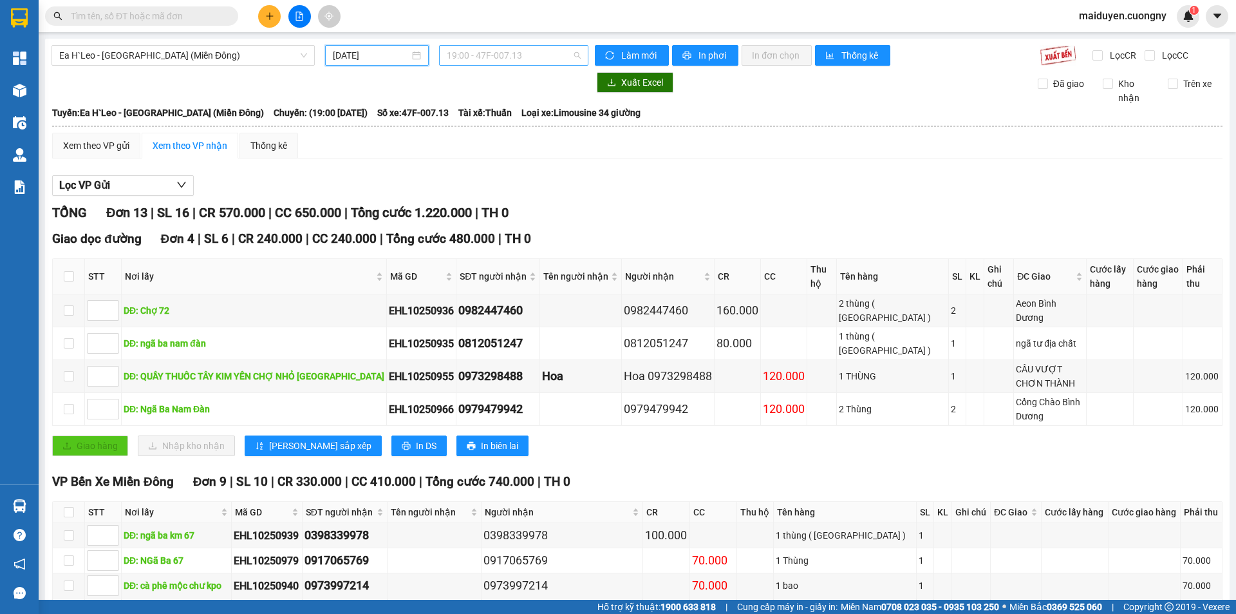
drag, startPoint x: 469, startPoint y: 48, endPoint x: 473, endPoint y: 74, distance: 26.1
click at [469, 48] on span "19:00 - 47F-007.13" at bounding box center [514, 55] width 134 height 19
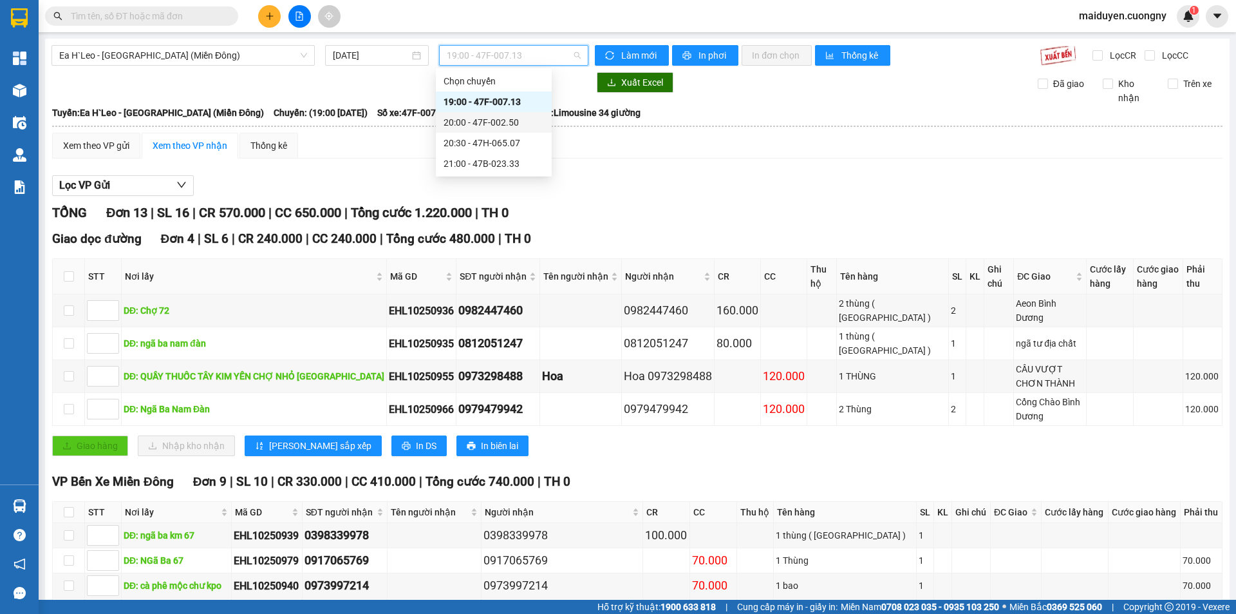
click at [482, 121] on div "20:00 - 47F-002.50" at bounding box center [494, 122] width 100 height 14
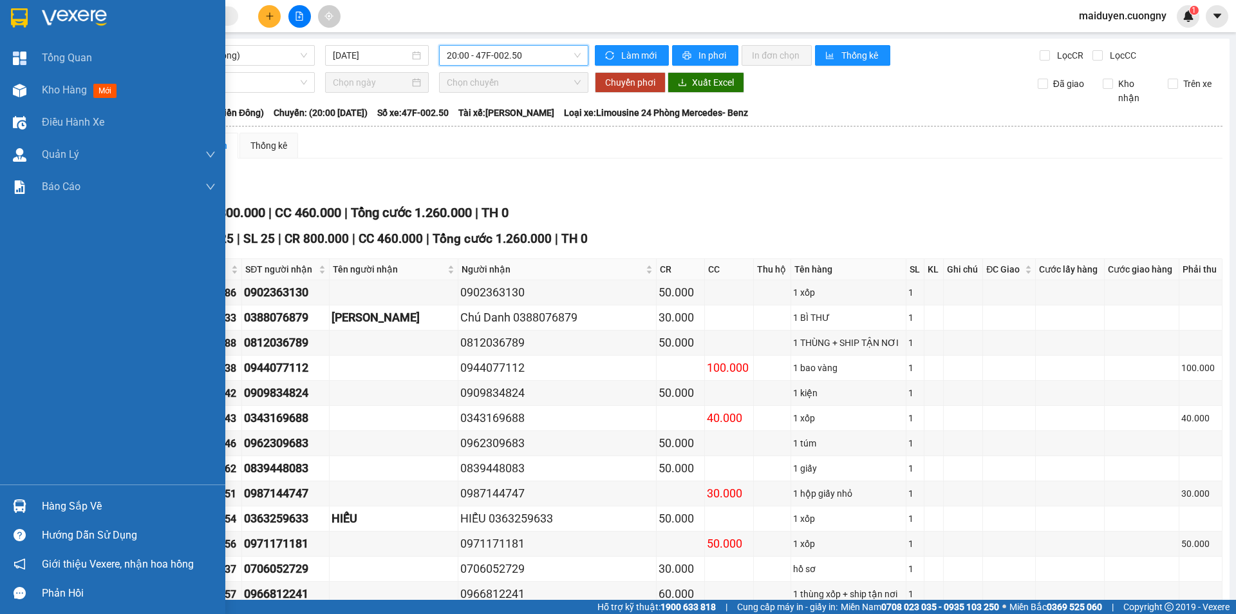
click at [19, 10] on img at bounding box center [19, 17] width 17 height 19
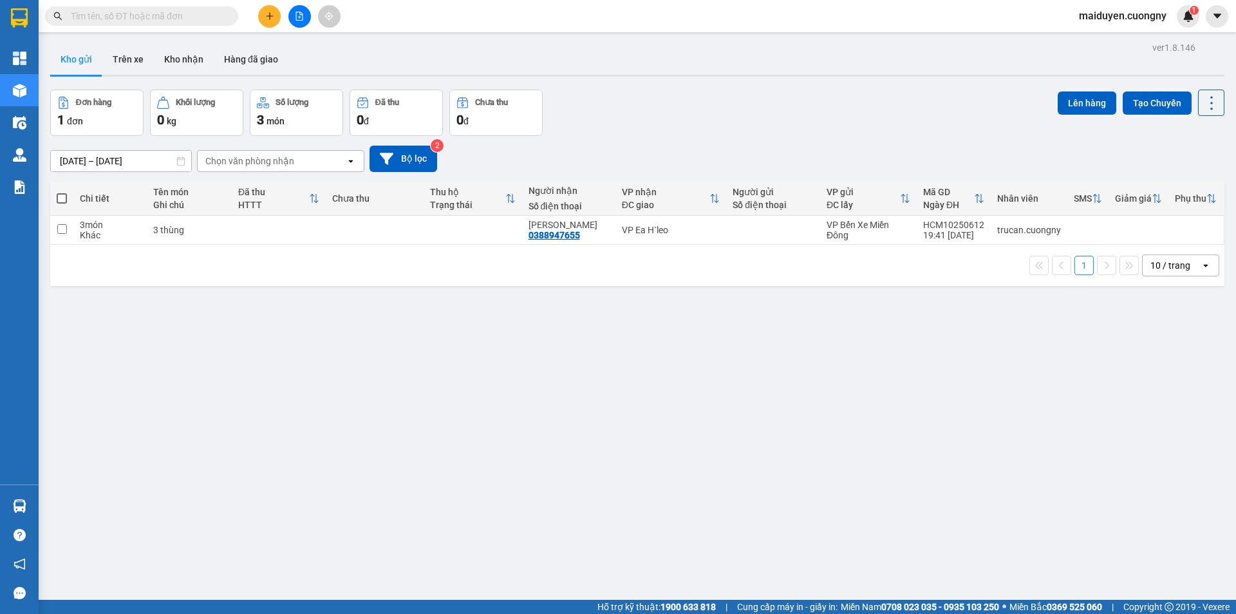
click at [142, 15] on input "text" at bounding box center [147, 16] width 152 height 14
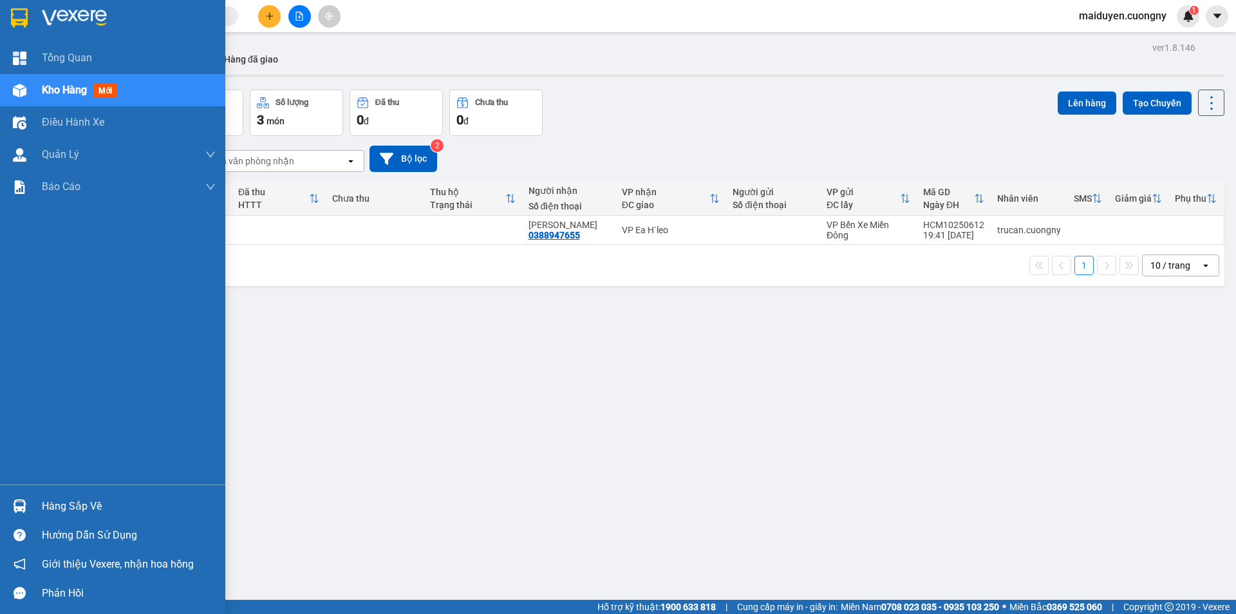
click at [15, 23] on img at bounding box center [19, 17] width 17 height 19
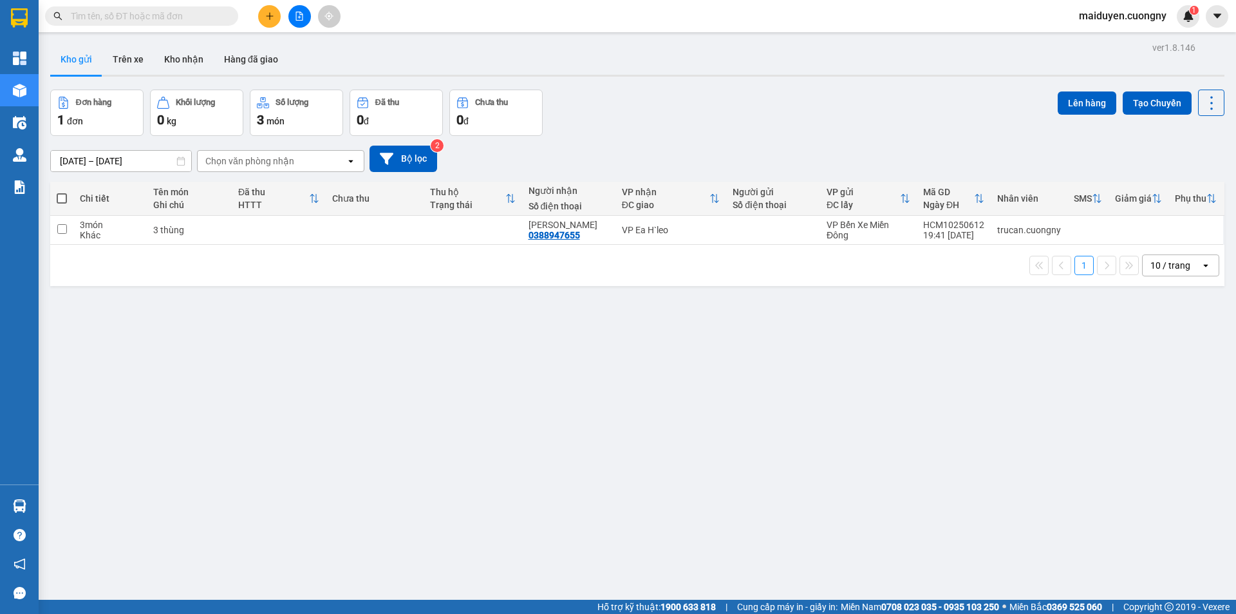
click at [133, 19] on input "text" at bounding box center [147, 16] width 152 height 14
click at [442, 367] on div "ver 1.8.146 Kho gửi Trên xe Kho nhận Hàng đã giao Đơn hàng 1 đơn Khối lượng 0 k…" at bounding box center [637, 346] width 1185 height 614
